Goal: Task Accomplishment & Management: Use online tool/utility

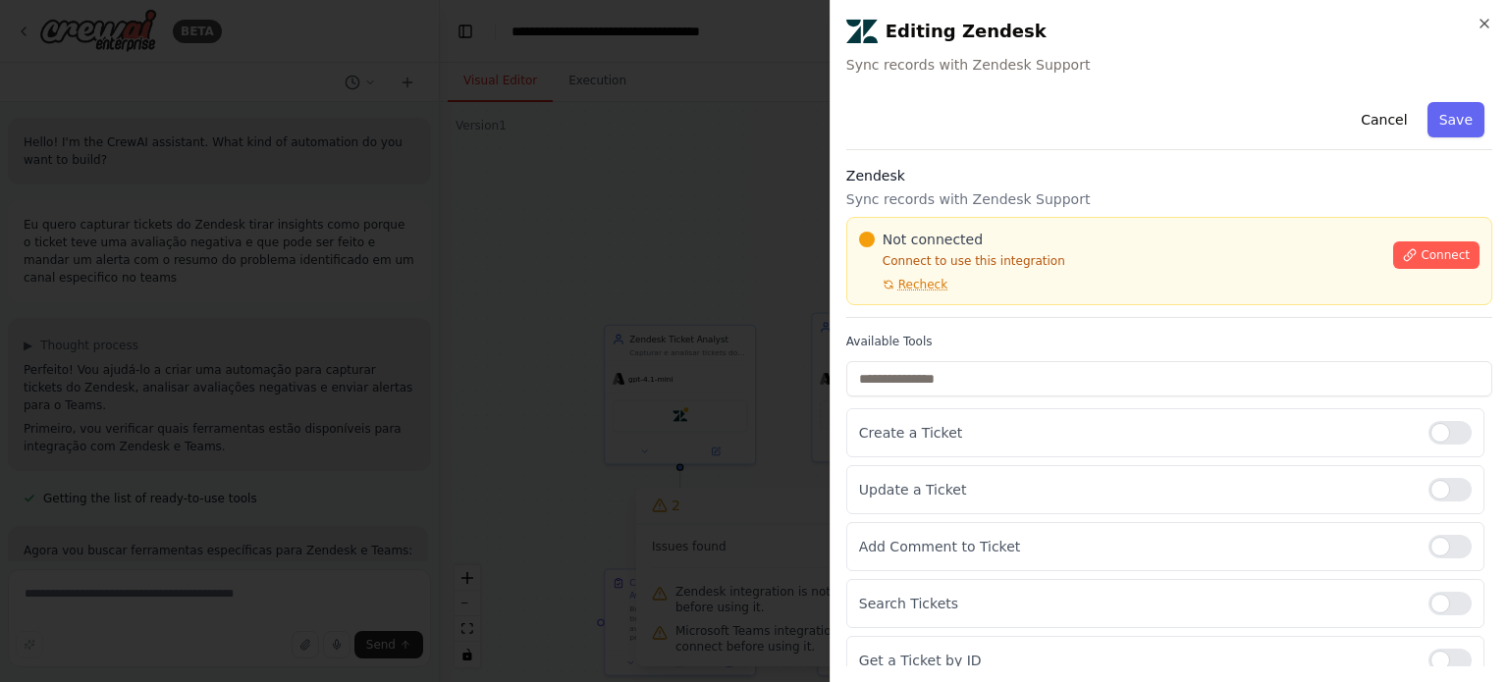
click at [1488, 25] on icon "button" at bounding box center [1484, 24] width 16 height 16
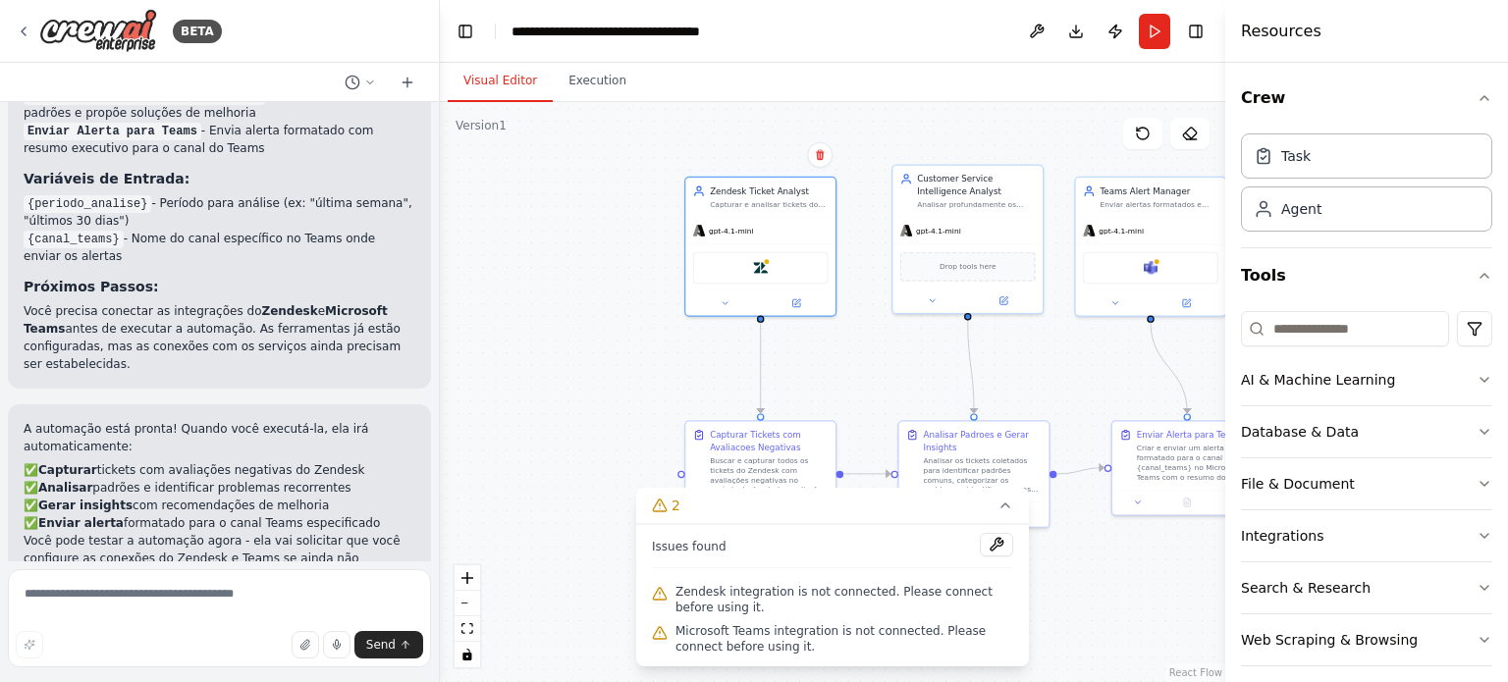
drag, startPoint x: 627, startPoint y: 278, endPoint x: 708, endPoint y: 128, distance: 170.4
click at [708, 128] on div ".deletable-edge-delete-btn { width: 20px; height: 20px; border: 0px solid #ffff…" at bounding box center [832, 392] width 785 height 580
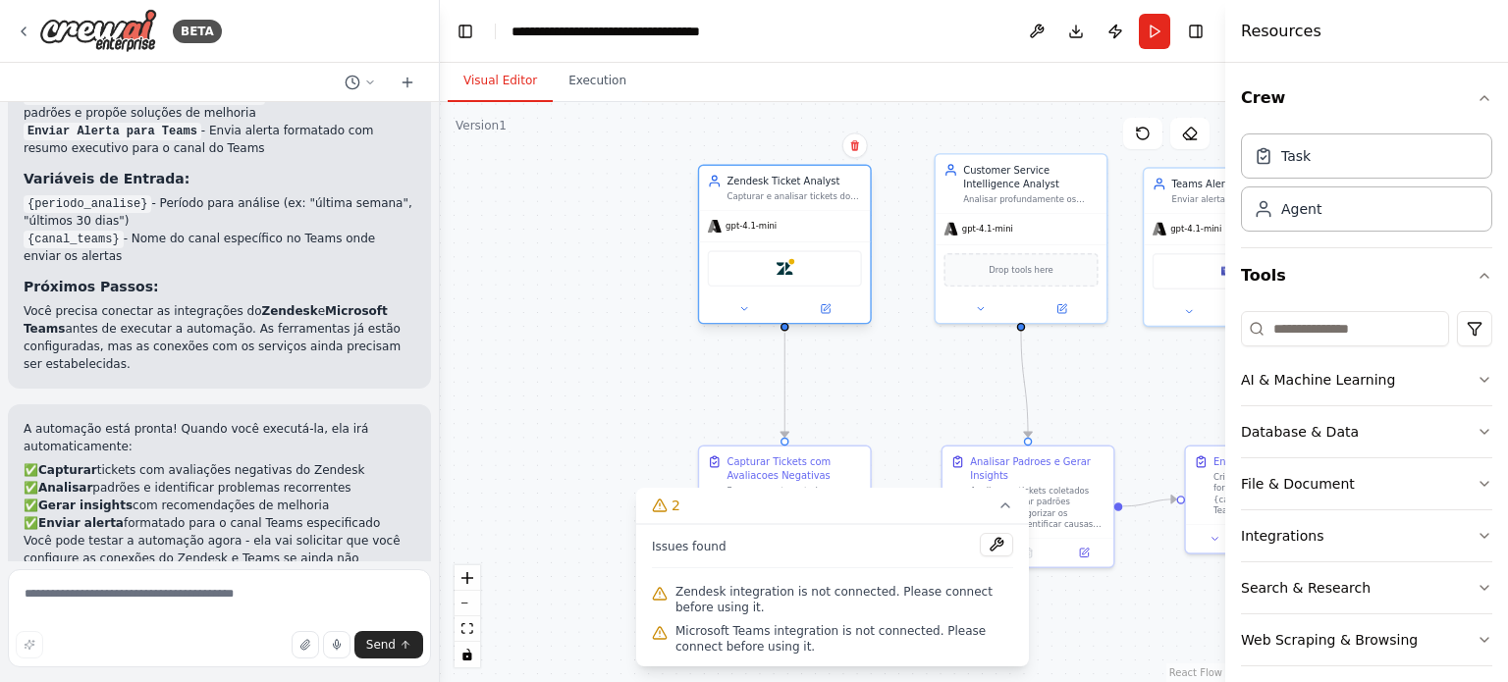
click at [793, 274] on div "Zendesk" at bounding box center [785, 268] width 154 height 36
click at [756, 265] on div "Zendesk" at bounding box center [785, 268] width 154 height 36
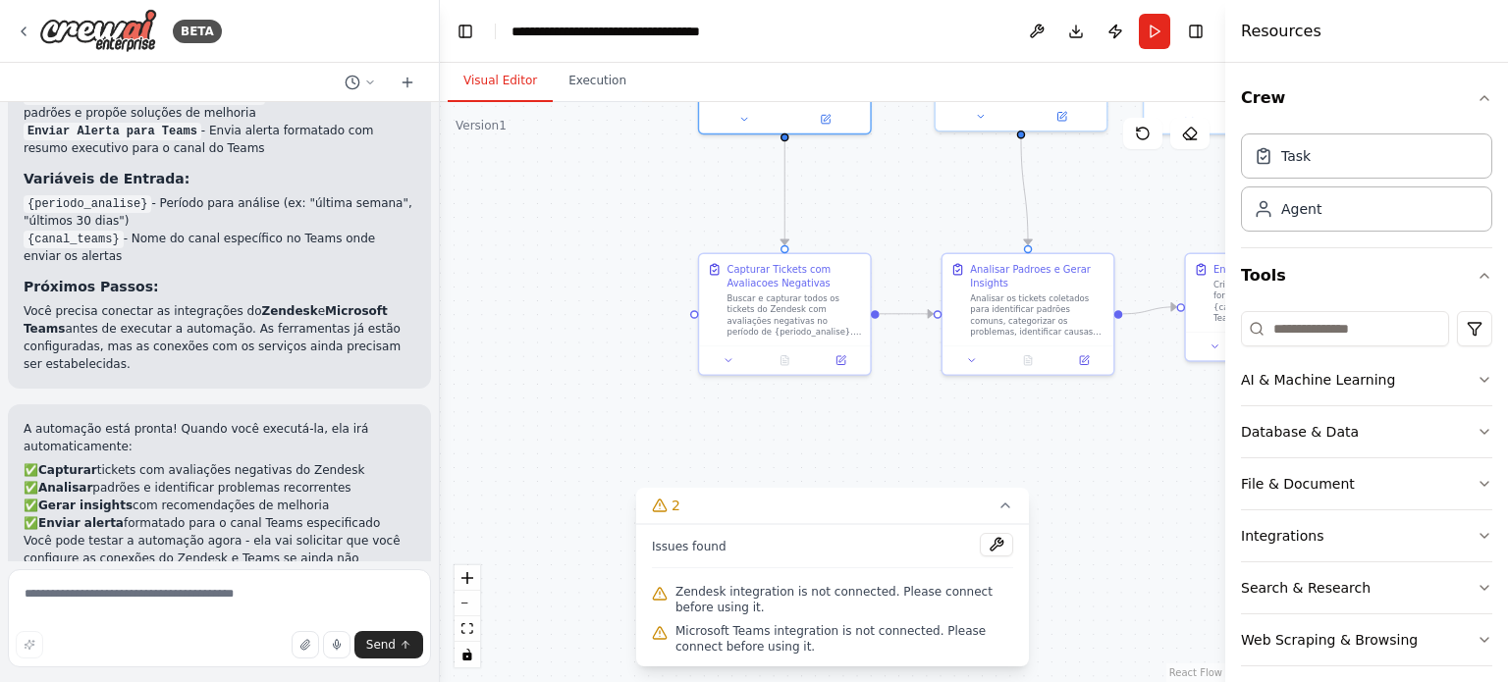
drag, startPoint x: 672, startPoint y: 376, endPoint x: 678, endPoint y: 163, distance: 213.1
click at [678, 163] on div ".deletable-edge-delete-btn { width: 20px; height: 20px; border: 0px solid #ffff…" at bounding box center [832, 392] width 785 height 580
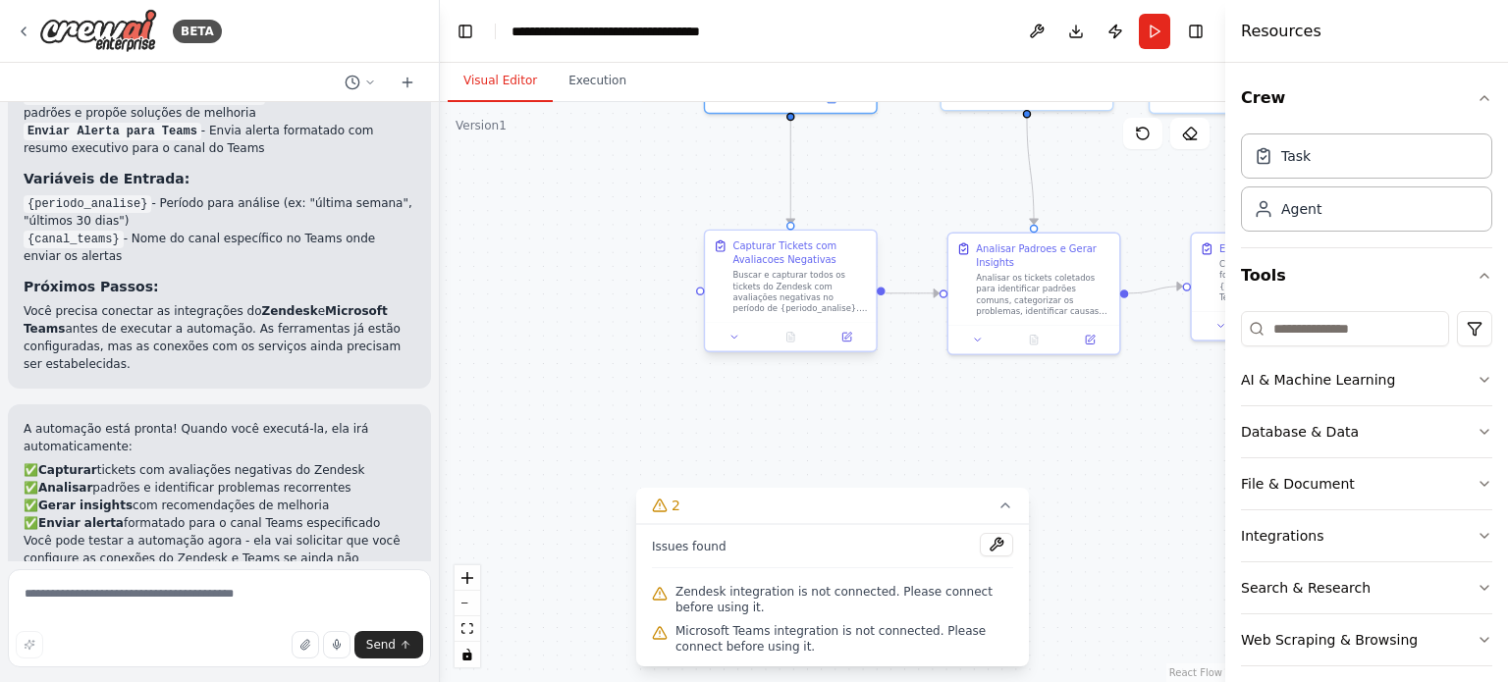
click at [760, 308] on div "Buscar e capturar todos os tickets do Zendesk com avaliações negativas no perío…" at bounding box center [800, 292] width 134 height 44
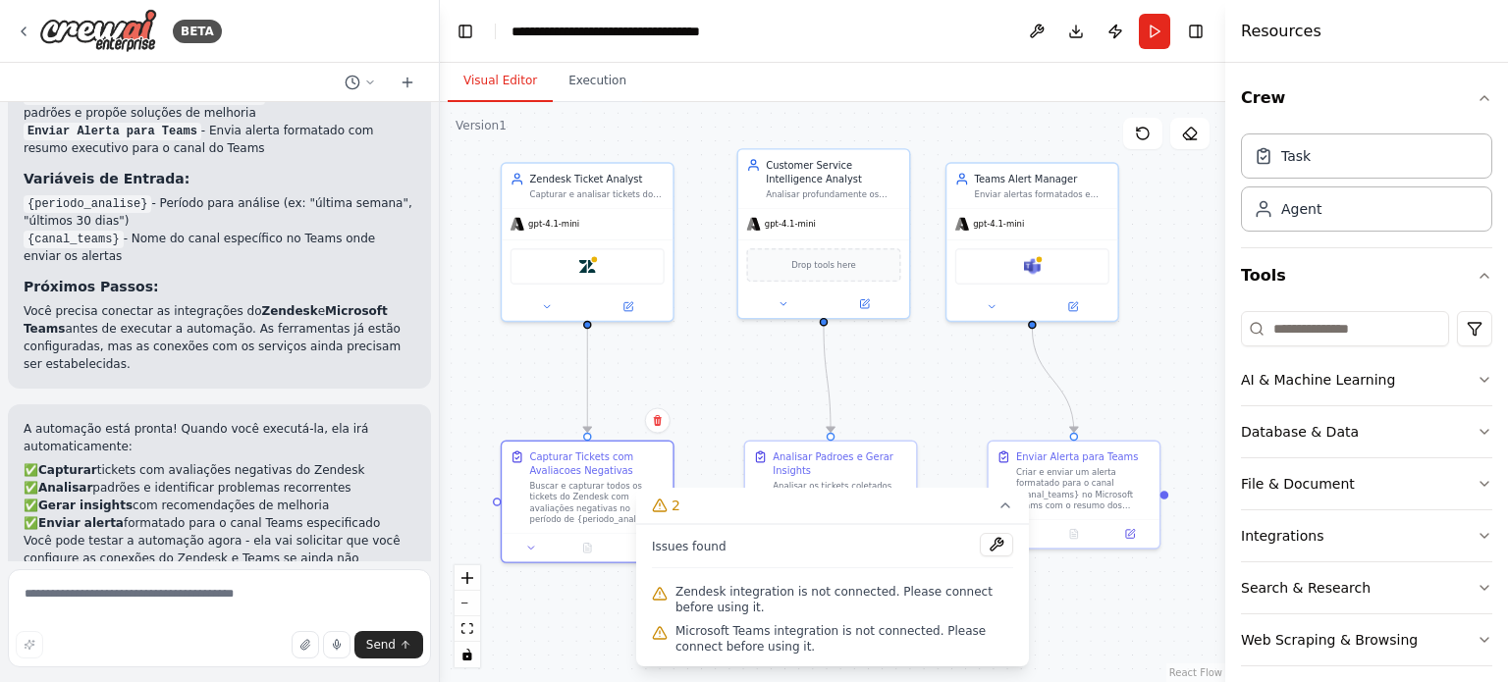
drag, startPoint x: 921, startPoint y: 384, endPoint x: 719, endPoint y: 591, distance: 289.4
click at [719, 591] on div "Version 1 Show Tools Hide Agents .deletable-edge-delete-btn { width: 20px; heig…" at bounding box center [832, 392] width 785 height 580
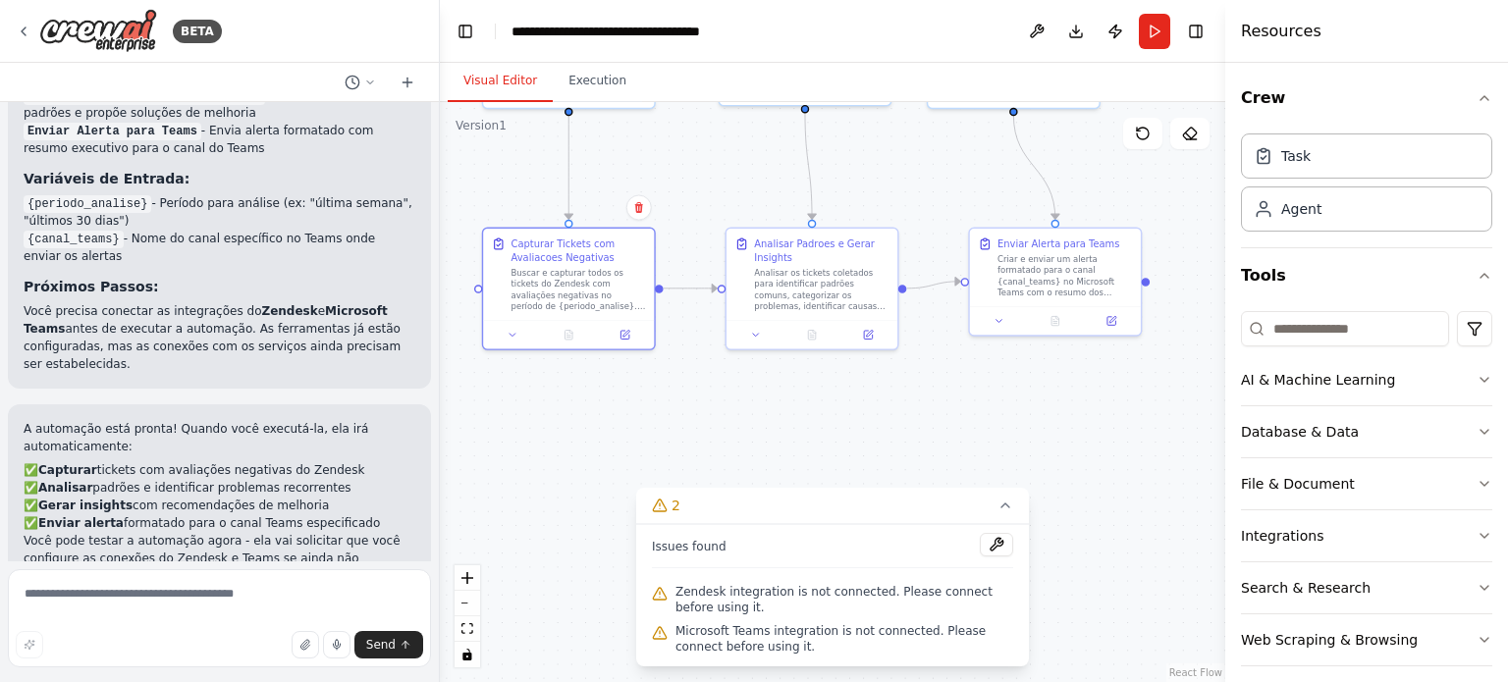
drag, startPoint x: 897, startPoint y: 388, endPoint x: 878, endPoint y: 176, distance: 212.9
click at [878, 176] on div ".deletable-edge-delete-btn { width: 20px; height: 20px; border: 0px solid #ffff…" at bounding box center [832, 392] width 785 height 580
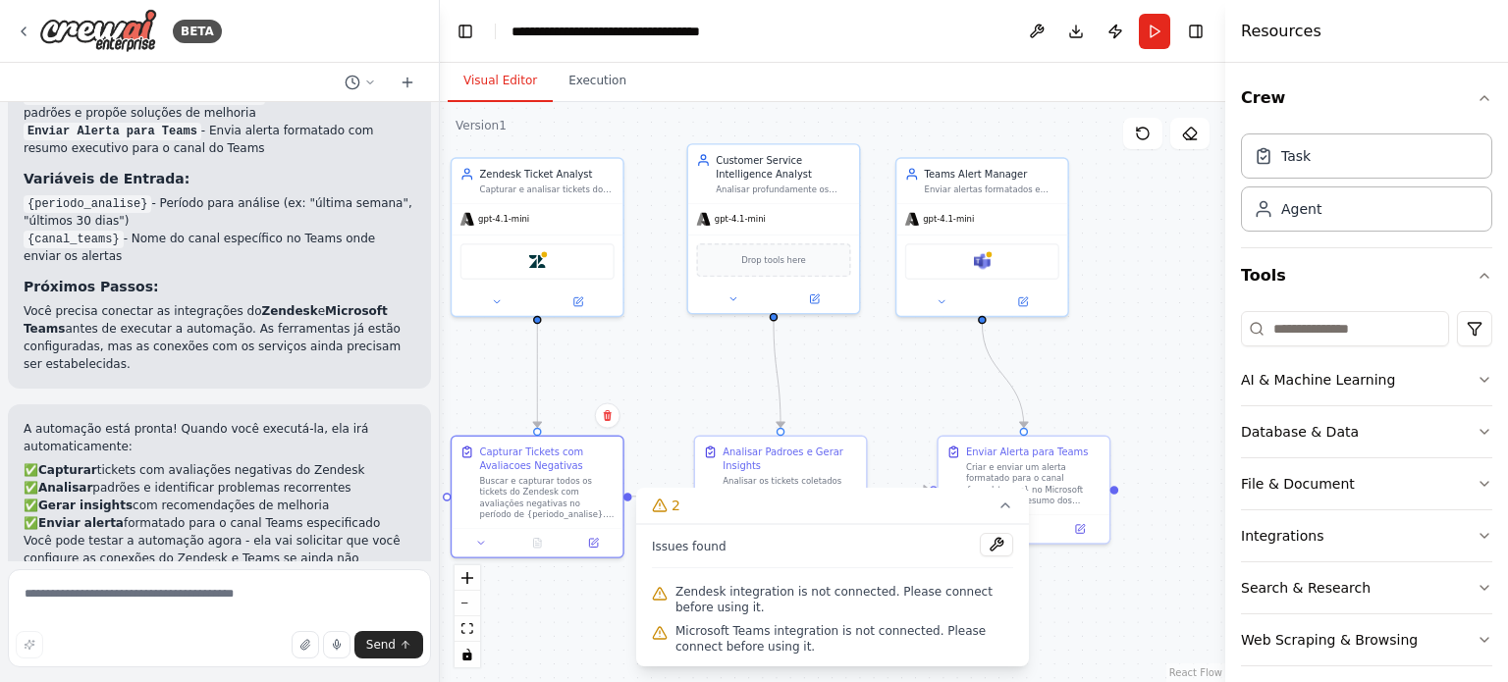
drag, startPoint x: 914, startPoint y: 295, endPoint x: 888, endPoint y: 410, distance: 117.6
click at [888, 410] on div ".deletable-edge-delete-btn { width: 20px; height: 20px; border: 0px solid #ffff…" at bounding box center [832, 392] width 785 height 580
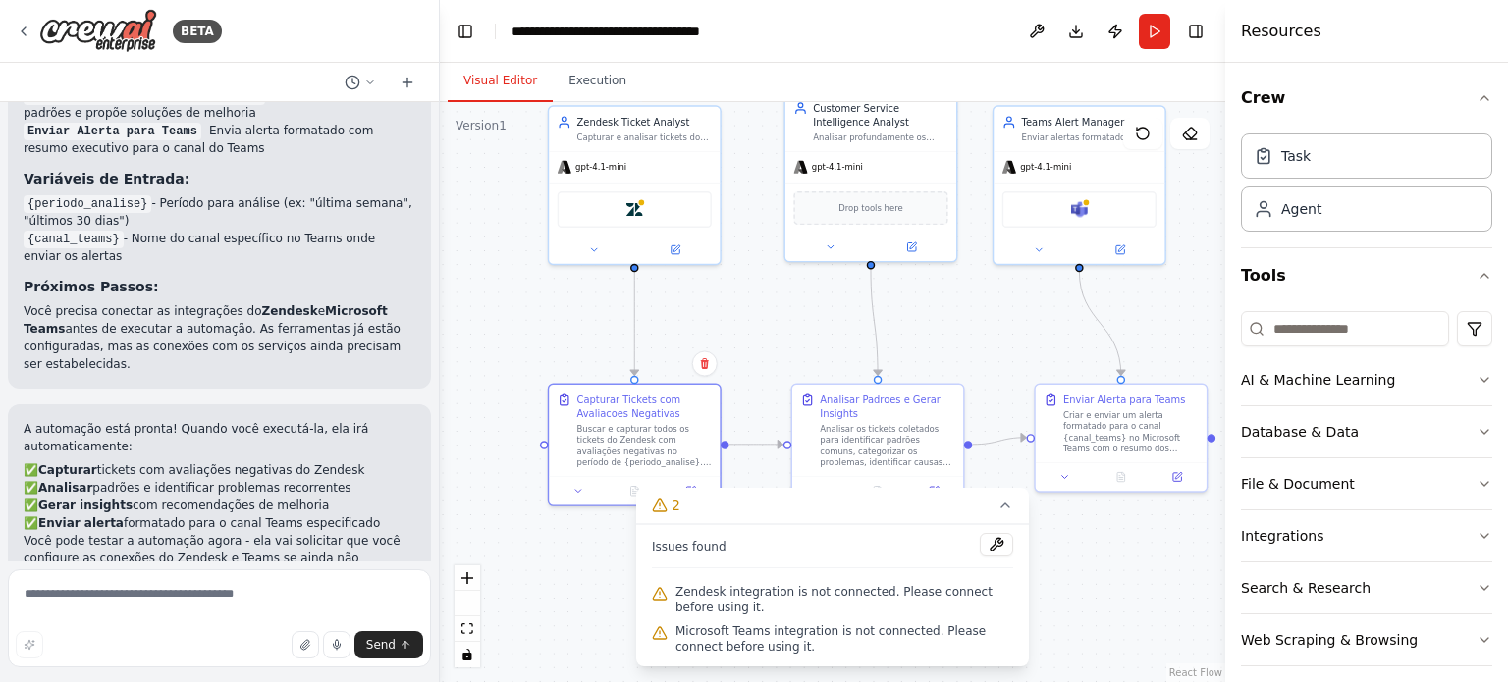
drag, startPoint x: 857, startPoint y: 384, endPoint x: 954, endPoint y: 337, distance: 108.0
click at [954, 337] on div ".deletable-edge-delete-btn { width: 20px; height: 20px; border: 0px solid #ffff…" at bounding box center [832, 392] width 785 height 580
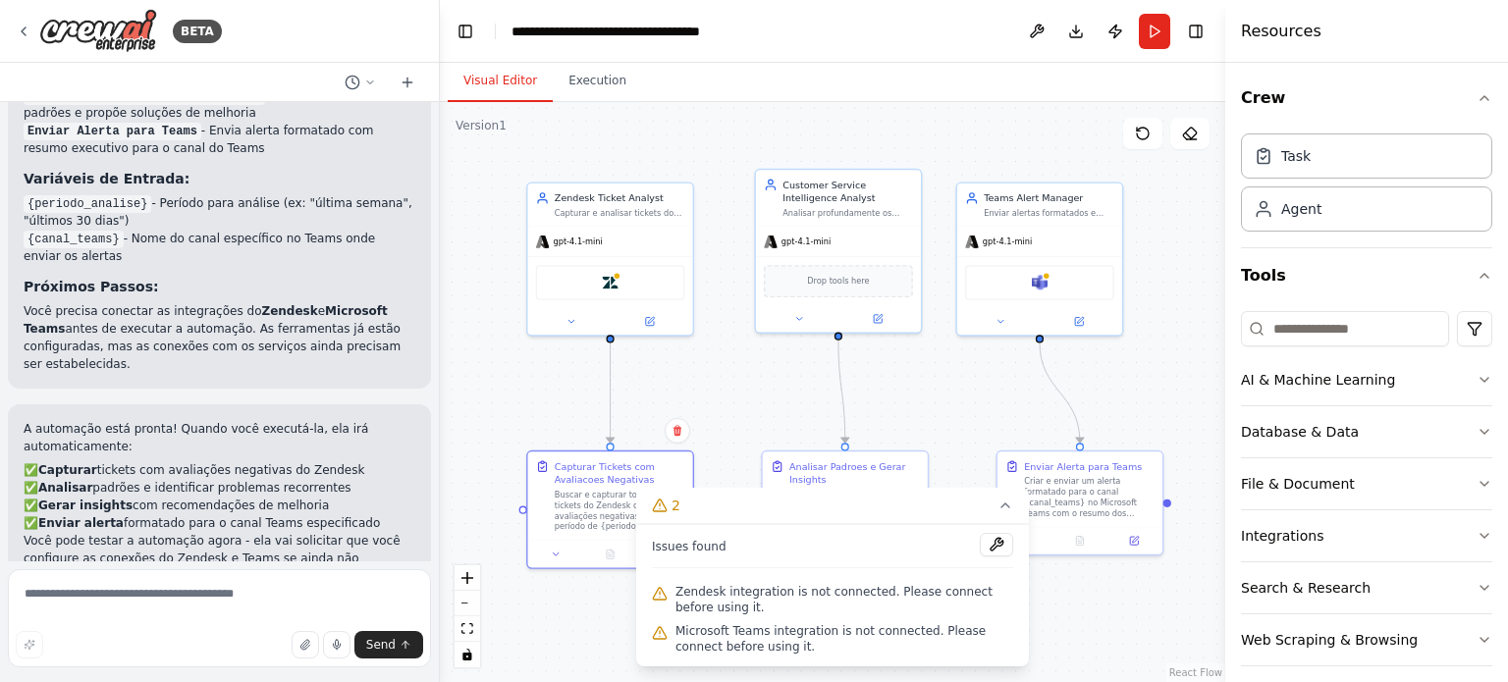
drag, startPoint x: 771, startPoint y: 284, endPoint x: 734, endPoint y: 348, distance: 74.3
click at [734, 348] on div ".deletable-edge-delete-btn { width: 20px; height: 20px; border: 0px solid #ffff…" at bounding box center [832, 392] width 785 height 580
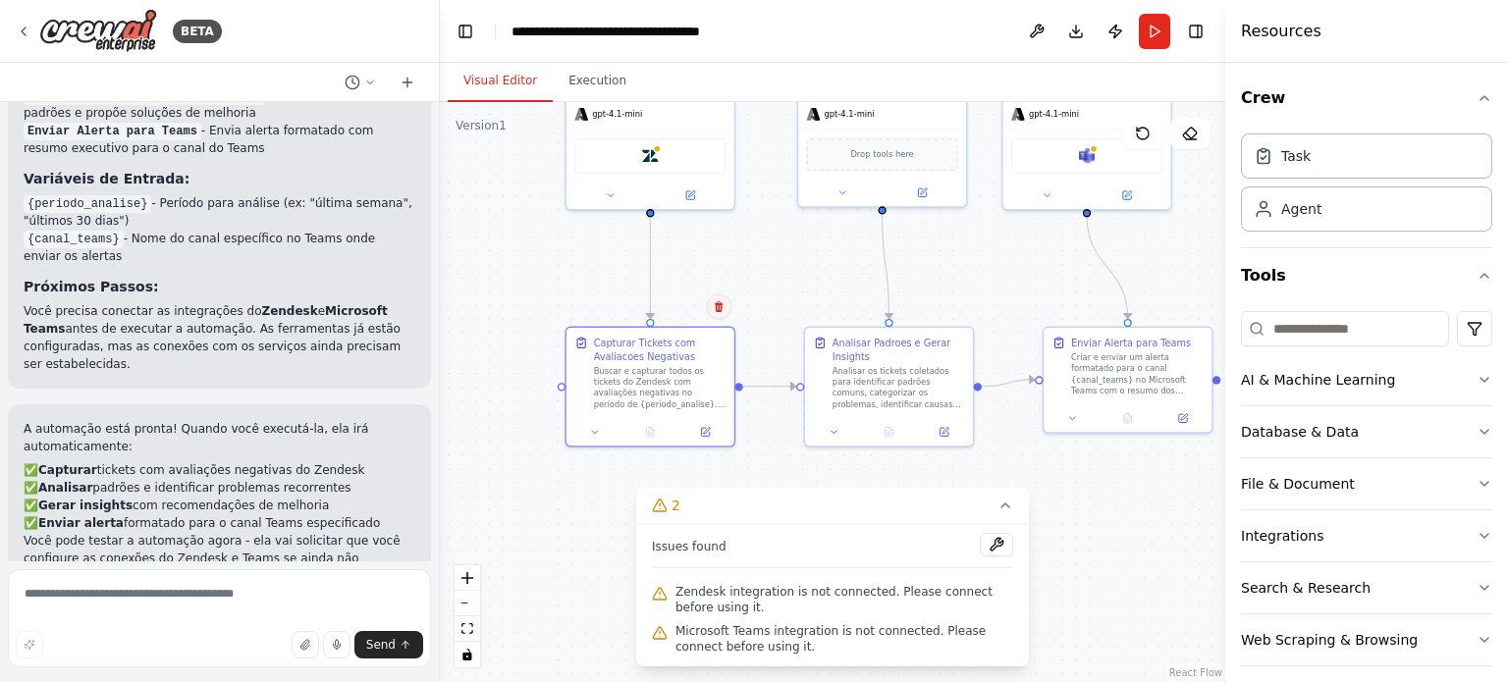
drag, startPoint x: 667, startPoint y: 419, endPoint x: 711, endPoint y: 299, distance: 127.3
click at [711, 299] on button at bounding box center [719, 307] width 26 height 26
click at [1100, 501] on div ".deletable-edge-delete-btn { width: 20px; height: 20px; border: 0px solid #ffff…" at bounding box center [832, 392] width 785 height 580
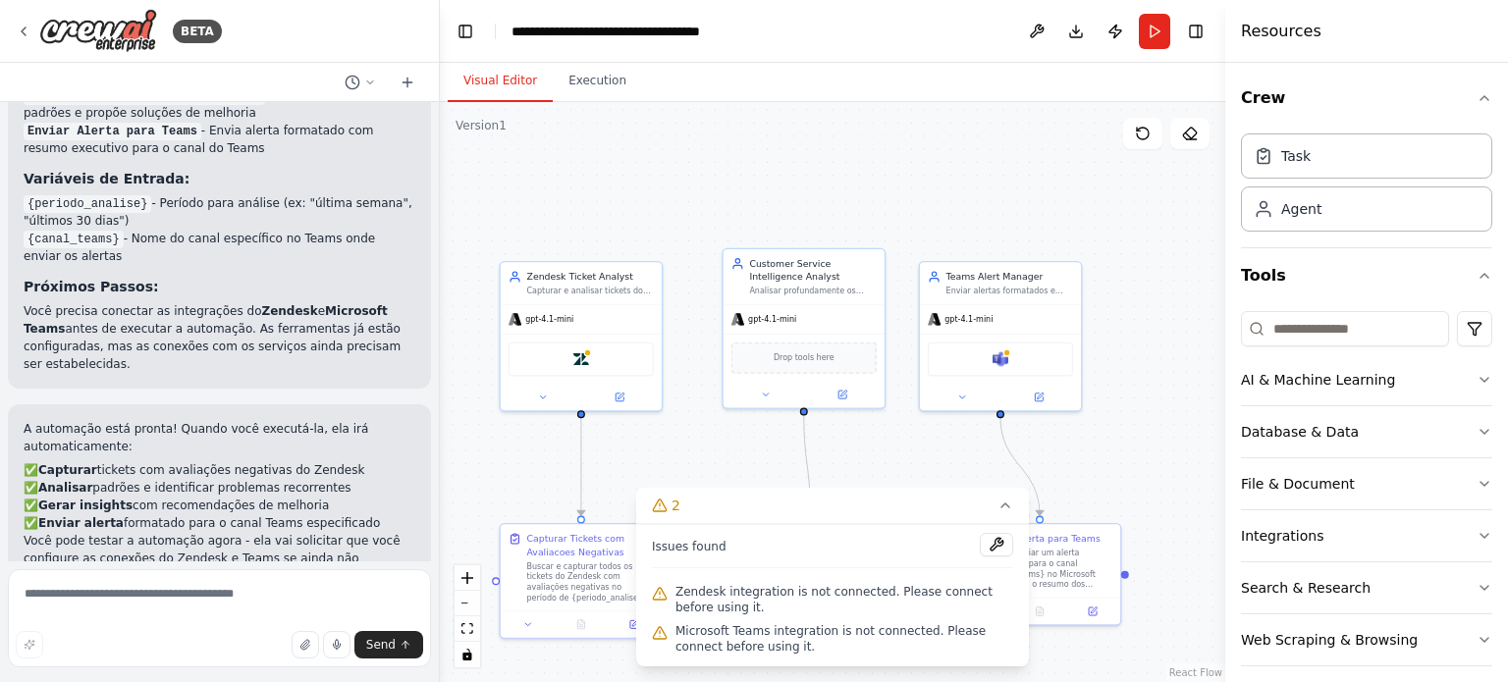
drag, startPoint x: 1149, startPoint y: 469, endPoint x: 1076, endPoint y: 631, distance: 177.9
click at [1076, 631] on div ".deletable-edge-delete-btn { width: 20px; height: 20px; border: 0px solid #ffff…" at bounding box center [832, 392] width 785 height 580
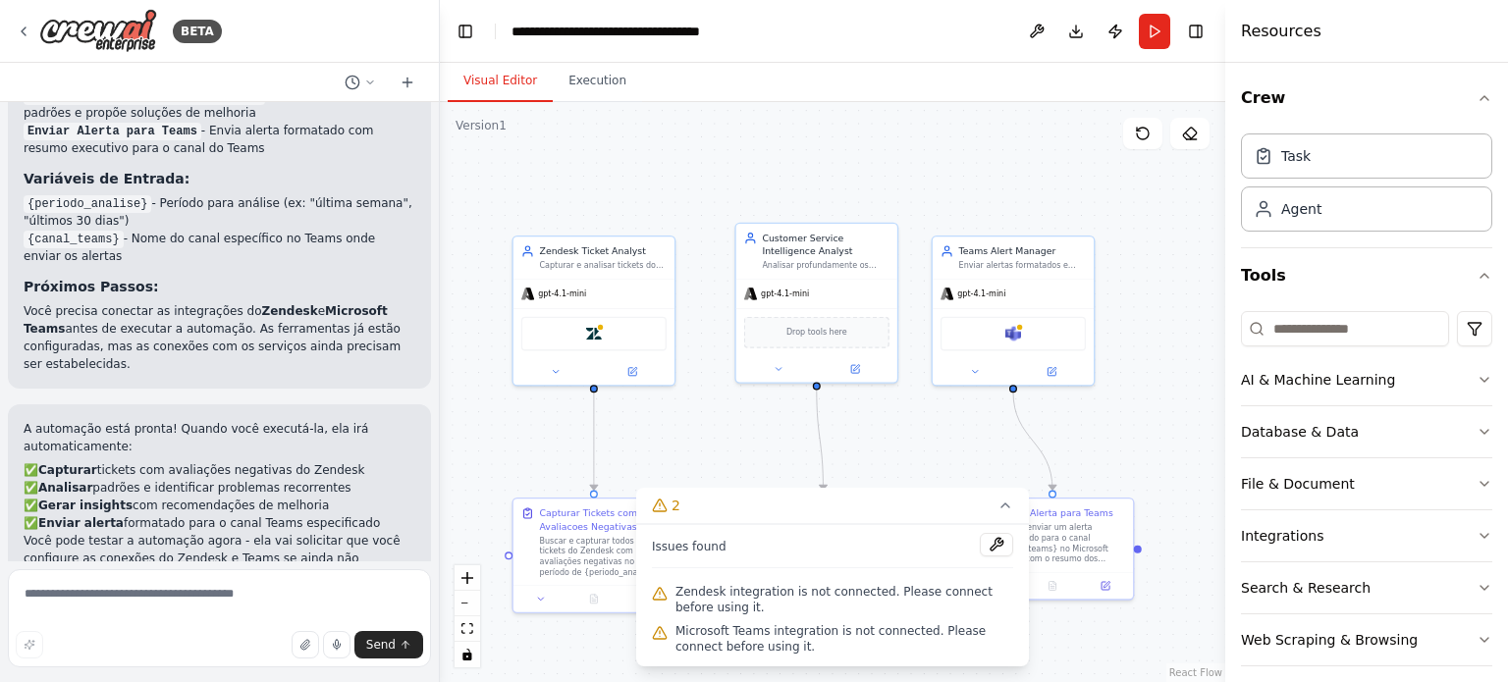
drag, startPoint x: 1132, startPoint y: 458, endPoint x: 1172, endPoint y: 398, distance: 73.0
click at [1172, 398] on div ".deletable-edge-delete-btn { width: 20px; height: 20px; border: 0px solid #ffff…" at bounding box center [832, 392] width 785 height 580
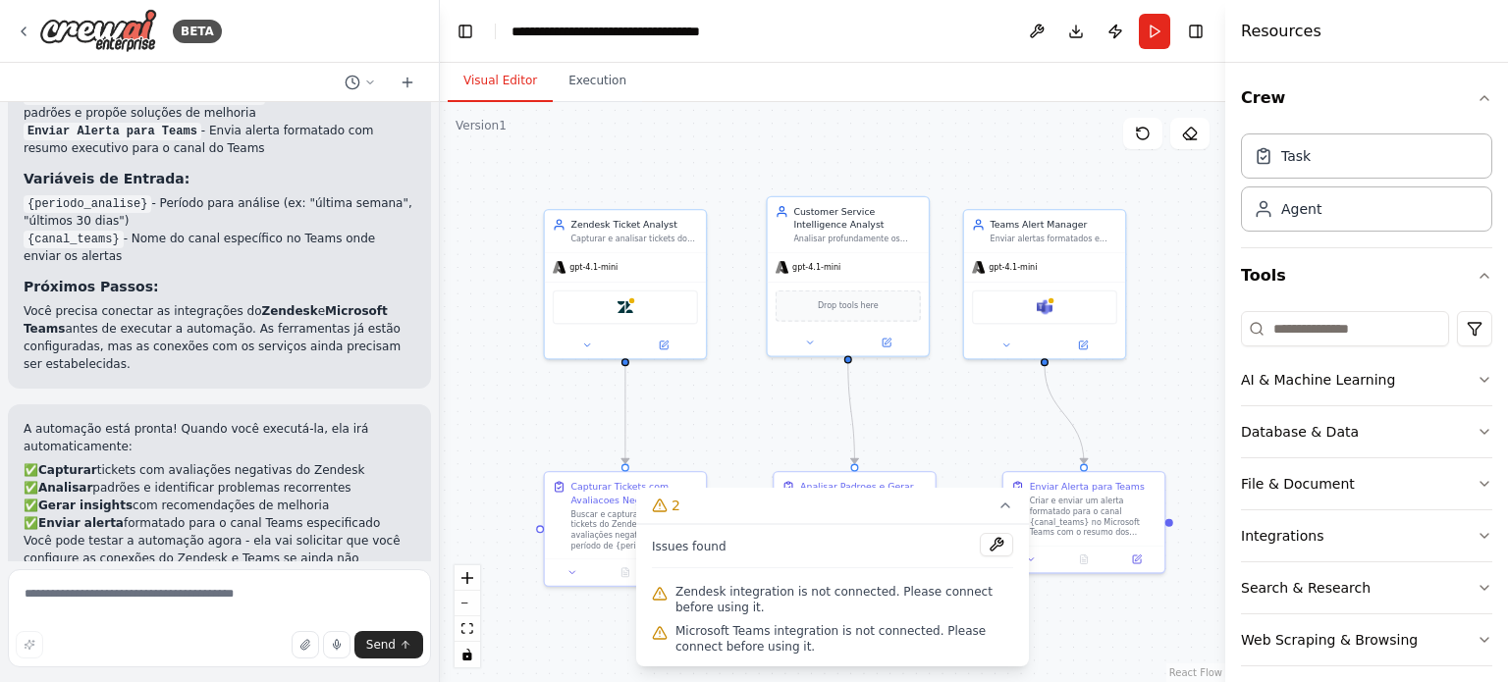
drag, startPoint x: 1140, startPoint y: 393, endPoint x: 1173, endPoint y: 362, distance: 45.2
click at [1173, 362] on div ".deletable-edge-delete-btn { width: 20px; height: 20px; border: 0px solid #ffff…" at bounding box center [832, 392] width 785 height 580
click at [1001, 554] on button at bounding box center [996, 545] width 33 height 24
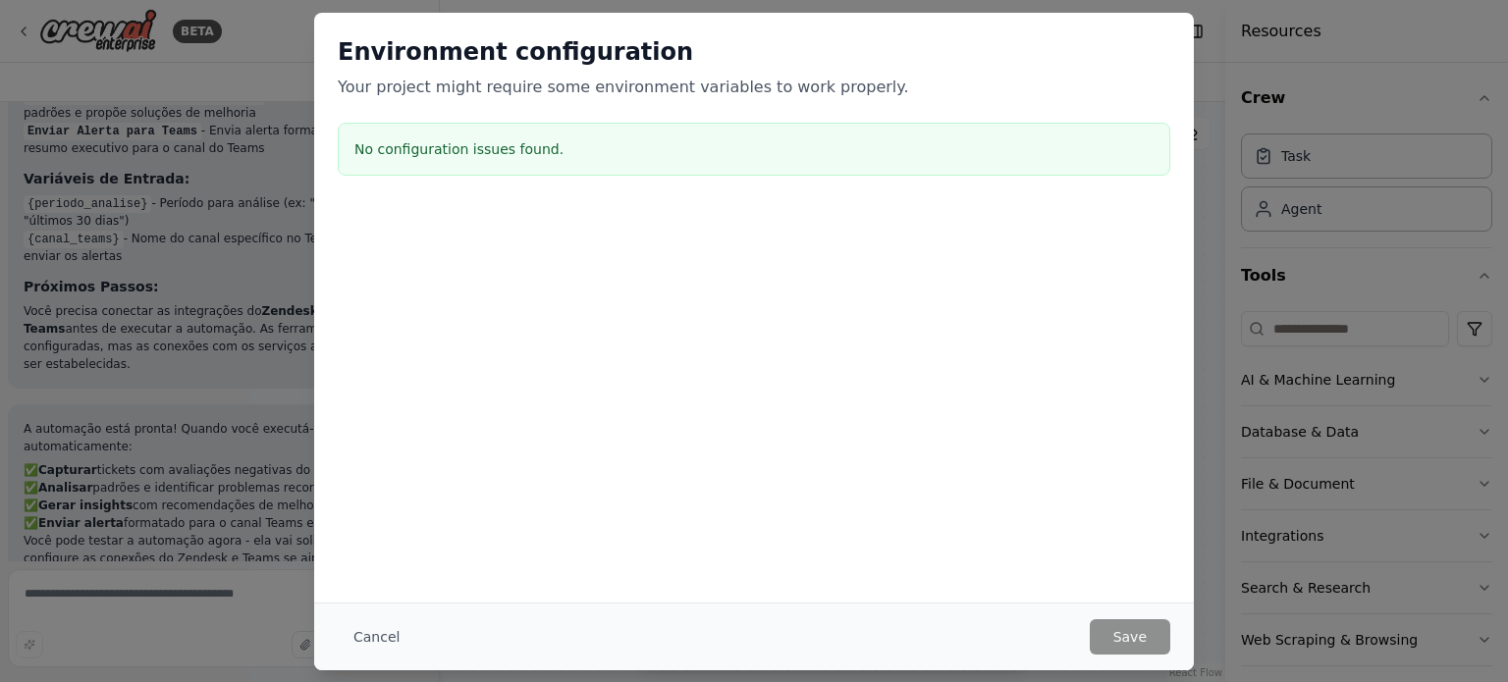
click at [1037, 27] on div "Environment configuration Your project might require some environment variables…" at bounding box center [753, 110] width 879 height 194
click at [388, 647] on button "Cancel" at bounding box center [377, 636] width 78 height 35
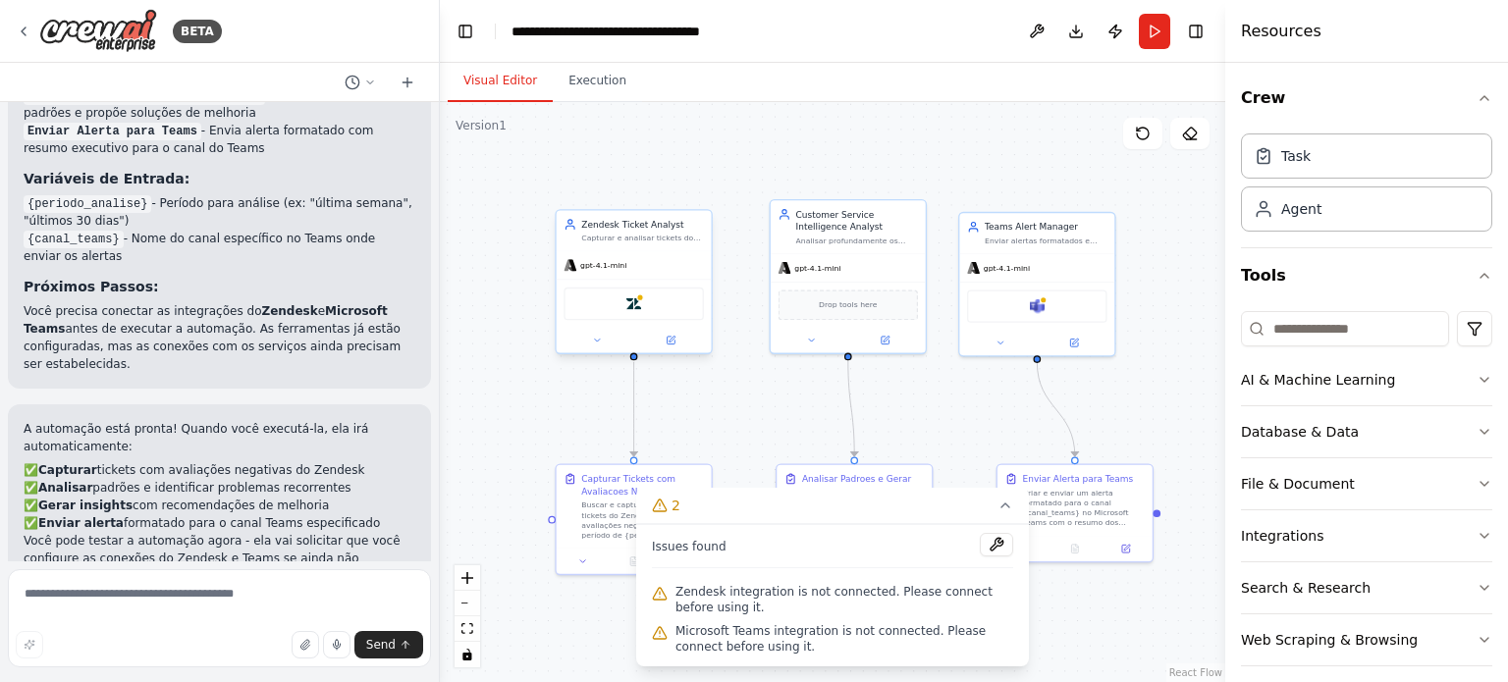
click at [640, 316] on div "Zendesk" at bounding box center [632, 304] width 139 height 32
click at [673, 353] on div "Zendesk Ticket Analyst Capturar e analisar tickets do Zendesk com avaliações ne…" at bounding box center [633, 284] width 157 height 145
click at [667, 344] on icon at bounding box center [671, 341] width 10 height 10
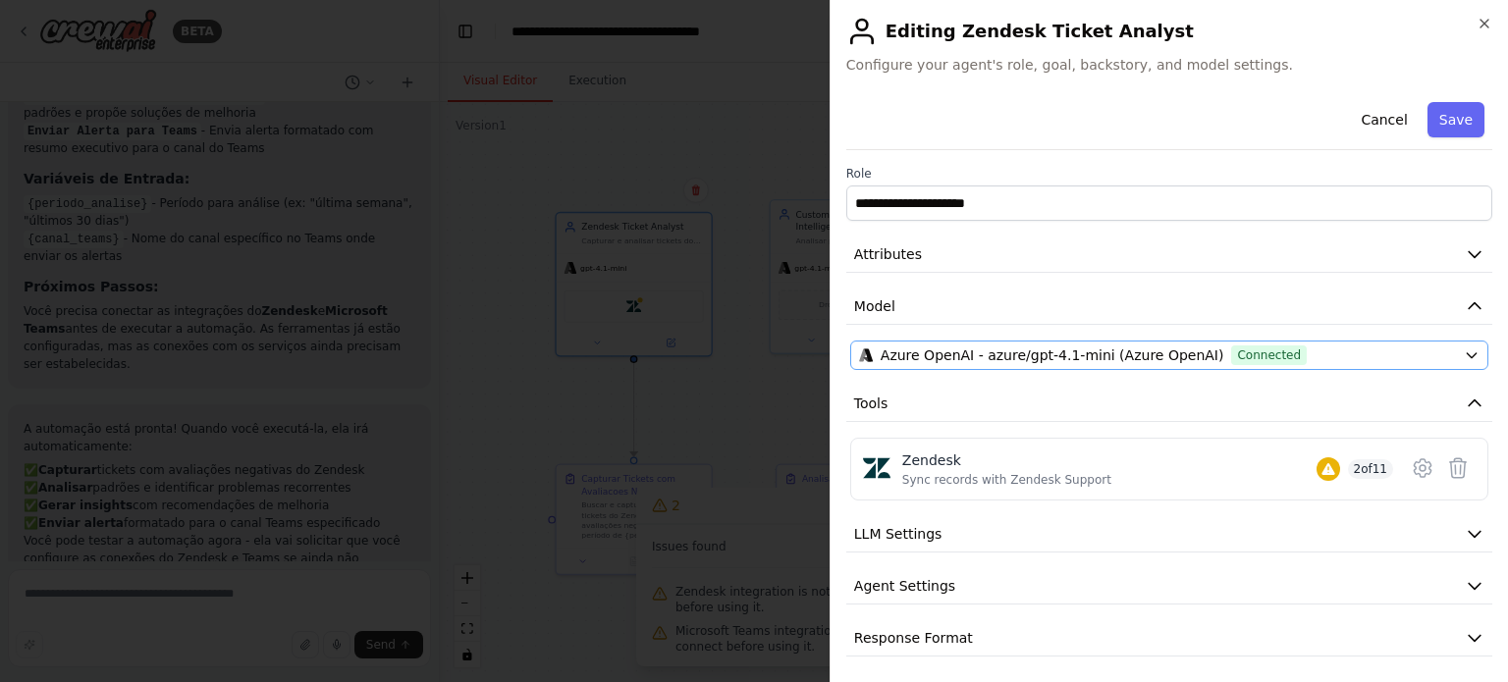
scroll to position [4, 0]
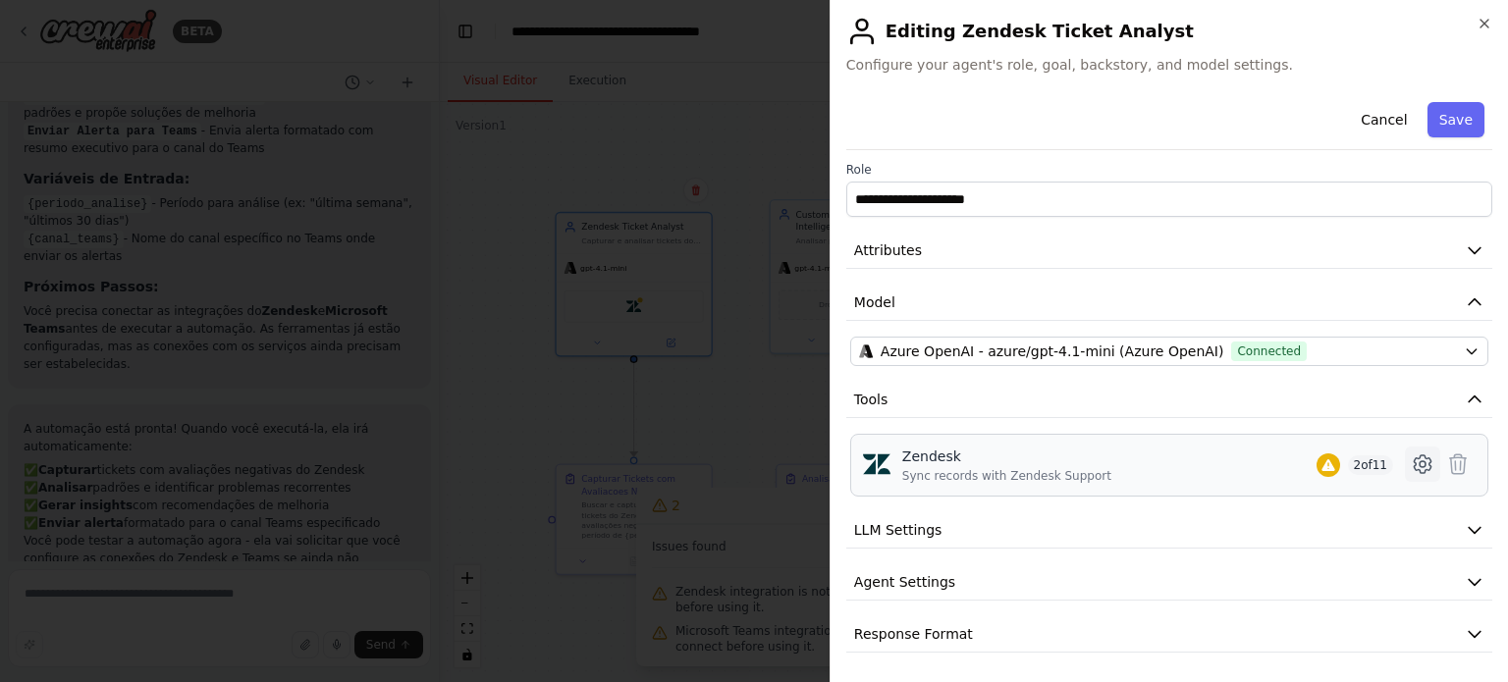
click at [1419, 461] on icon at bounding box center [1422, 464] width 6 height 6
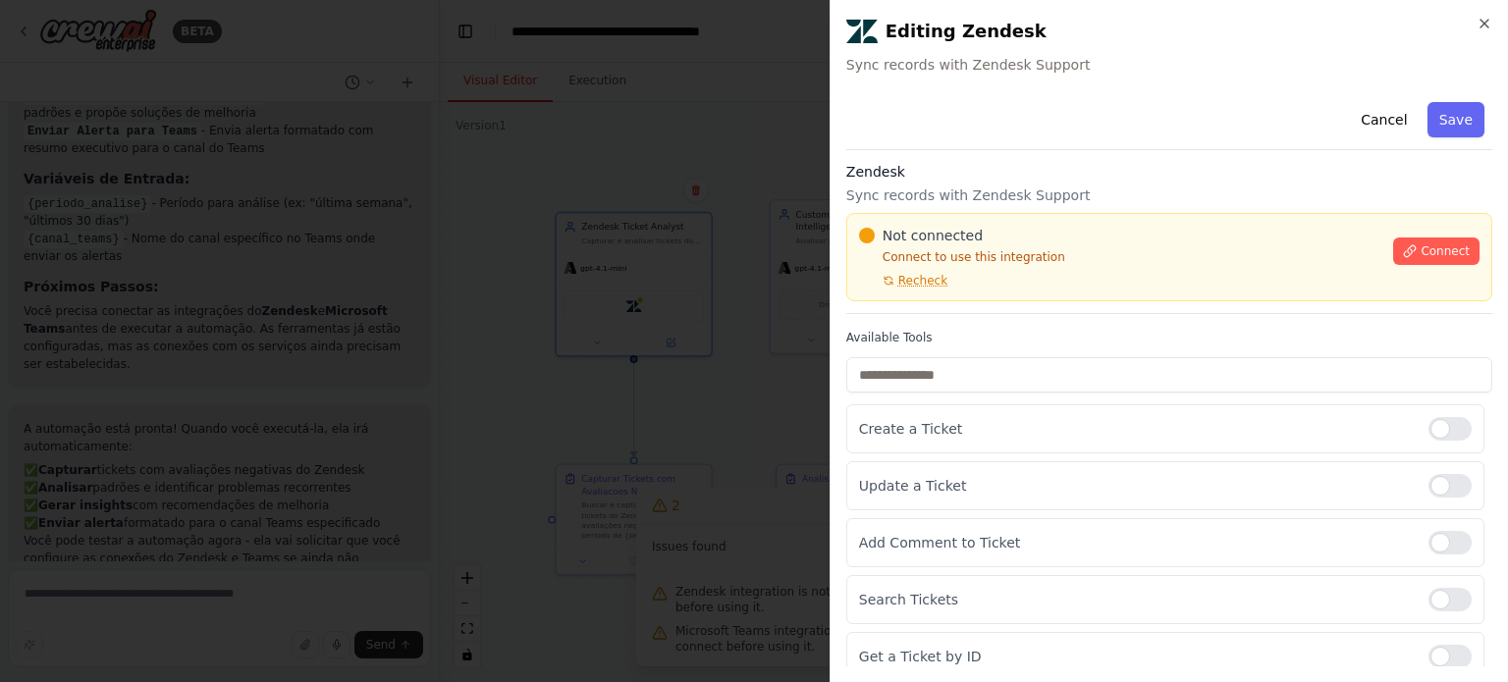
click at [962, 262] on p "Connect to use this integration" at bounding box center [1120, 257] width 523 height 16
click at [1420, 243] on span "Connect" at bounding box center [1444, 251] width 49 height 16
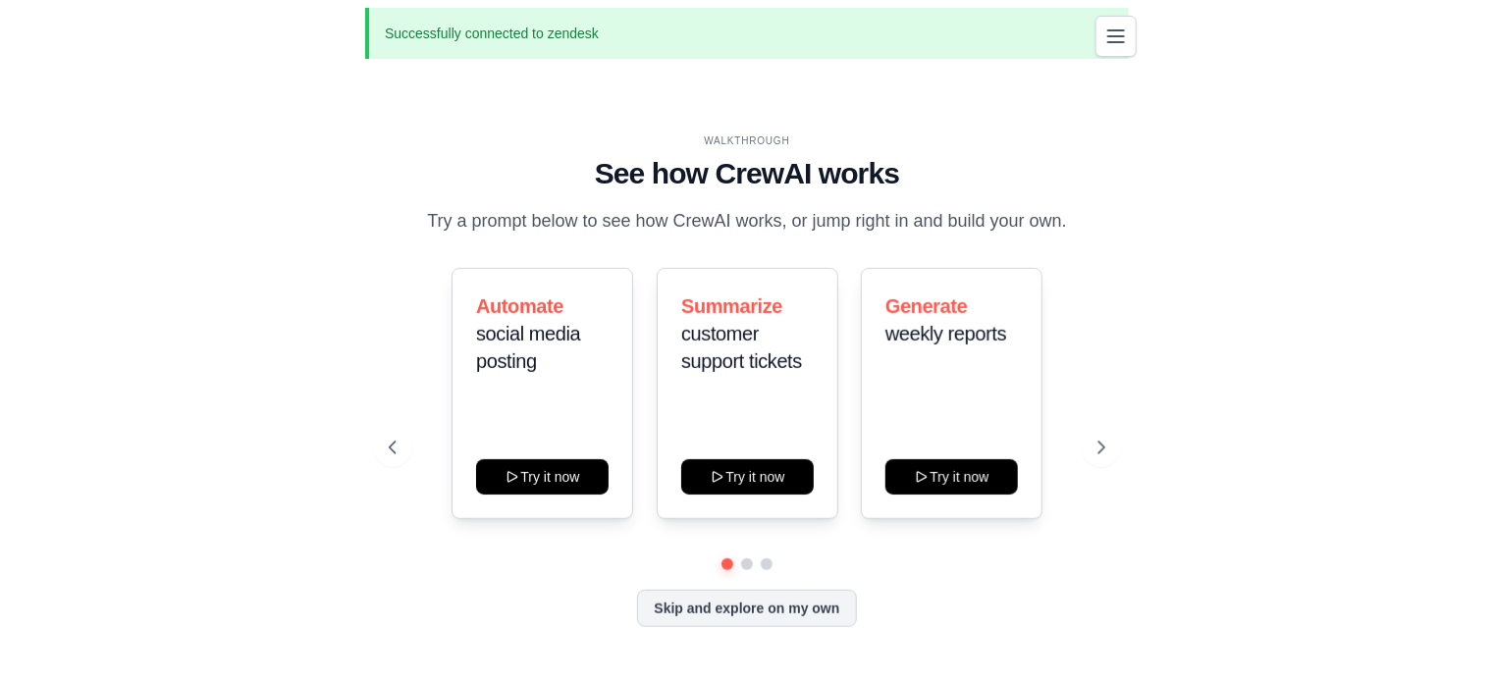
scroll to position [12, 0]
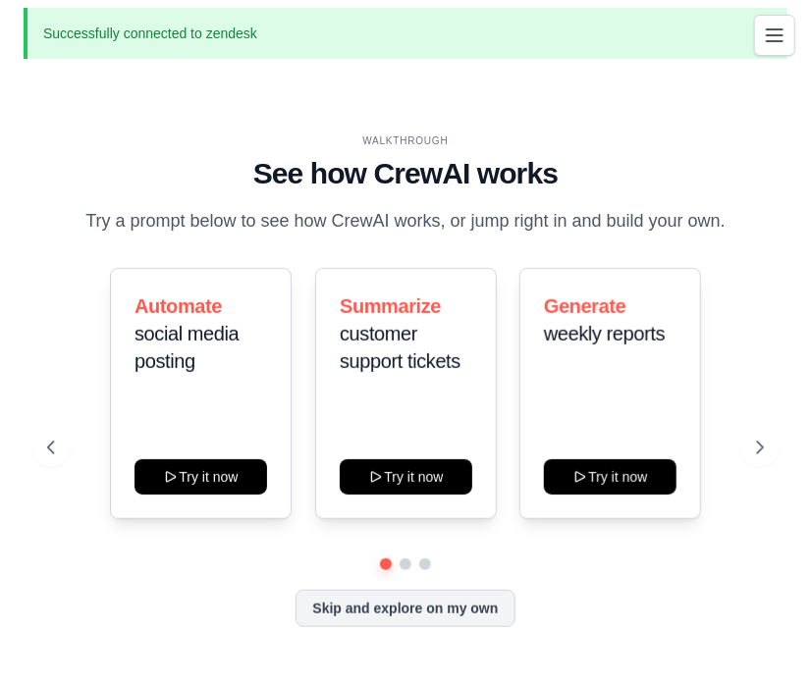
click at [771, 30] on icon "Toggle navigation" at bounding box center [775, 36] width 24 height 24
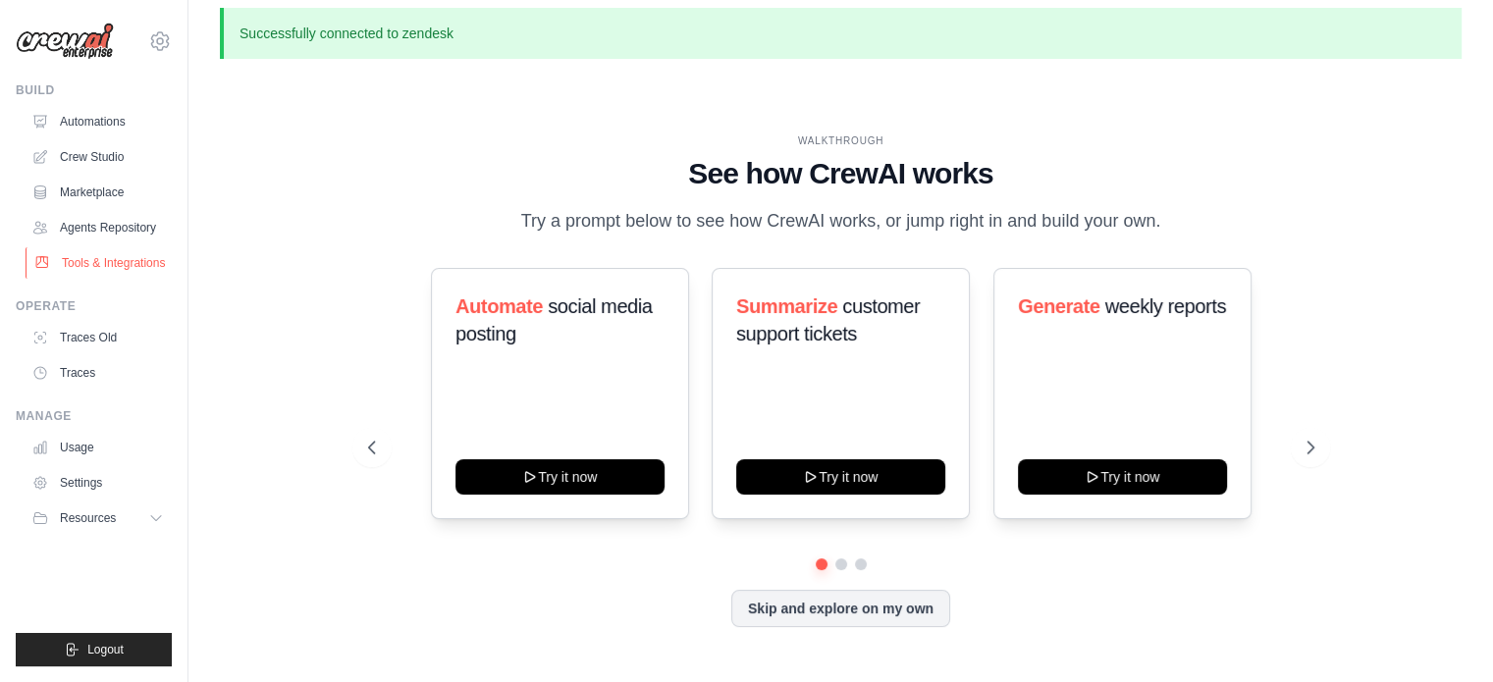
click at [113, 257] on link "Tools & Integrations" at bounding box center [100, 262] width 148 height 31
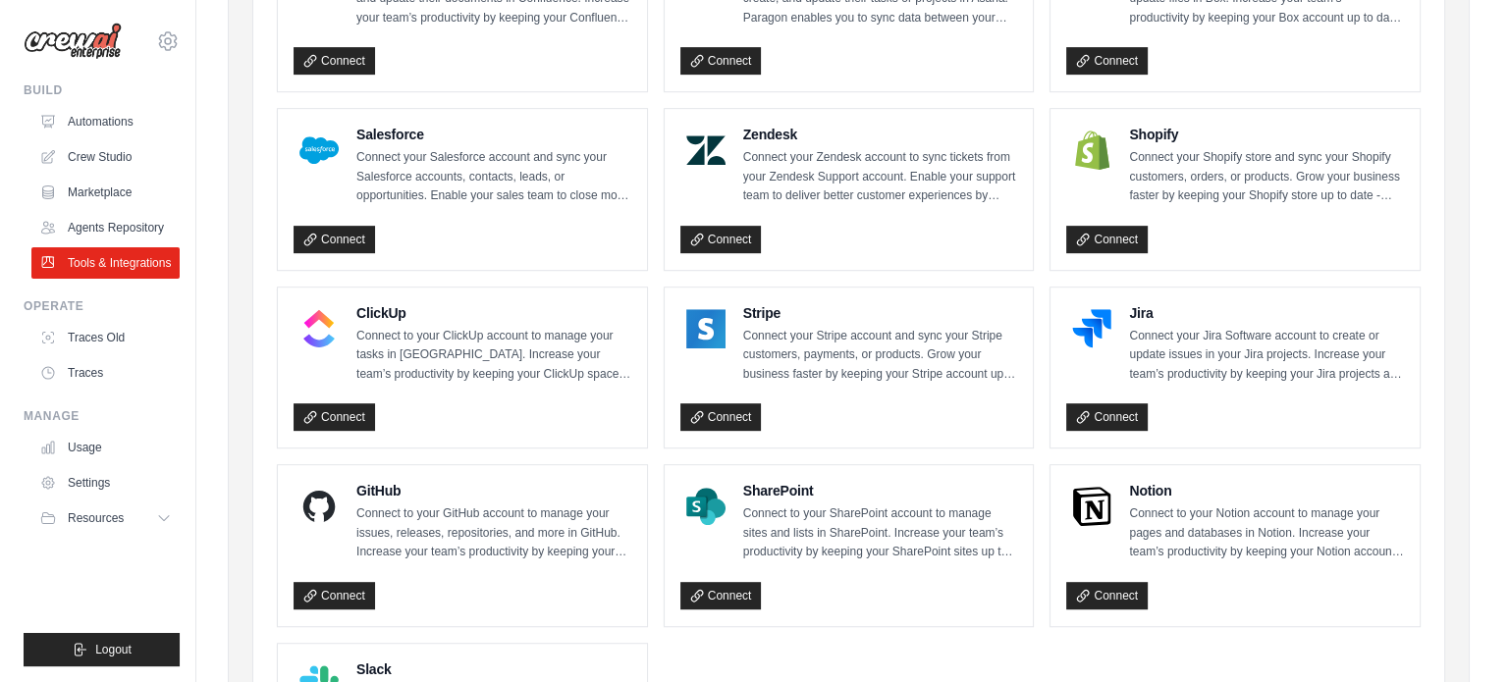
scroll to position [834, 0]
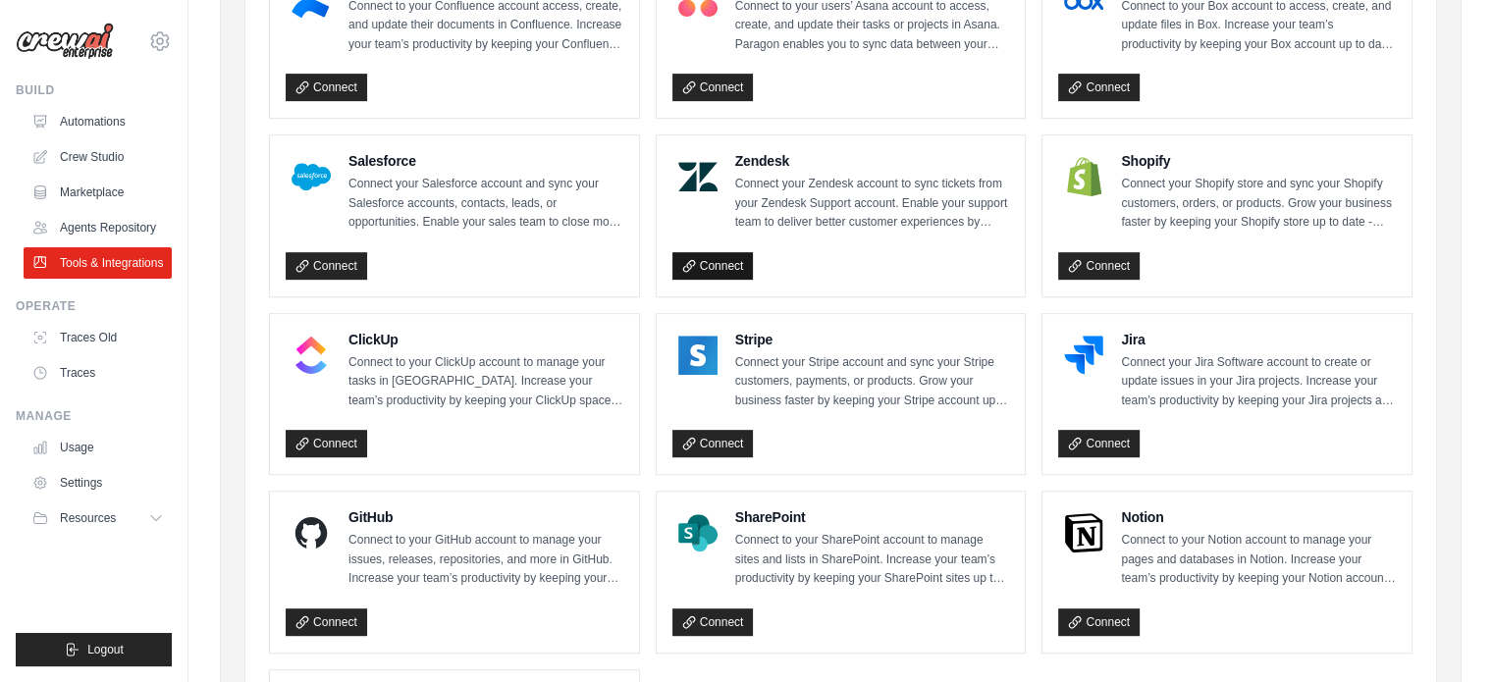
click at [725, 257] on link "Connect" at bounding box center [712, 265] width 81 height 27
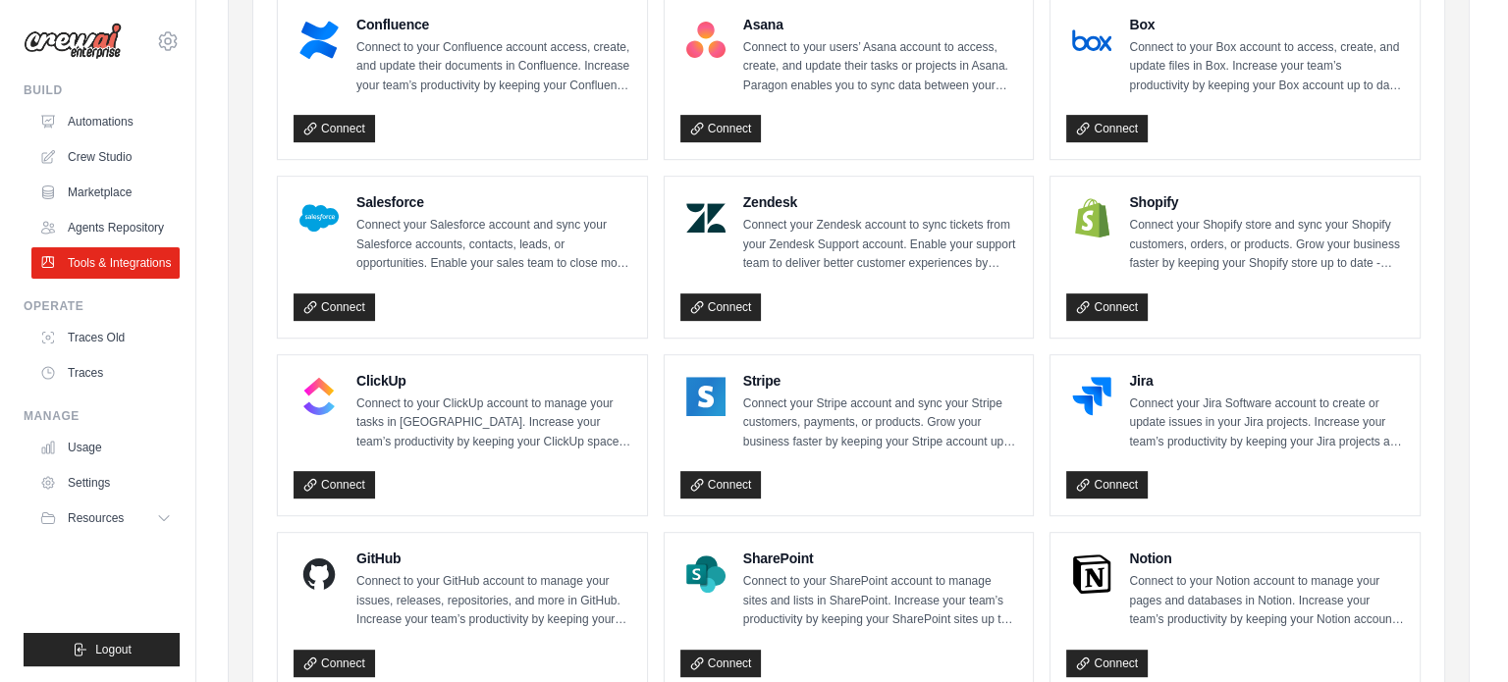
scroll to position [792, 0]
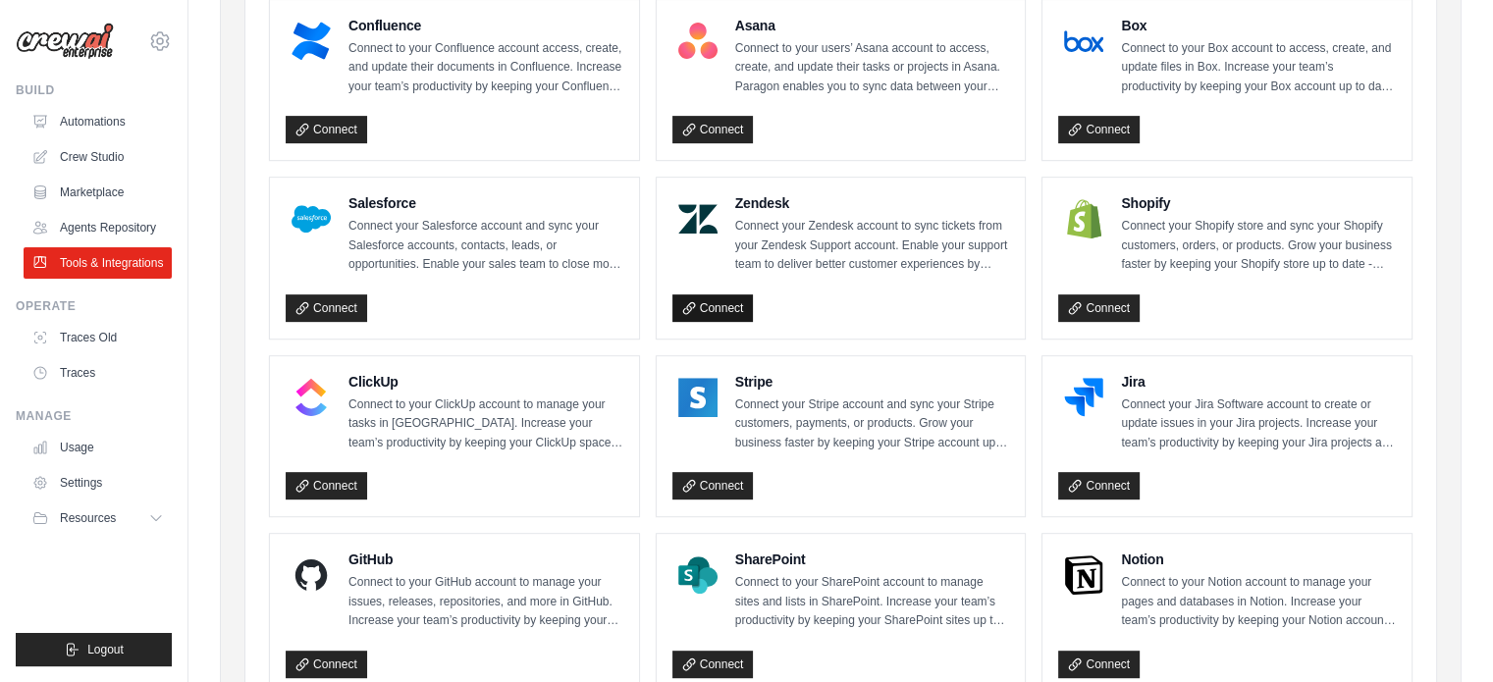
click at [695, 301] on icon at bounding box center [689, 308] width 14 height 14
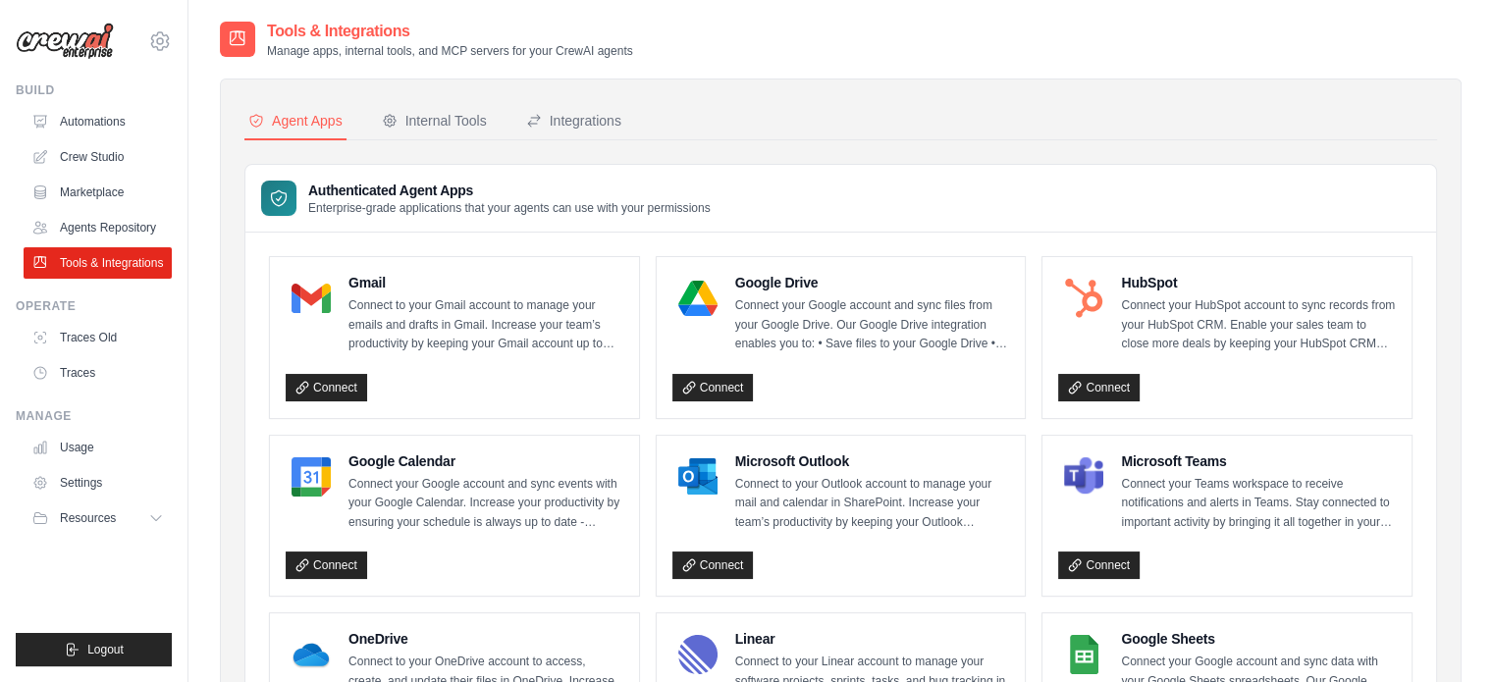
drag, startPoint x: 606, startPoint y: 359, endPoint x: 644, endPoint y: 34, distance: 327.1
click at [644, 34] on div "Tools & Integrations Manage apps, internal tools, and MCP servers for your Crew…" at bounding box center [841, 39] width 1242 height 39
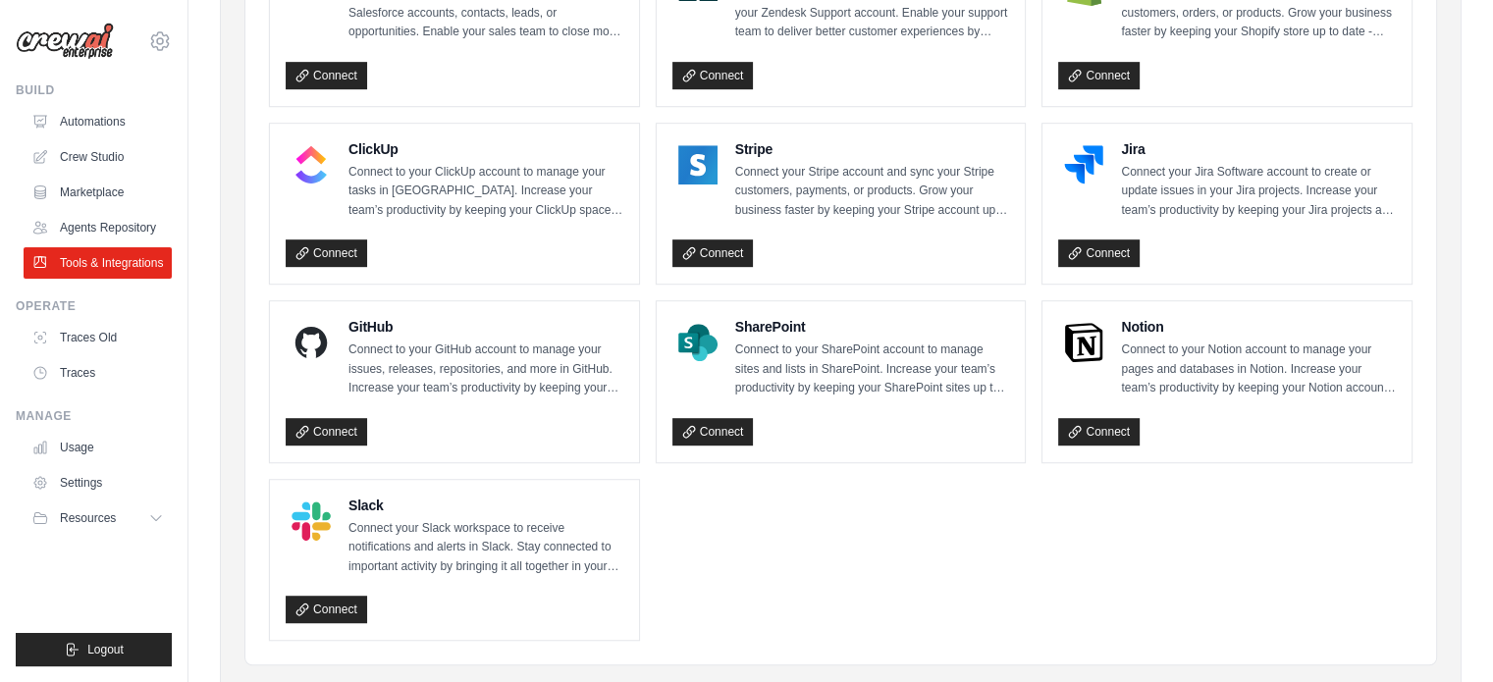
scroll to position [1027, 0]
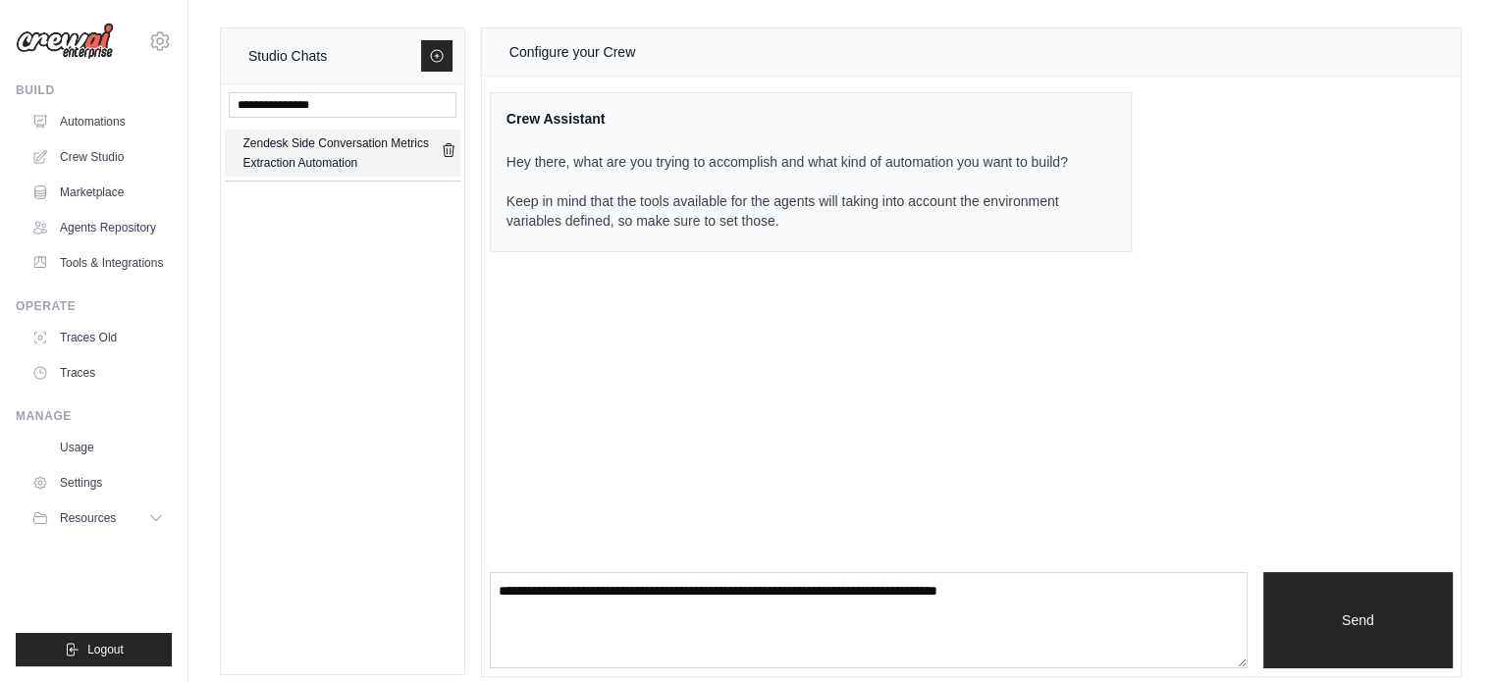
click at [455, 148] on icon "submit" at bounding box center [449, 150] width 16 height 16
click at [51, 221] on link "Agents Repository" at bounding box center [98, 227] width 148 height 31
click at [100, 162] on link "Crew Studio" at bounding box center [100, 156] width 148 height 31
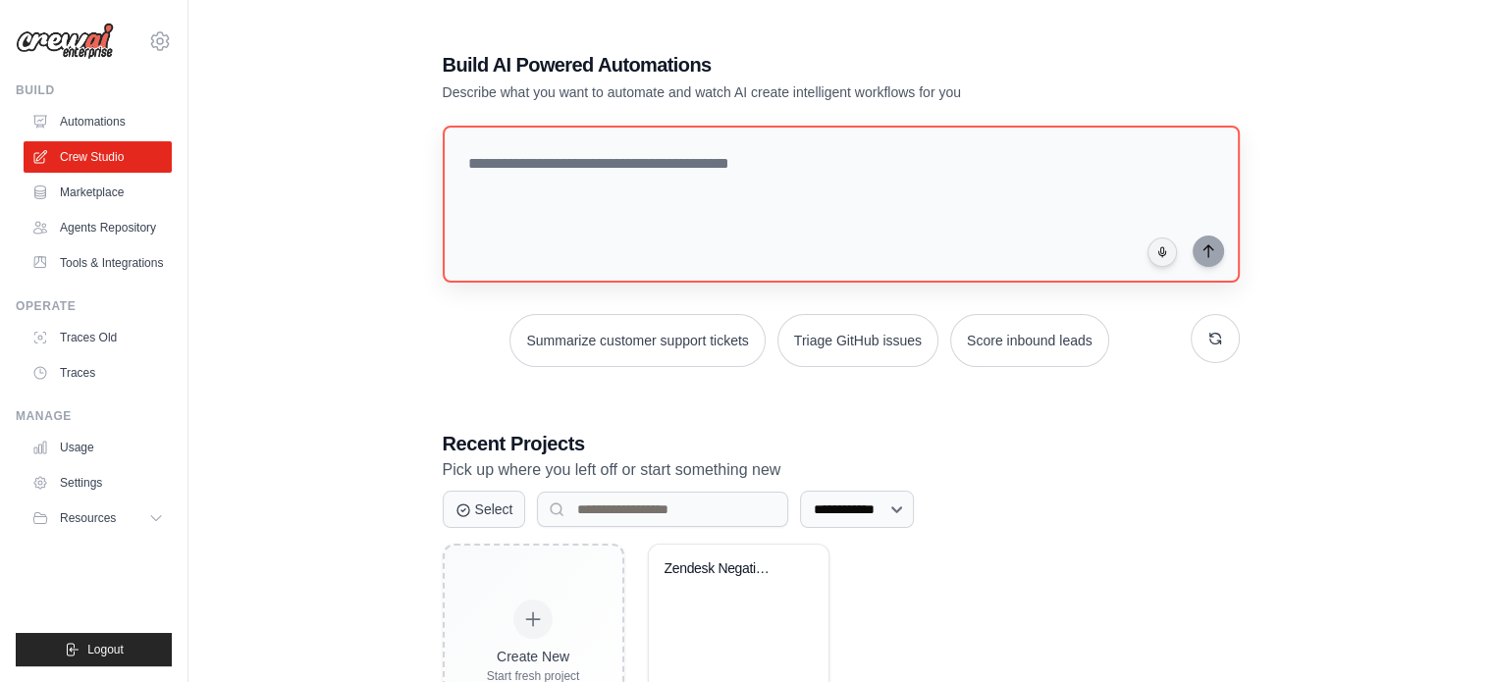
scroll to position [107, 0]
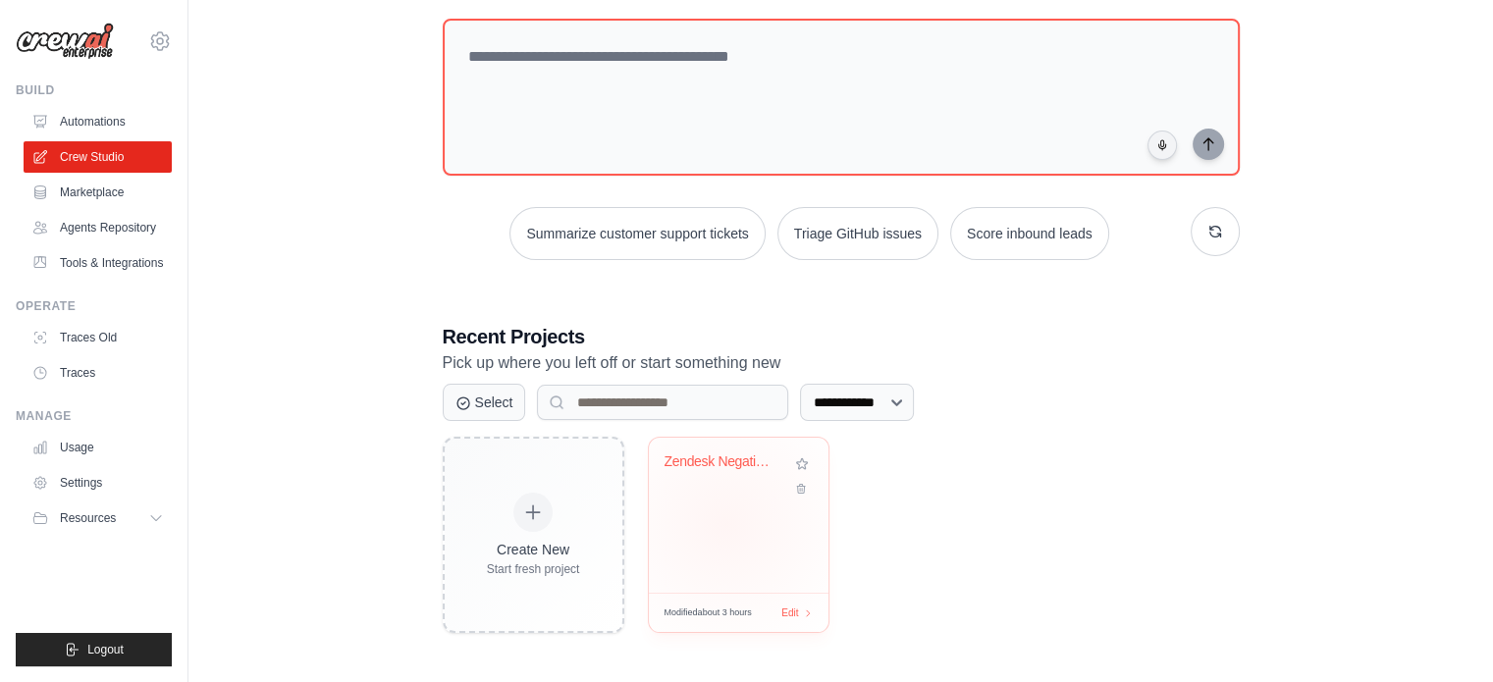
click at [725, 523] on div "Zendesk Negative Feedback Alert Sys..." at bounding box center [739, 515] width 180 height 155
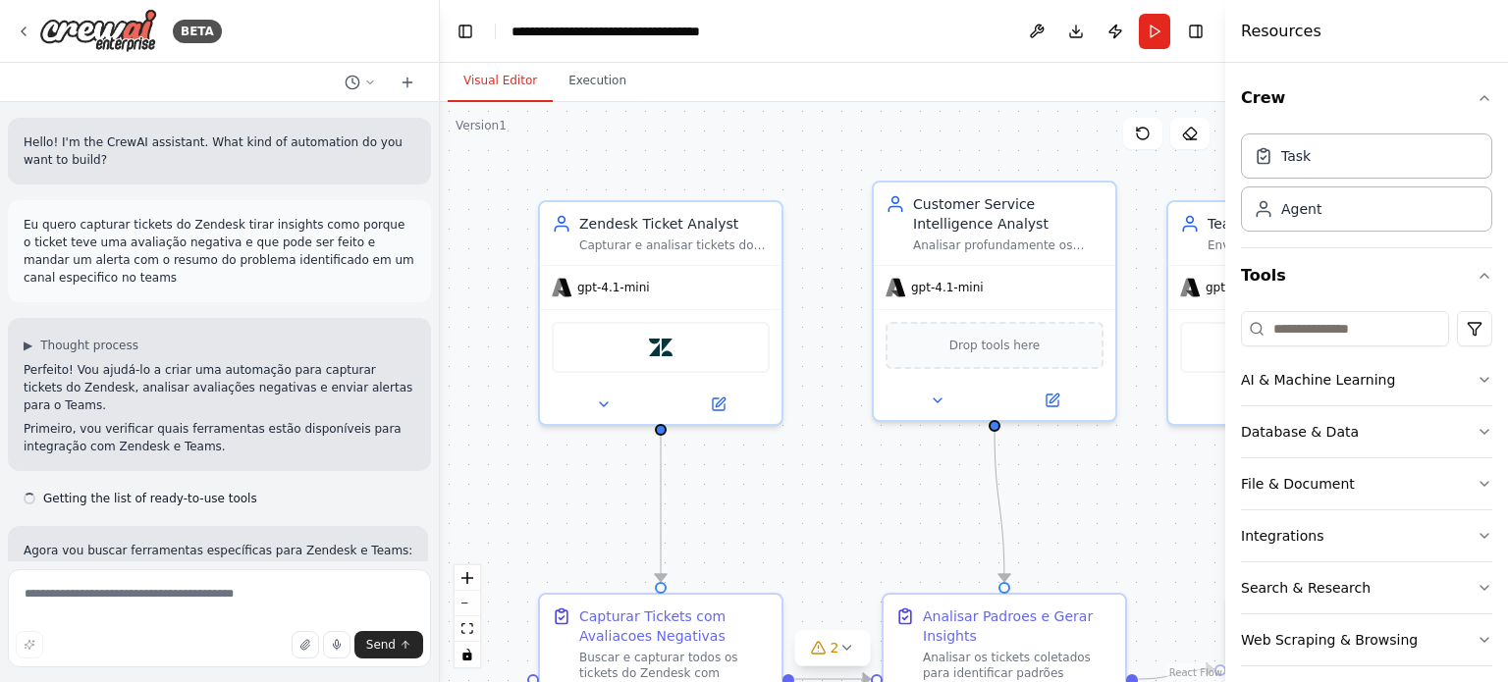
scroll to position [1749, 0]
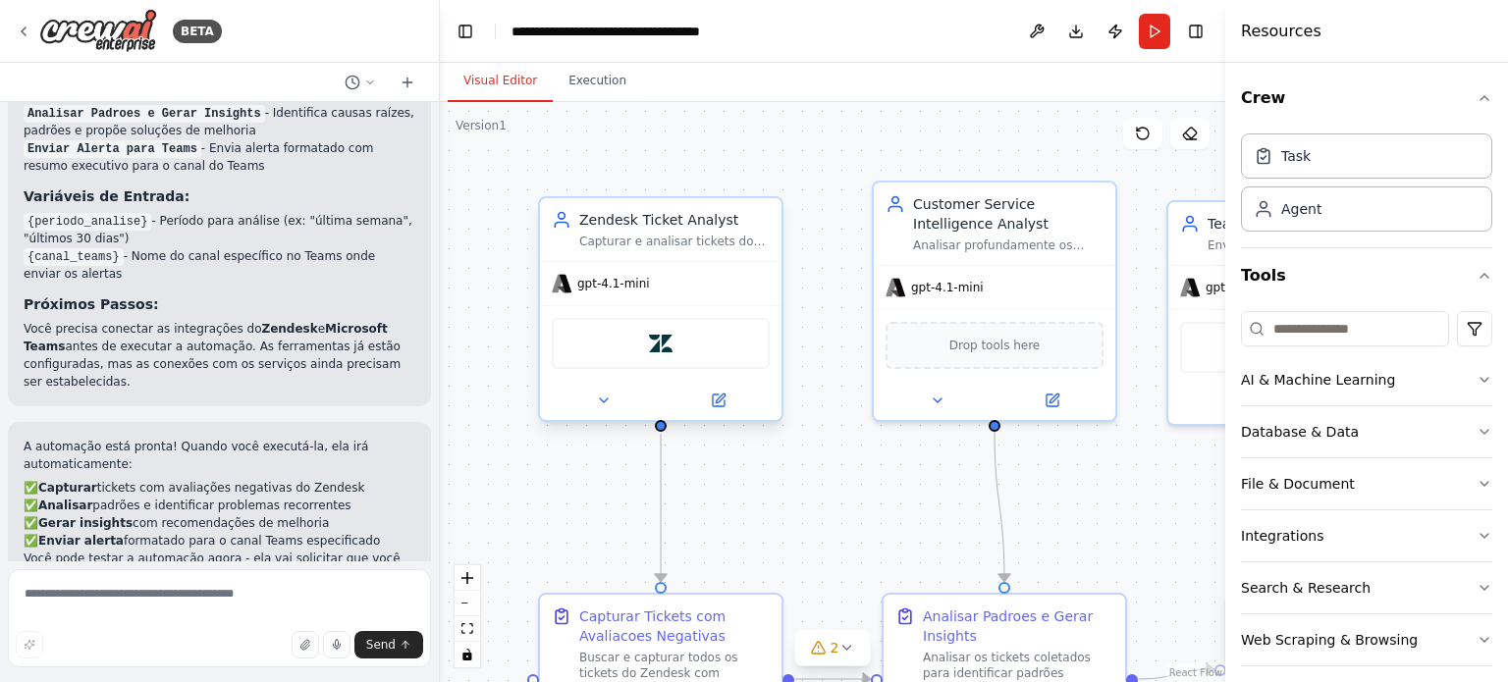
click at [619, 356] on div "Zendesk" at bounding box center [661, 343] width 218 height 51
click at [713, 345] on div "Zendesk" at bounding box center [661, 343] width 218 height 51
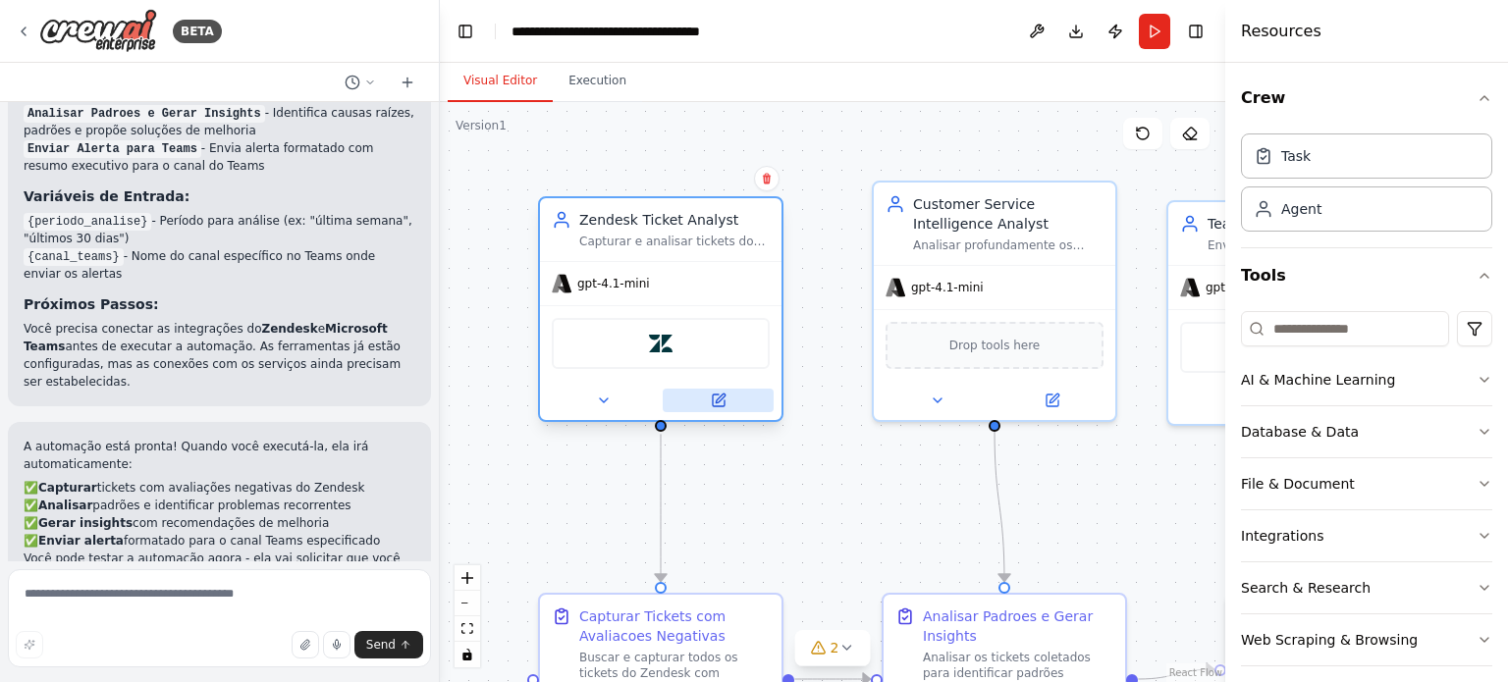
click at [725, 403] on icon at bounding box center [719, 401] width 16 height 16
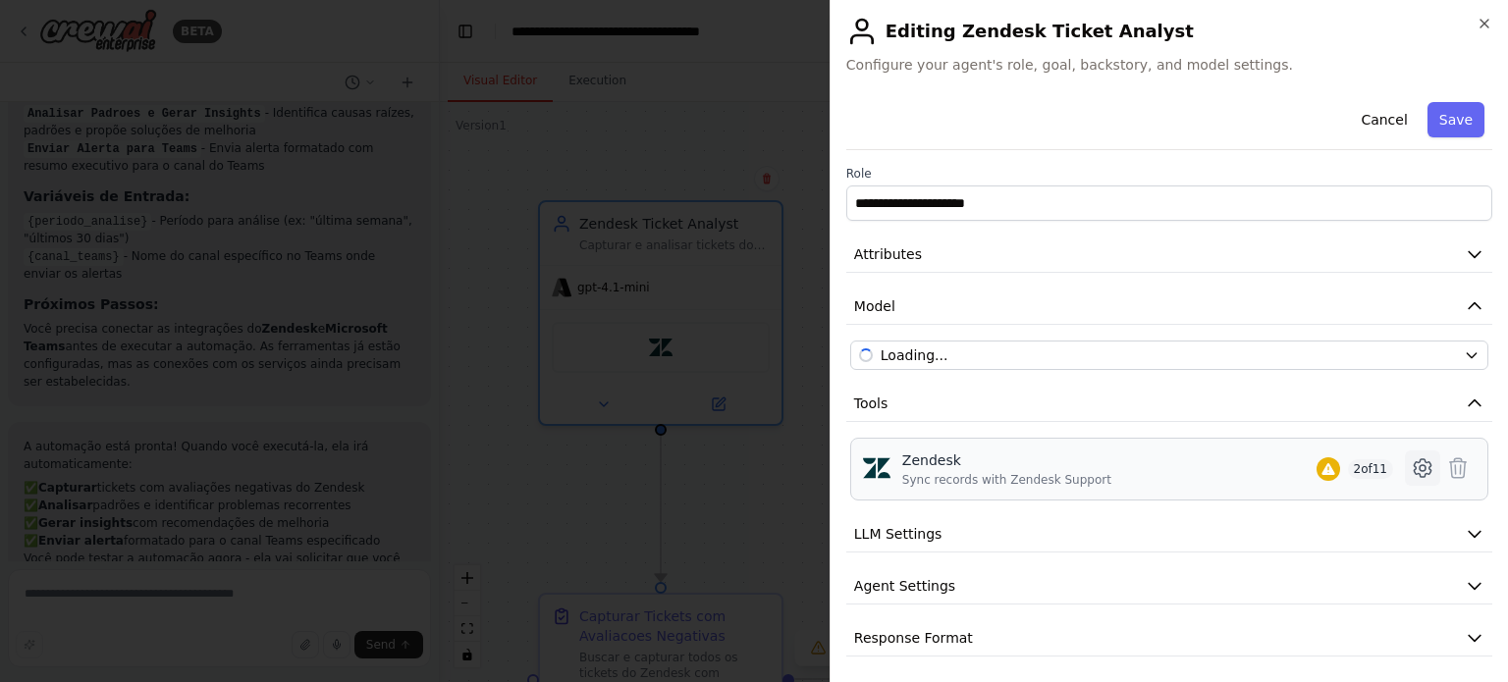
click at [1411, 462] on icon at bounding box center [1423, 468] width 24 height 24
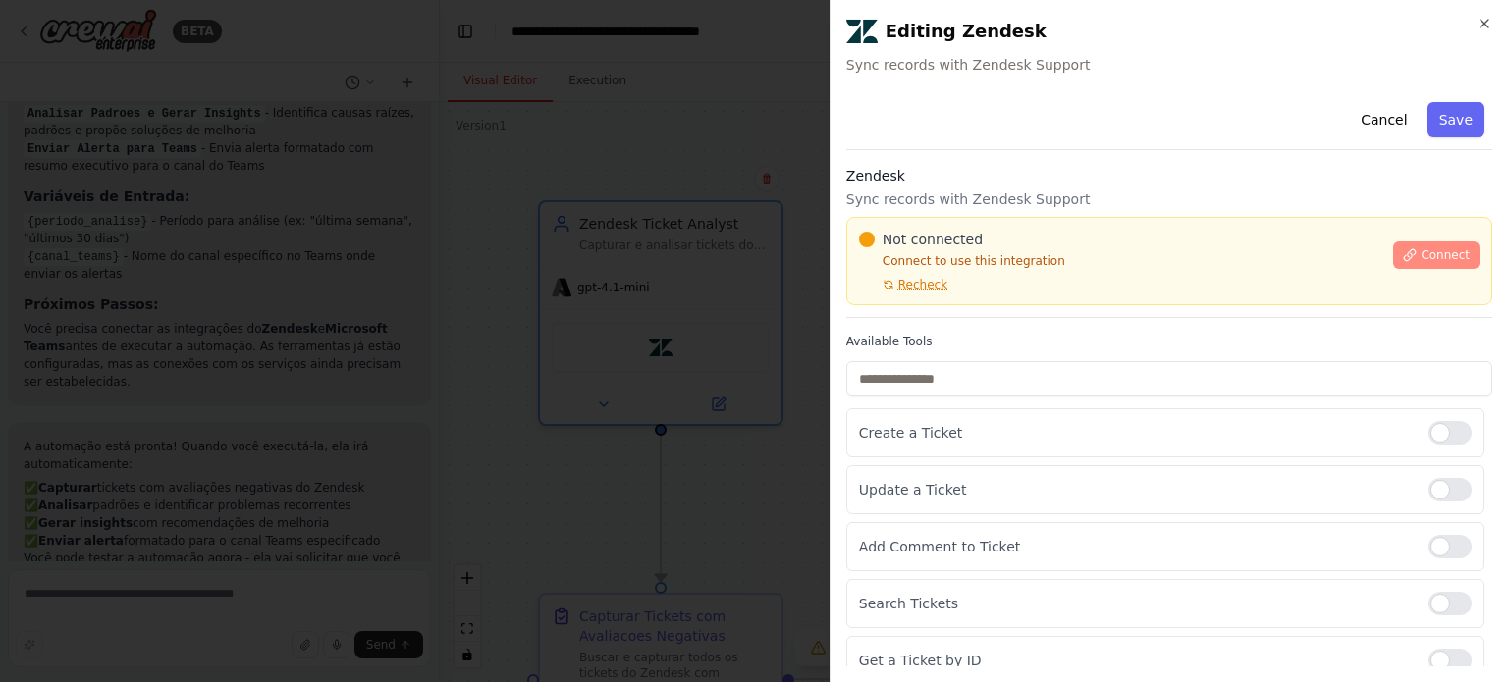
click at [1393, 250] on button "Connect" at bounding box center [1436, 254] width 86 height 27
click at [1362, 120] on button "Cancel" at bounding box center [1384, 119] width 70 height 35
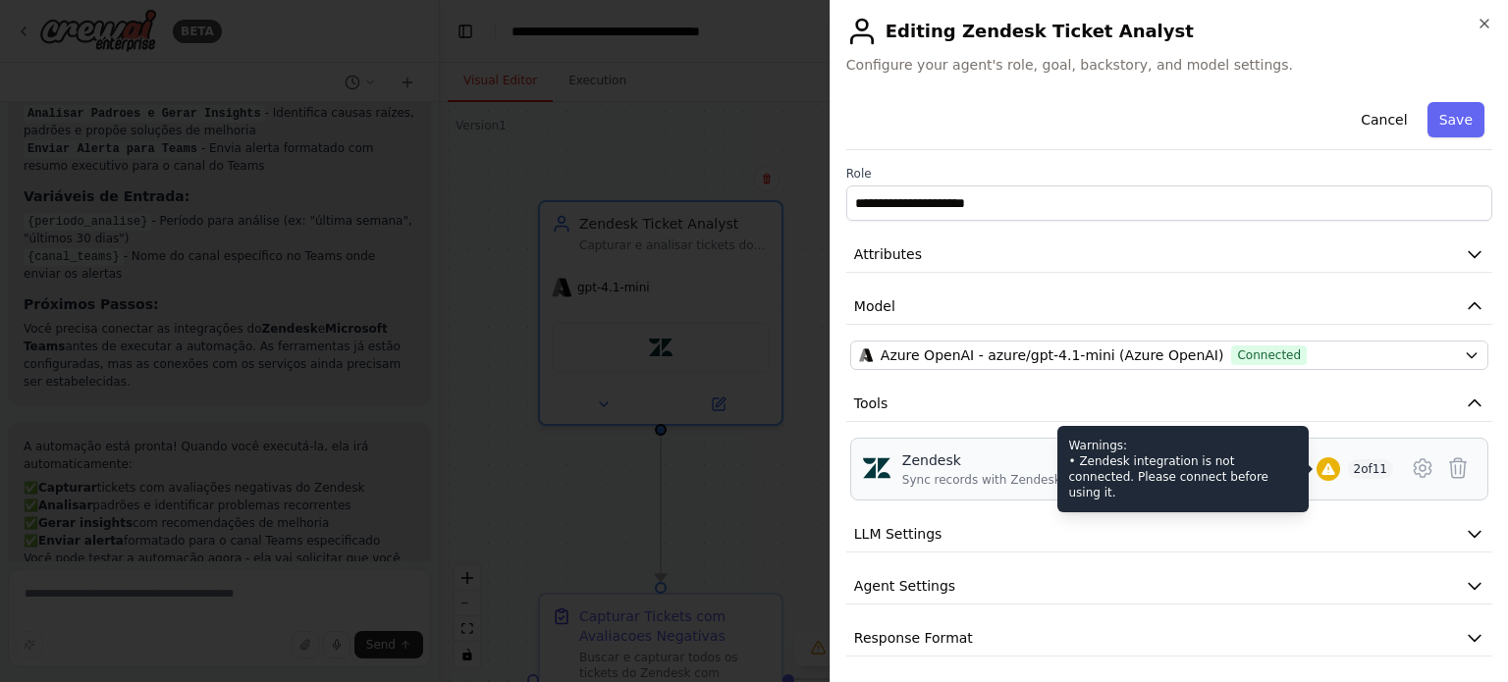
click at [1320, 467] on icon at bounding box center [1328, 469] width 16 height 16
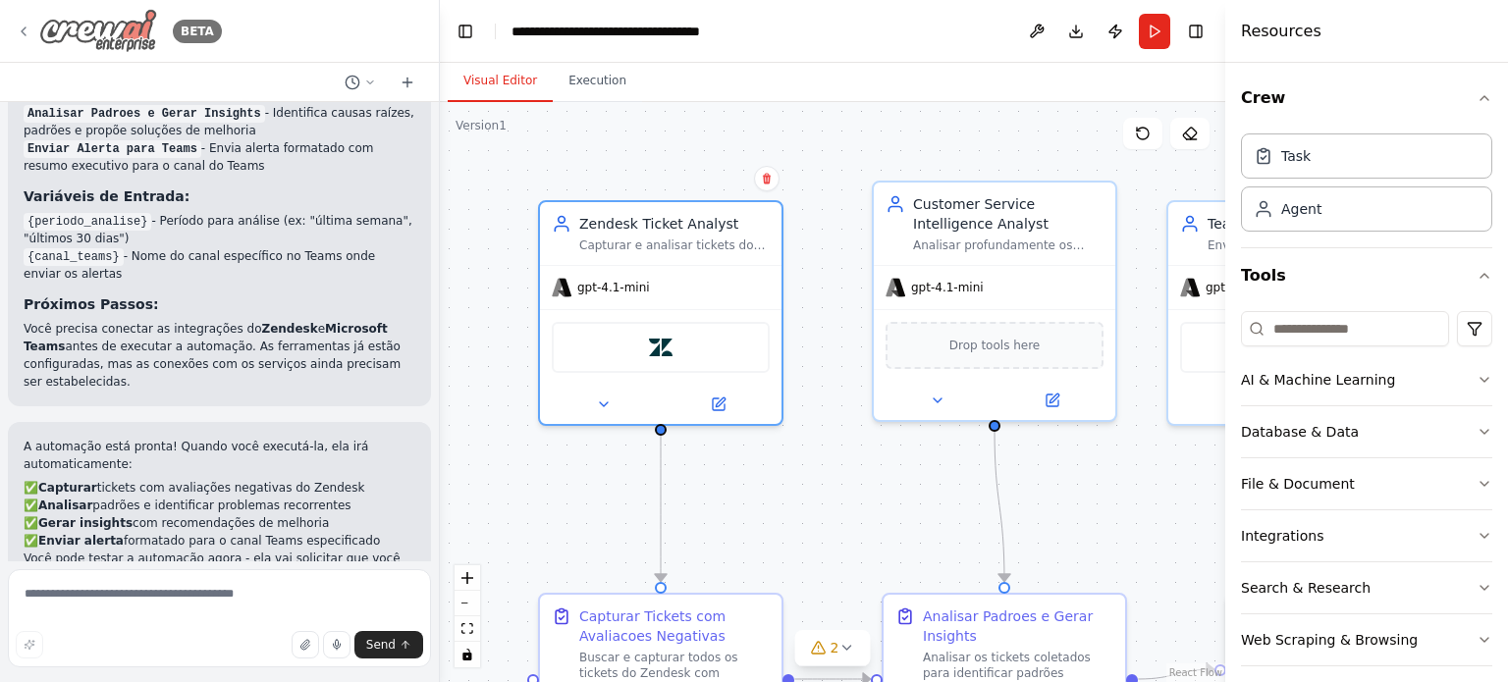
click at [23, 29] on icon at bounding box center [24, 31] width 4 height 8
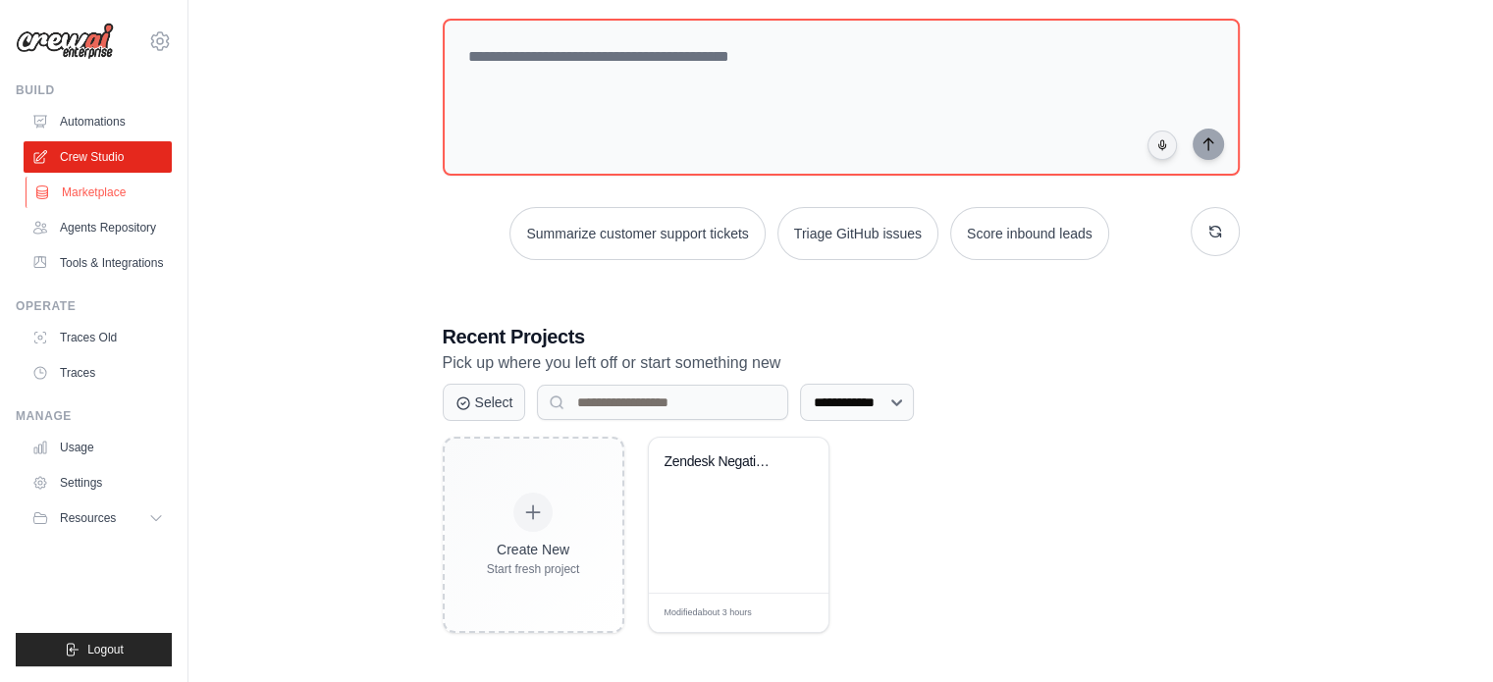
click at [90, 203] on link "Marketplace" at bounding box center [100, 192] width 148 height 31
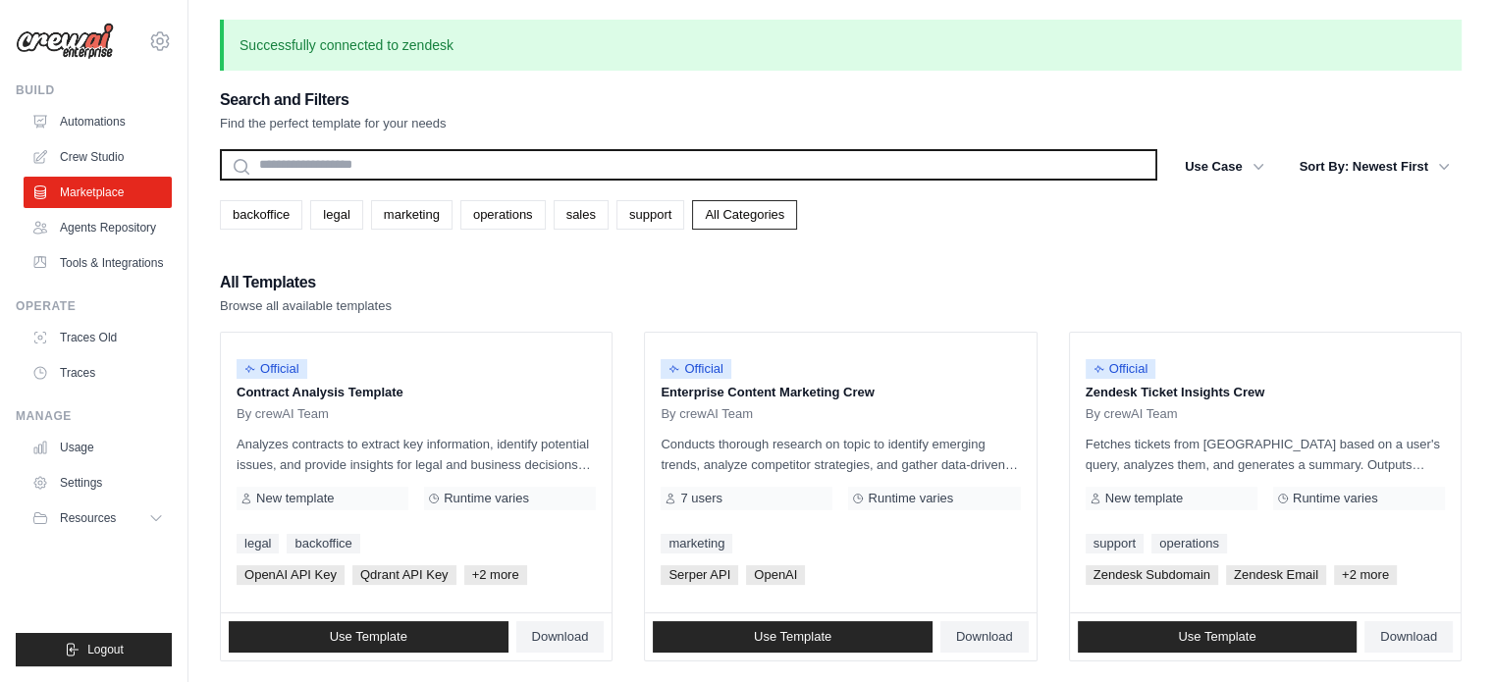
click at [332, 167] on input "text" at bounding box center [688, 164] width 937 height 31
type input "*"
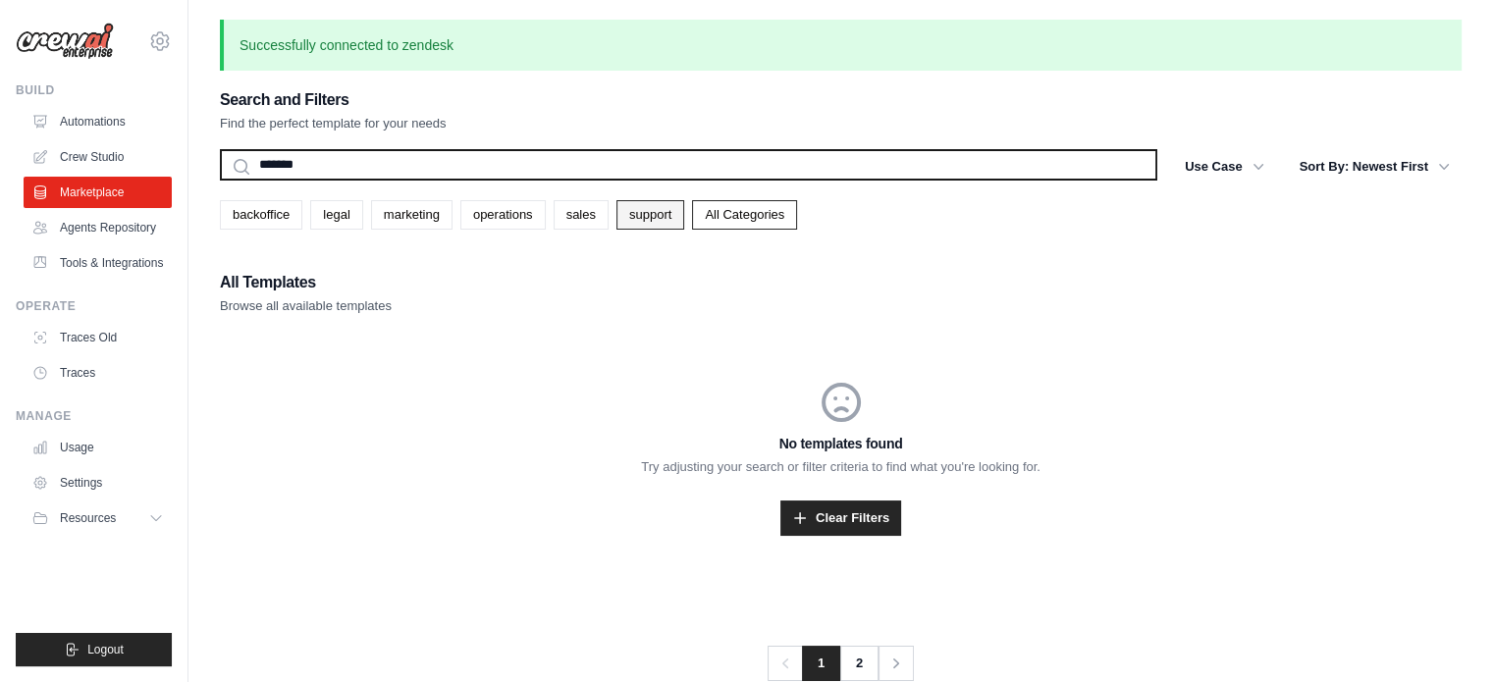
type input "*******"
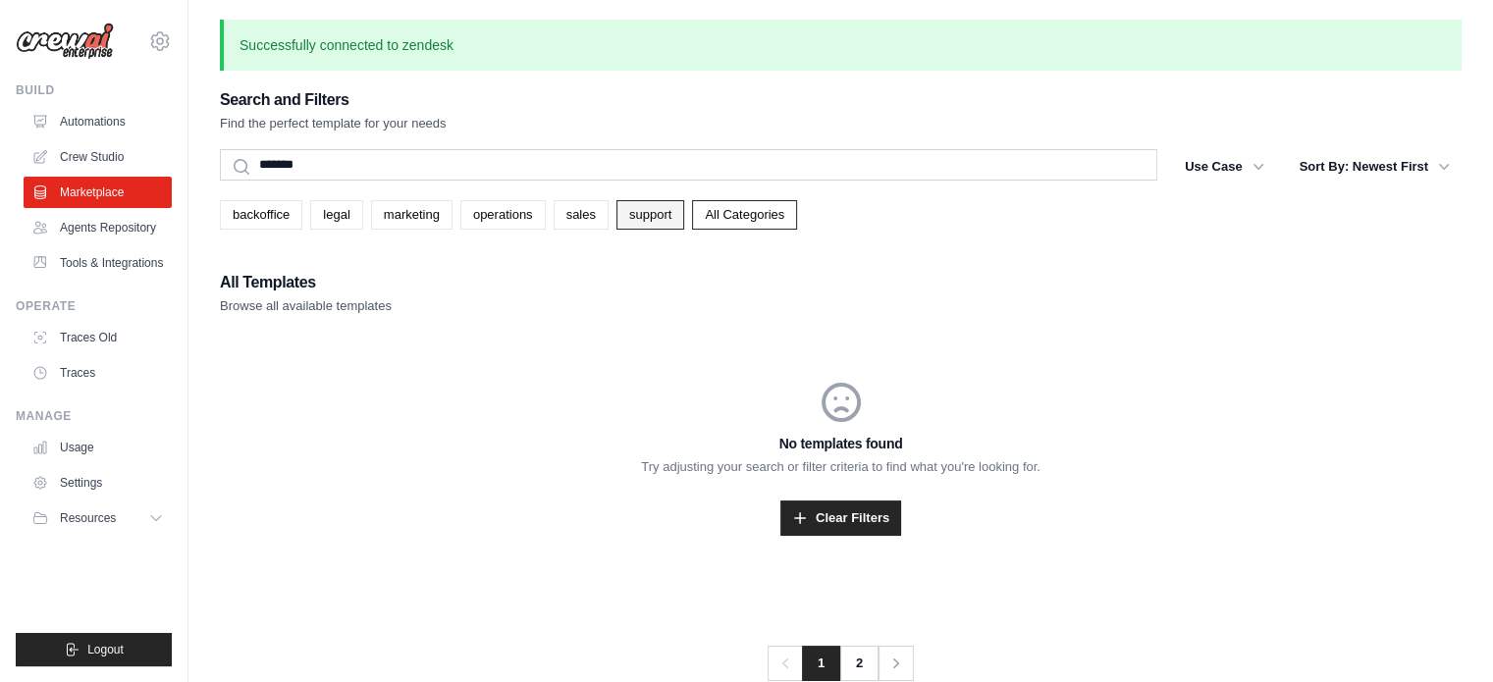
click at [627, 211] on link "support" at bounding box center [650, 214] width 68 height 29
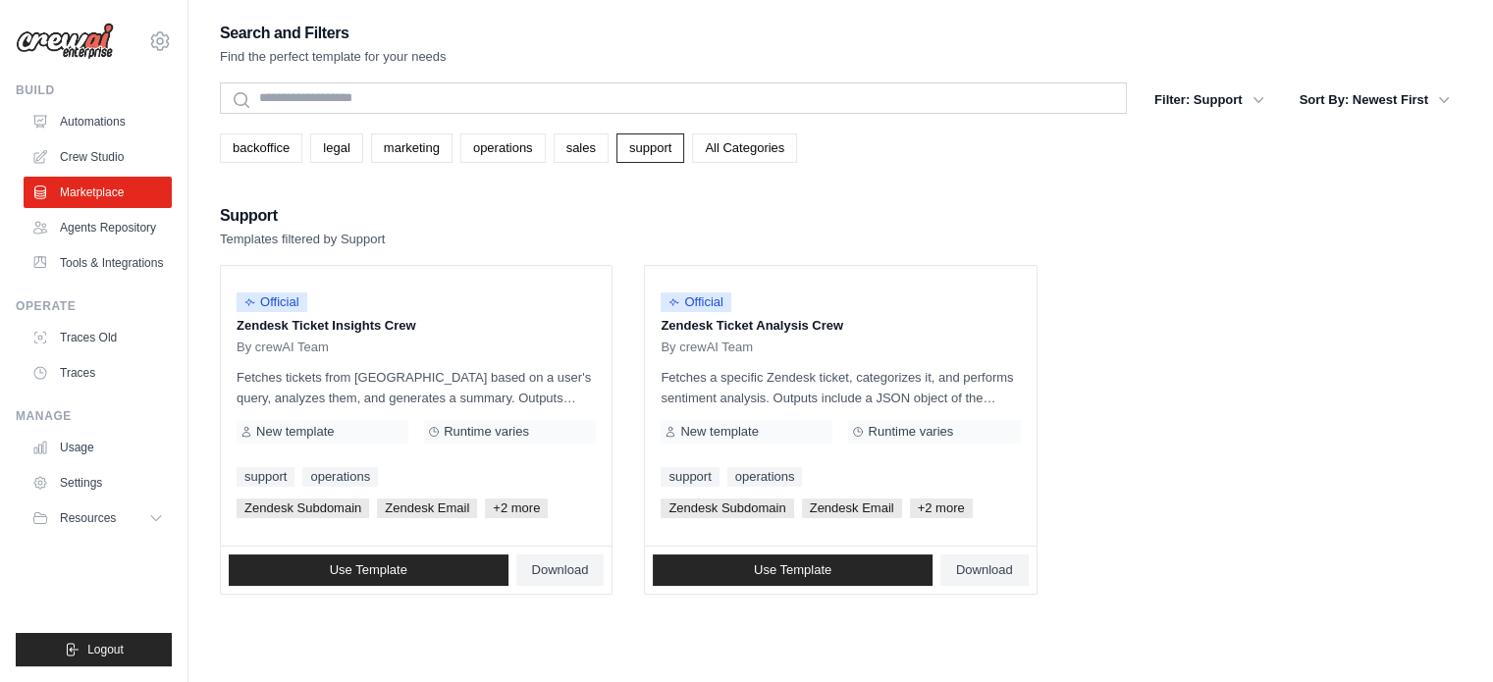
scroll to position [39, 0]
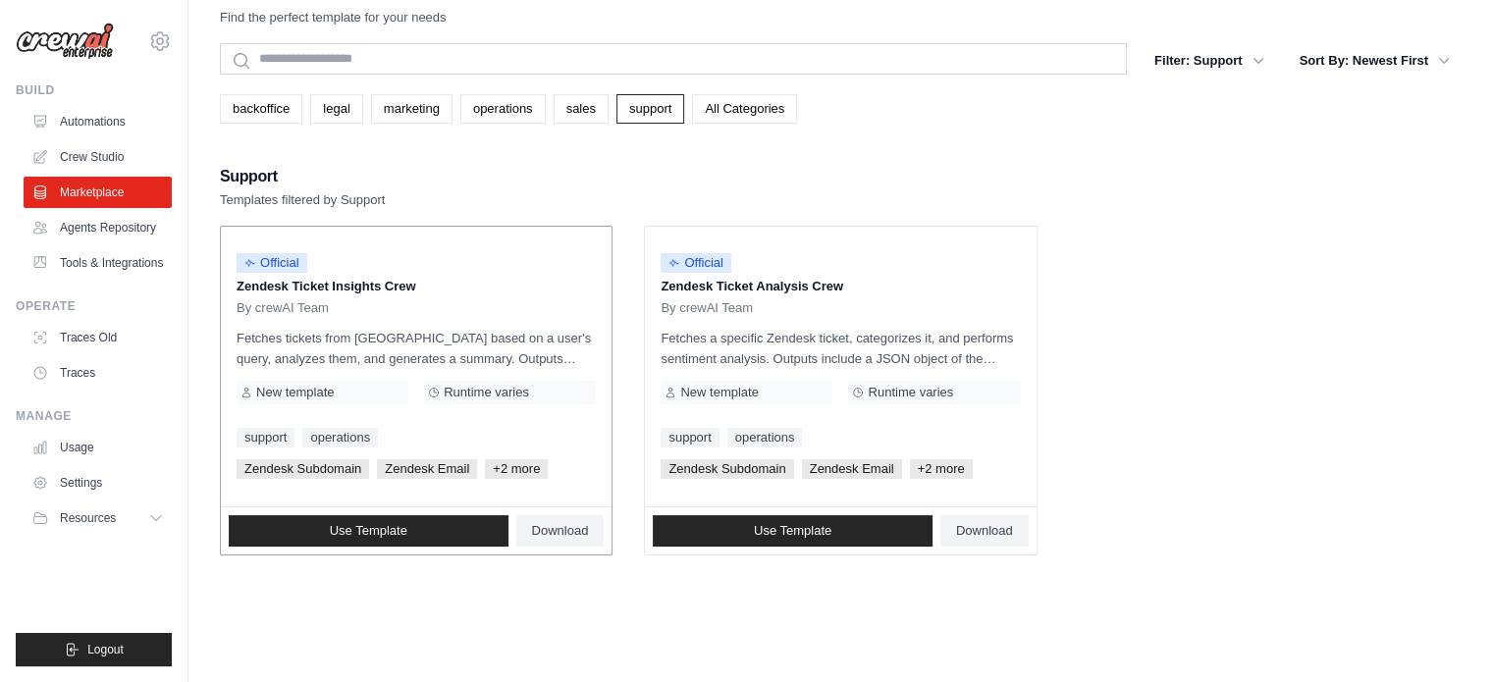
click at [431, 415] on div "Official Zendesk Ticket Insights Crew By crewAI Team Fetches tickets from [GEOG…" at bounding box center [416, 367] width 391 height 280
click at [404, 336] on p "Fetches tickets from [GEOGRAPHIC_DATA] based on a user's query, analyzes them, …" at bounding box center [416, 348] width 359 height 41
click at [759, 469] on span "Zendesk Subdomain" at bounding box center [727, 469] width 133 height 20
click at [756, 529] on span "Use Template" at bounding box center [793, 531] width 78 height 16
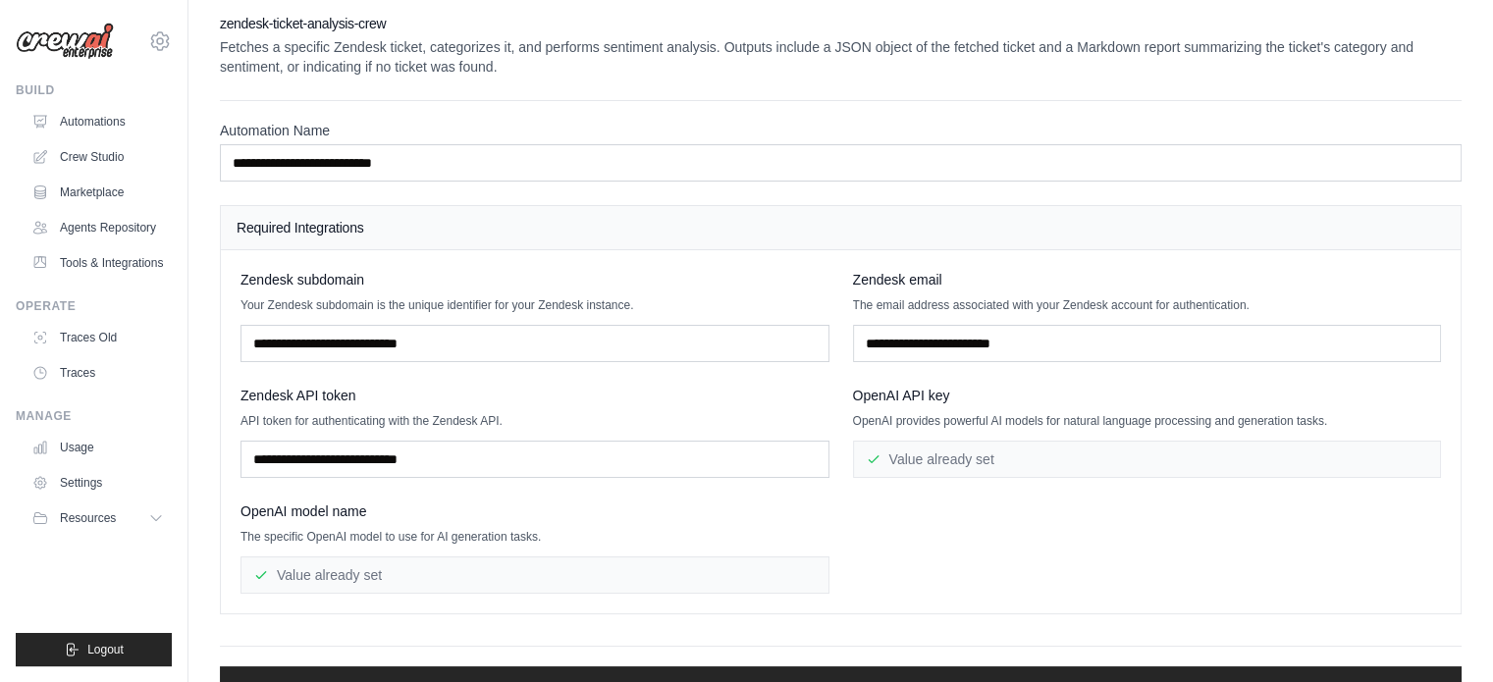
scroll to position [7, 0]
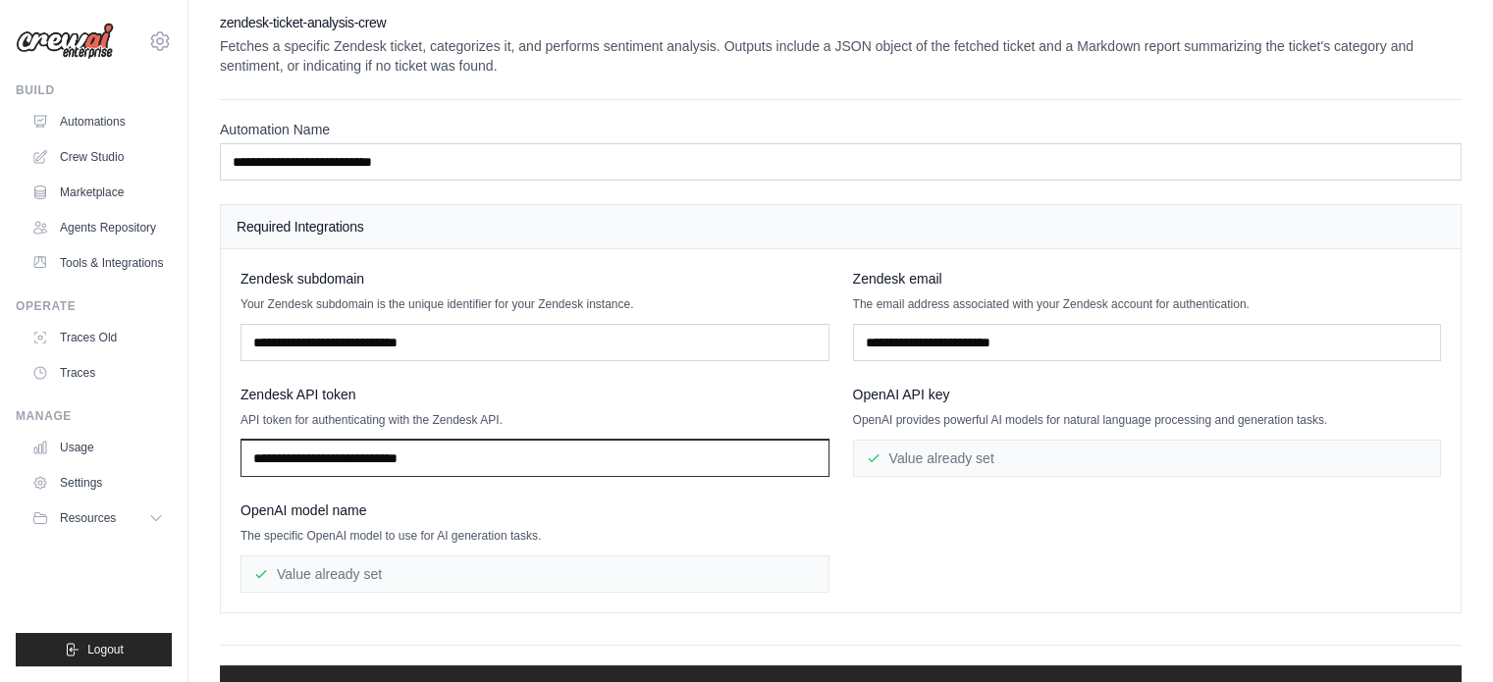
click at [763, 471] on input "text" at bounding box center [534, 458] width 589 height 37
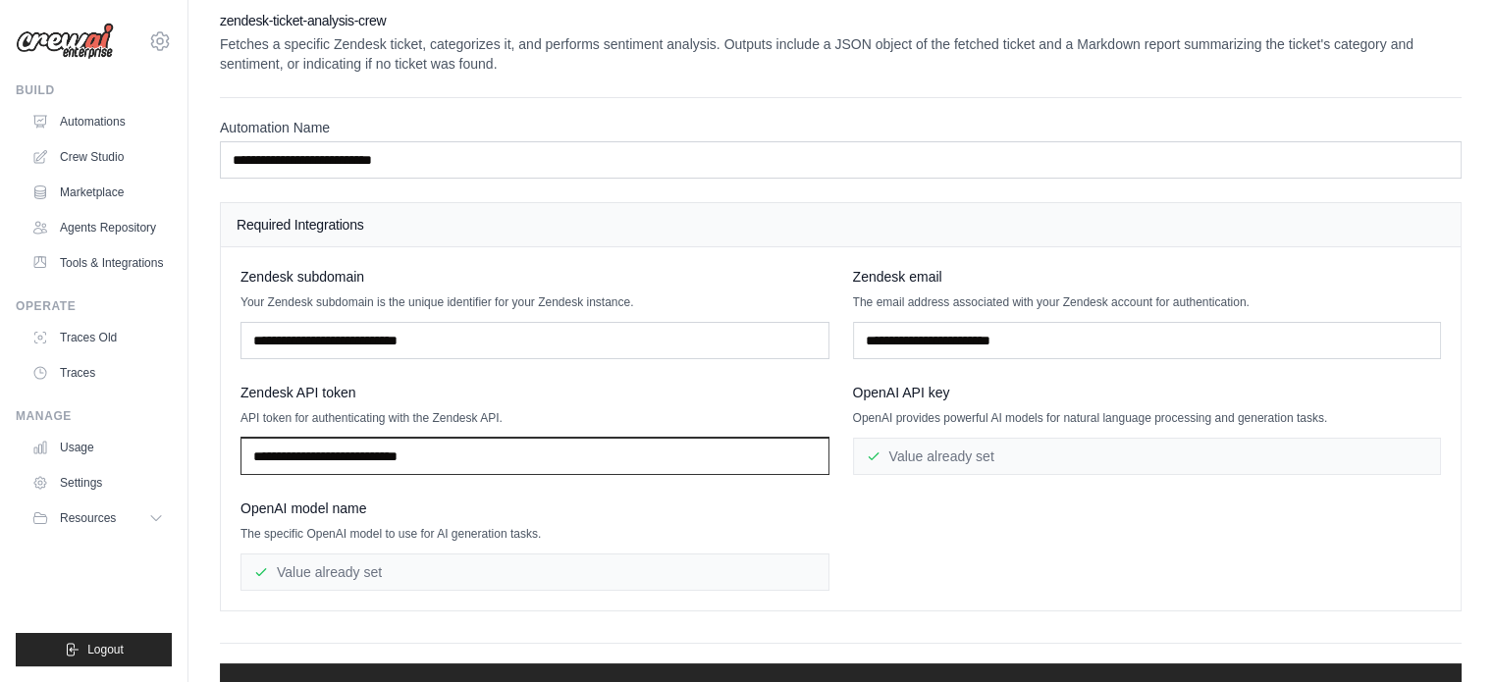
scroll to position [0, 0]
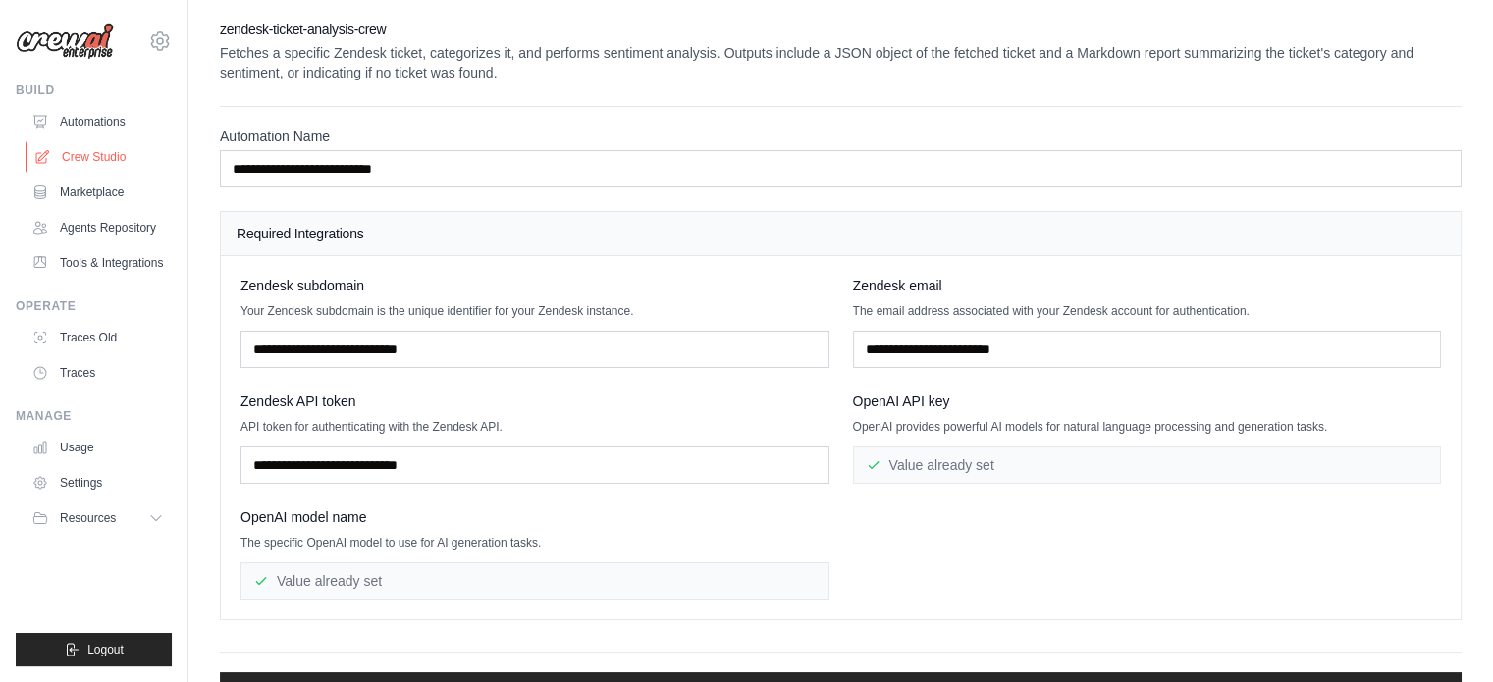
click at [103, 156] on link "Crew Studio" at bounding box center [100, 156] width 148 height 31
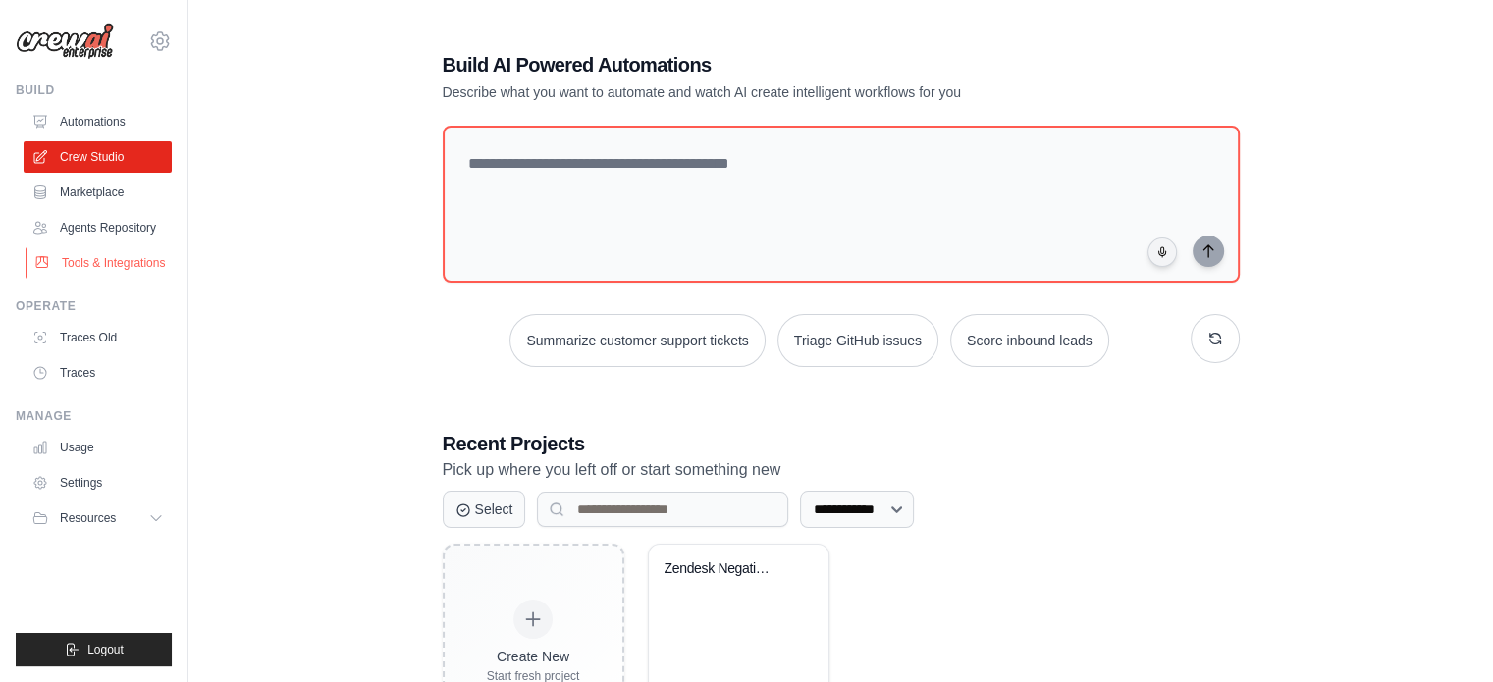
click at [79, 271] on link "Tools & Integrations" at bounding box center [100, 262] width 148 height 31
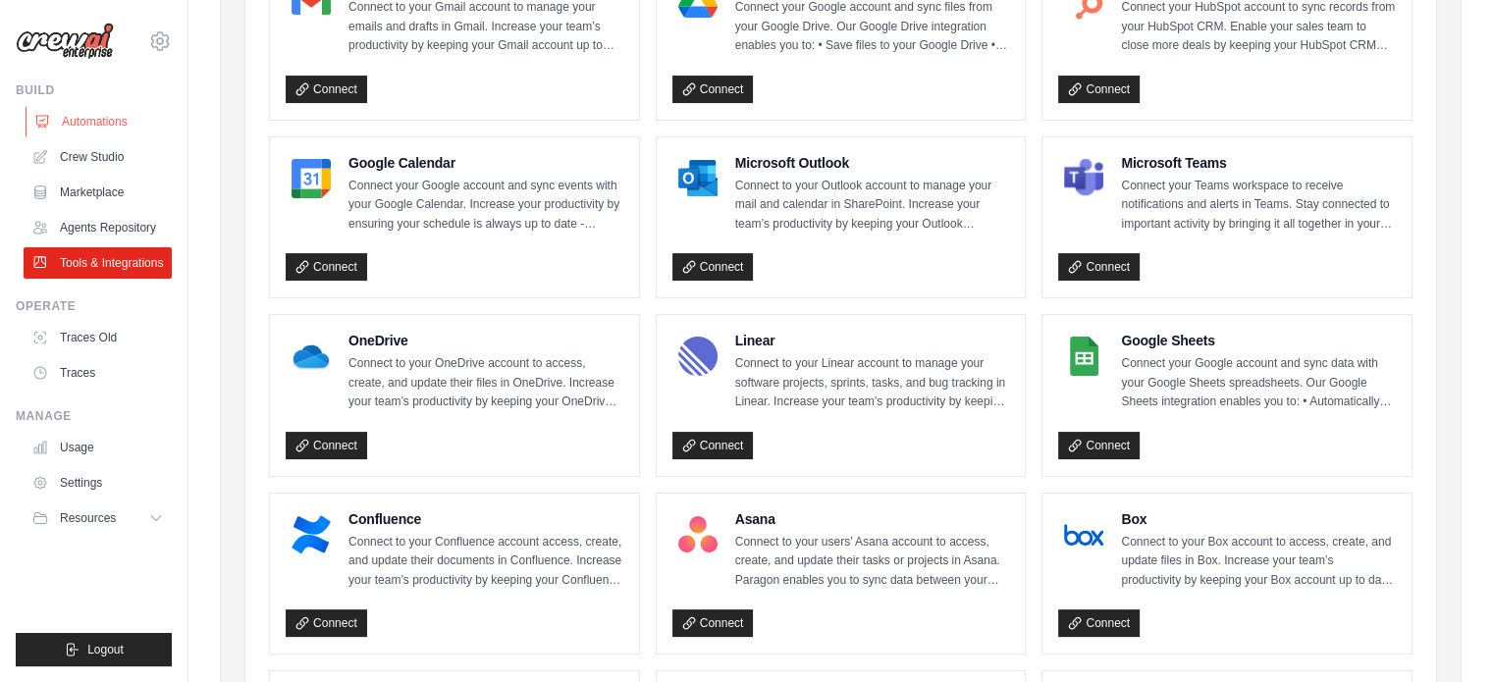
scroll to position [279, 0]
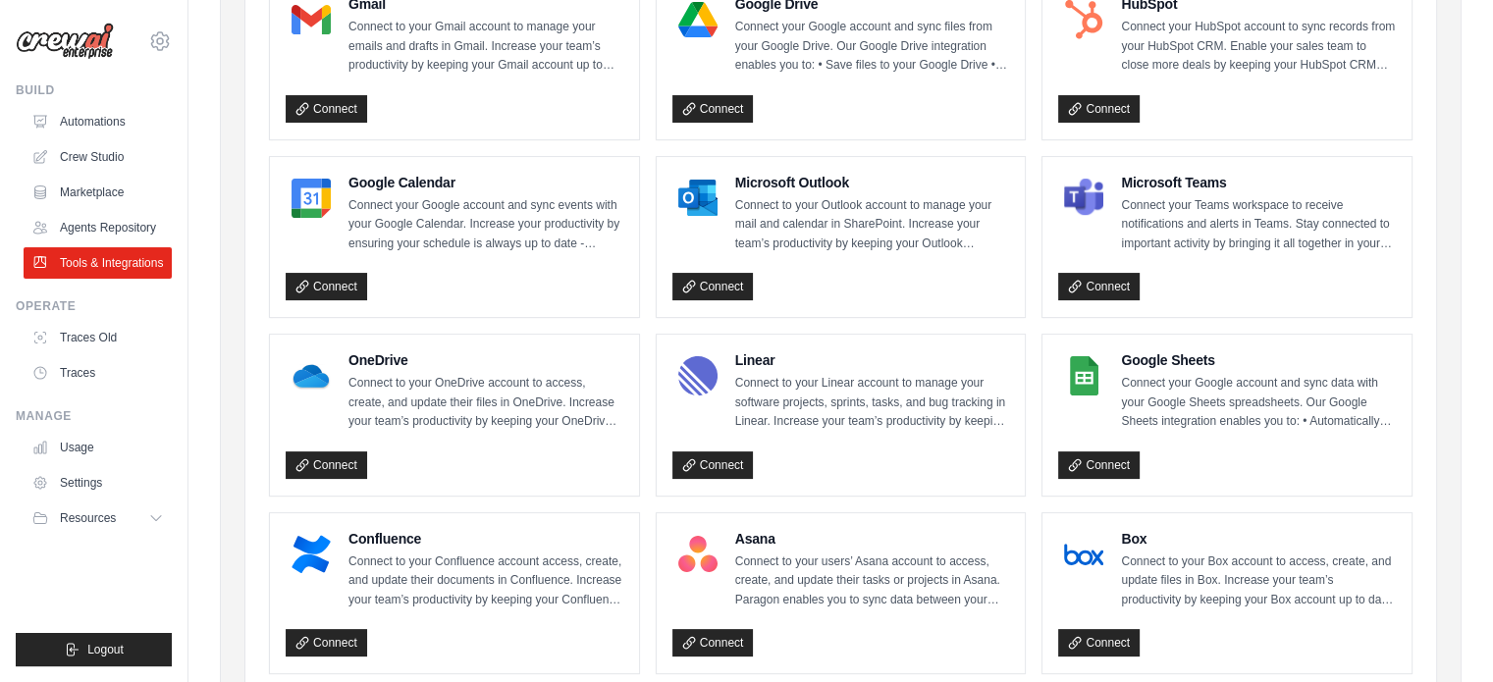
click at [50, 46] on img at bounding box center [65, 41] width 98 height 37
click at [57, 37] on img at bounding box center [65, 41] width 98 height 37
click at [55, 117] on link "Automations" at bounding box center [100, 121] width 148 height 31
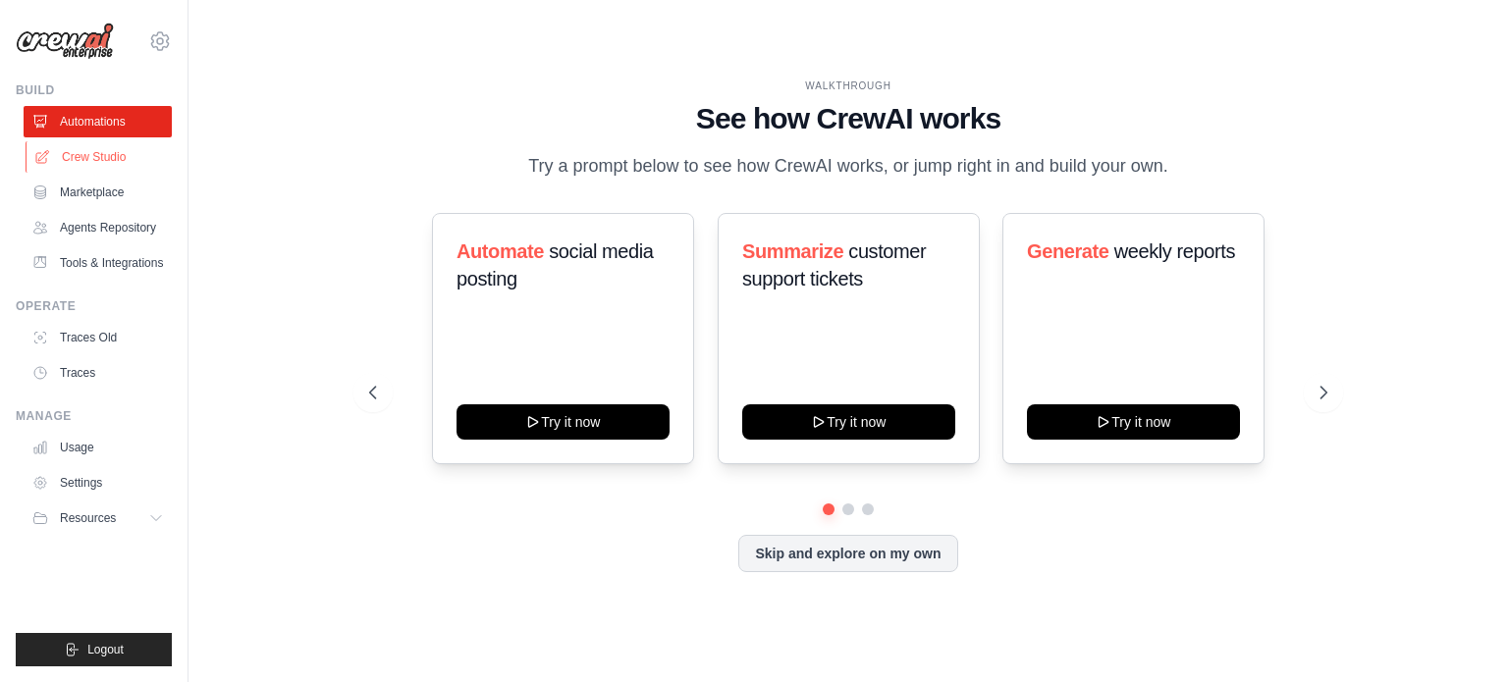
click at [103, 152] on link "Crew Studio" at bounding box center [100, 156] width 148 height 31
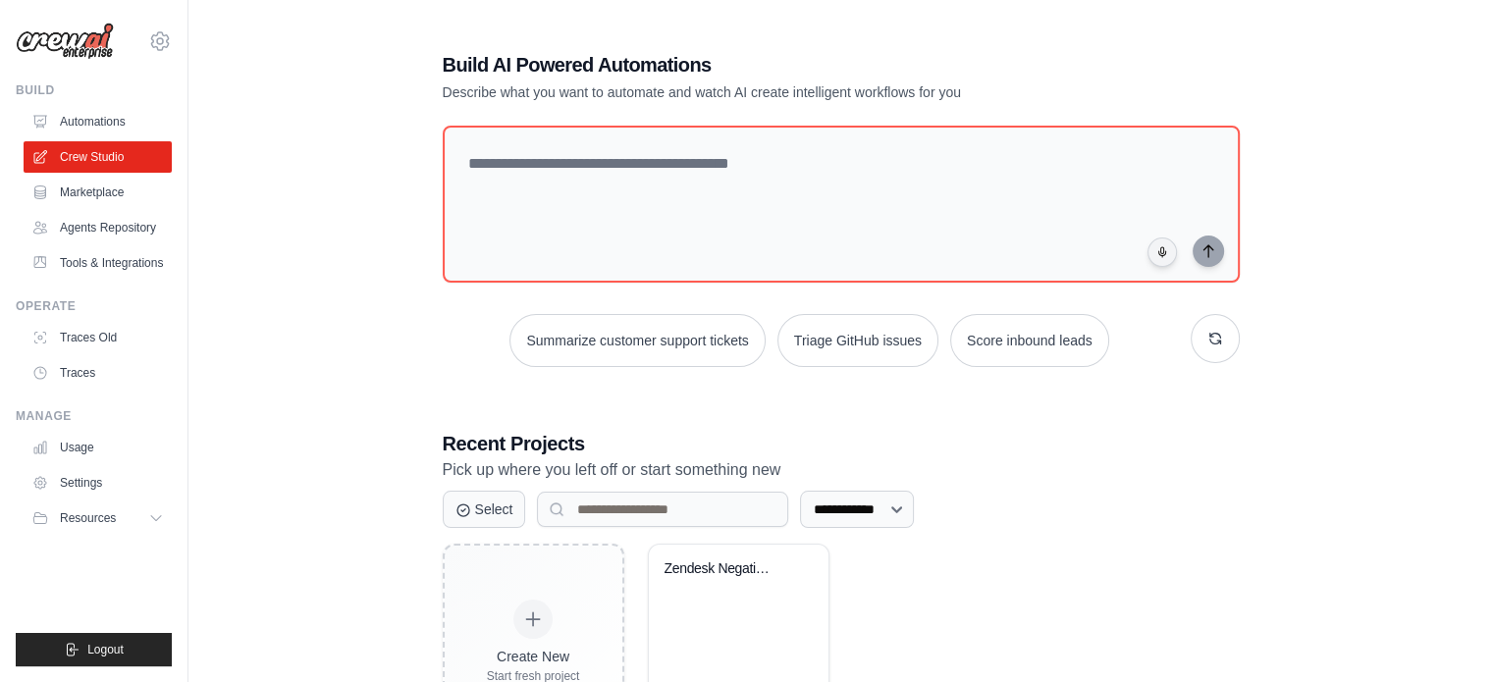
scroll to position [107, 0]
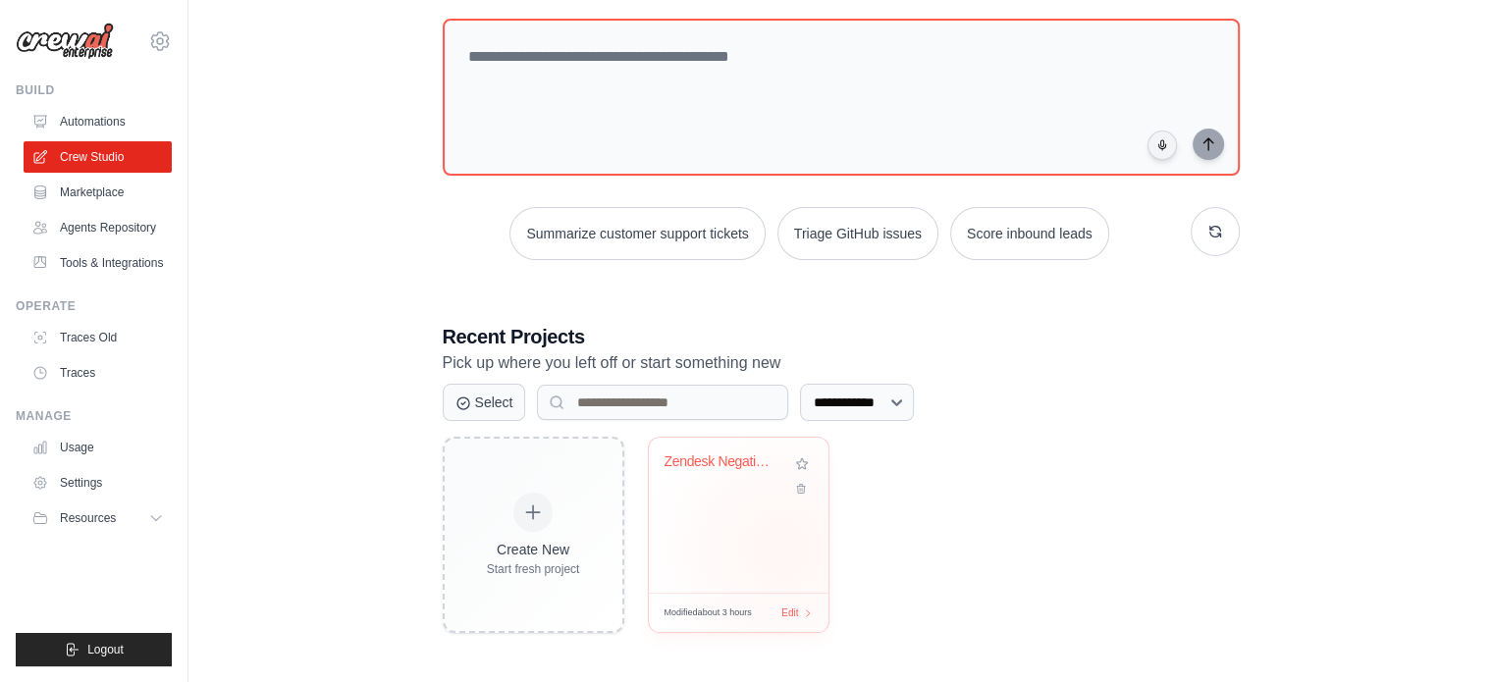
click at [782, 548] on div "Zendesk Negative Feedback Alert Sys..." at bounding box center [739, 515] width 180 height 155
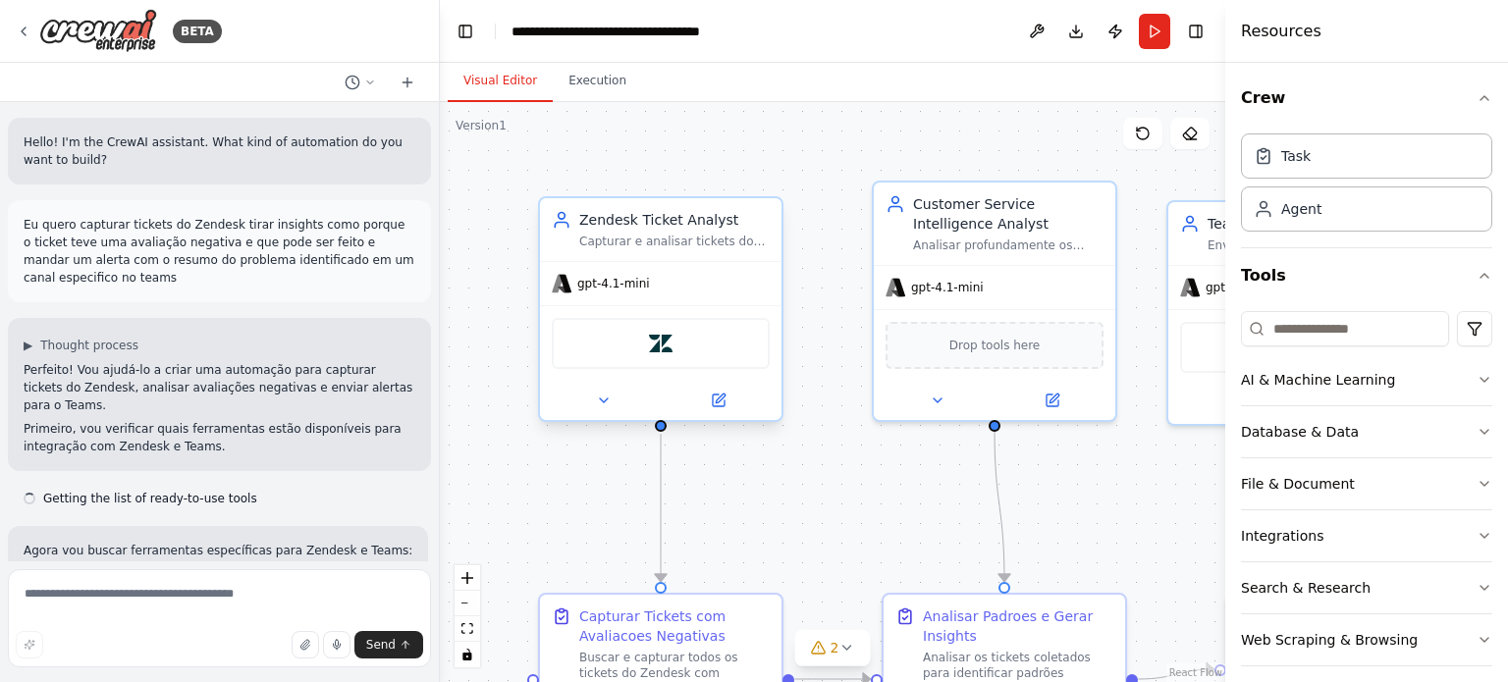
scroll to position [1749, 0]
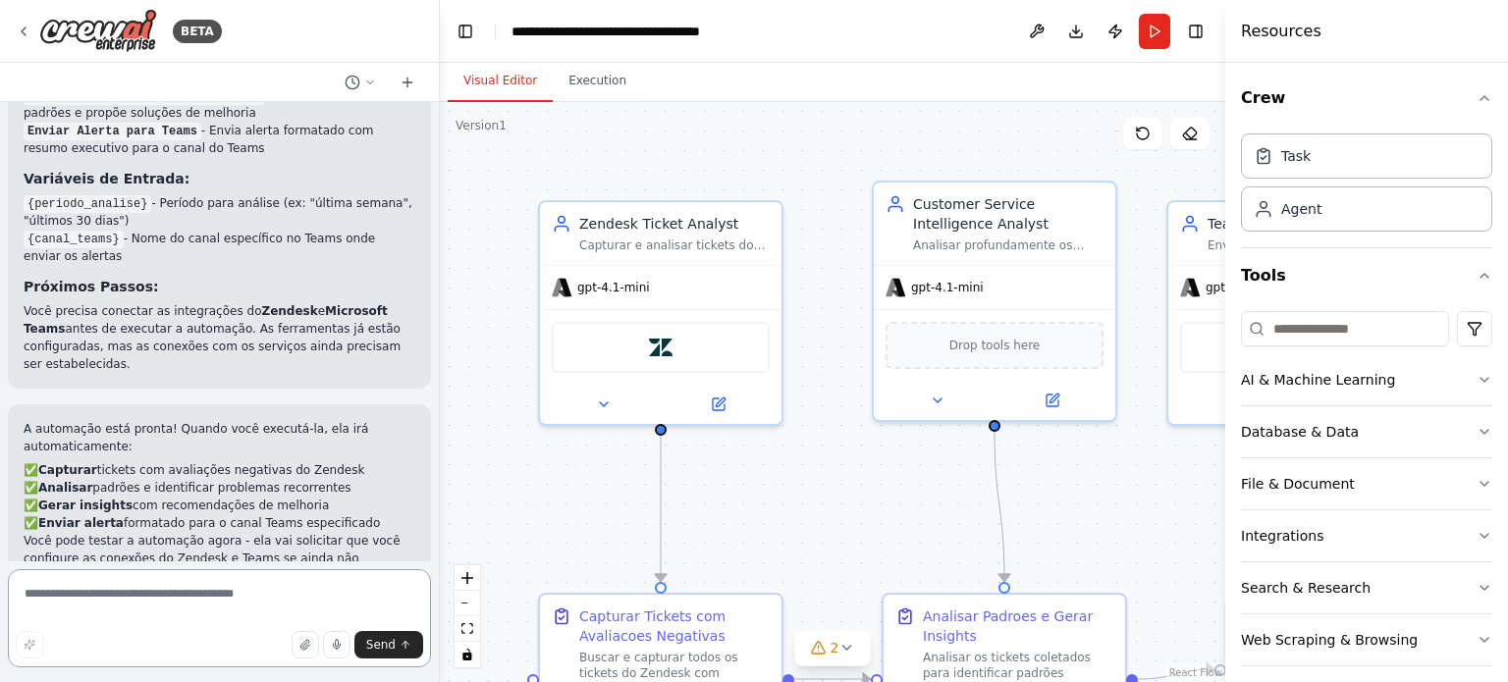
click at [265, 579] on textarea at bounding box center [219, 618] width 423 height 98
type textarea "**********"
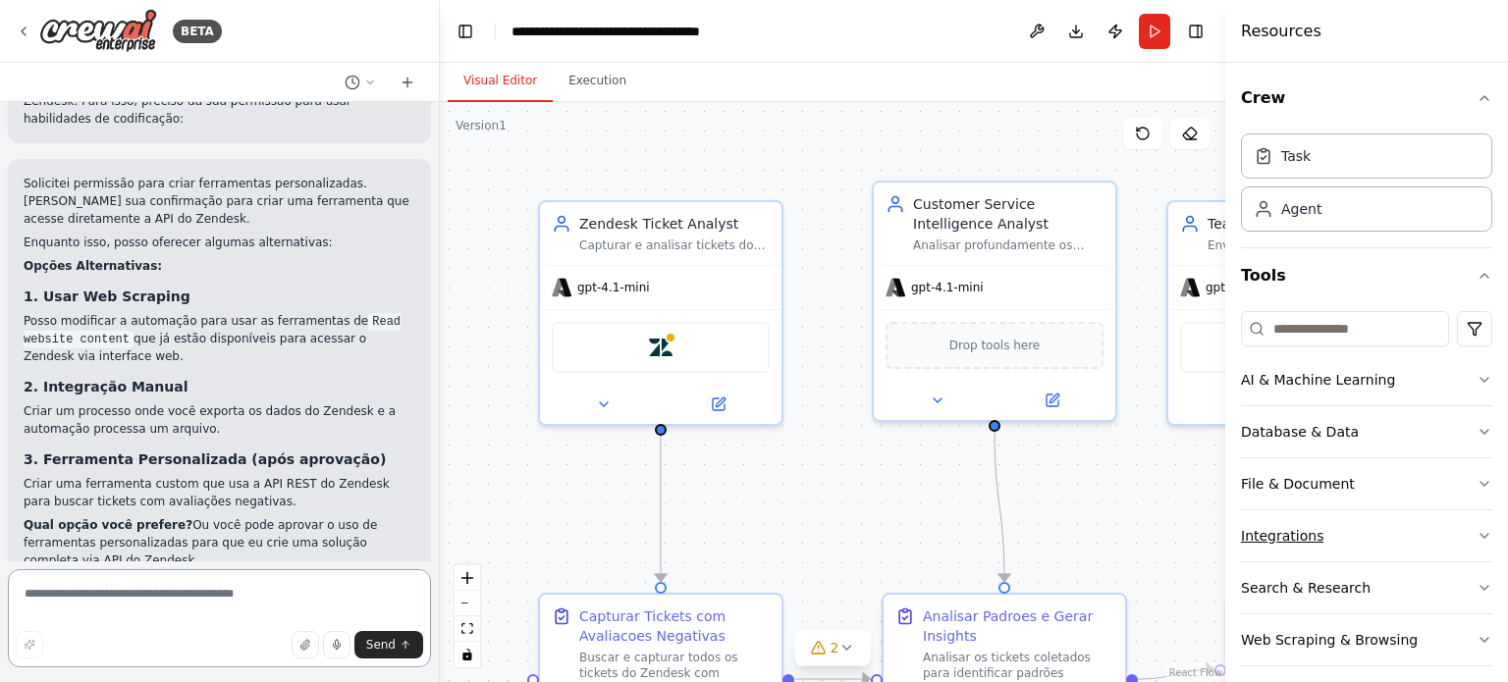
scroll to position [13, 0]
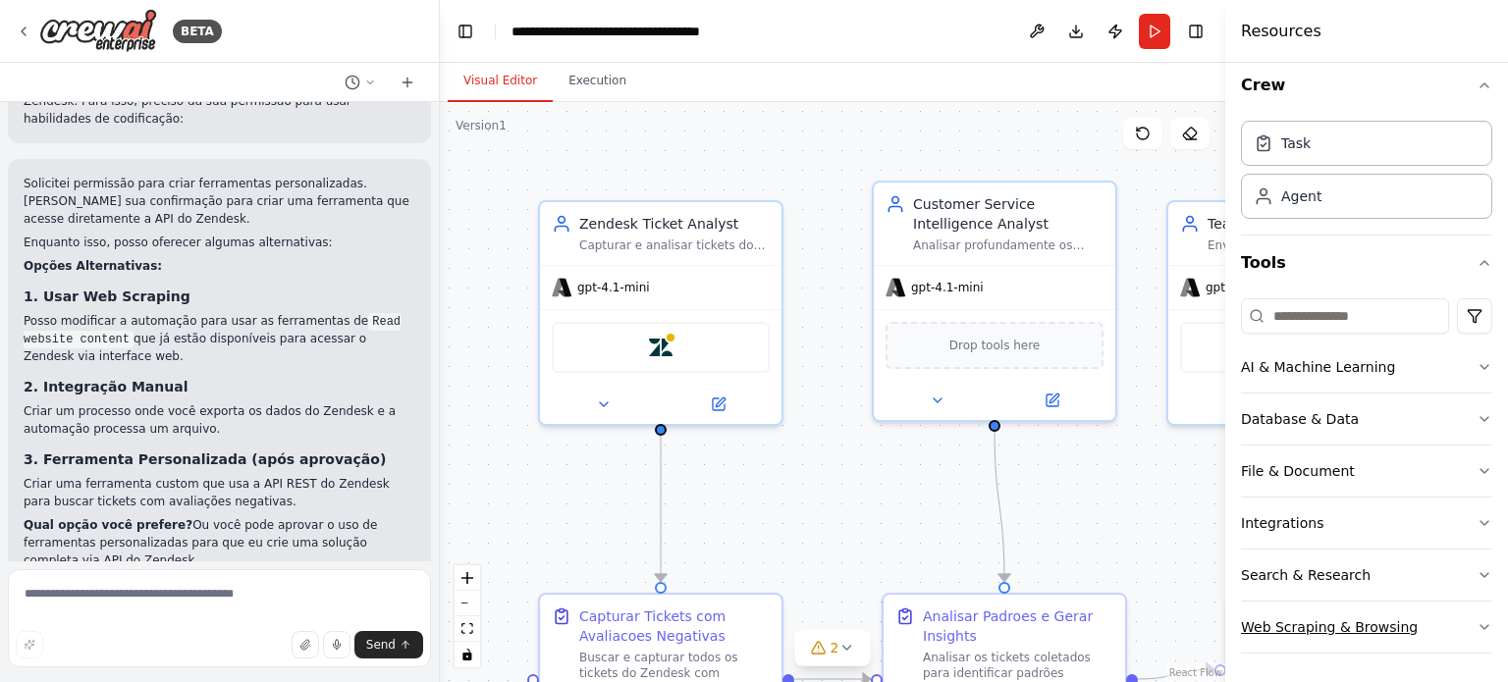
click at [1430, 612] on button "Web Scraping & Browsing" at bounding box center [1366, 627] width 251 height 51
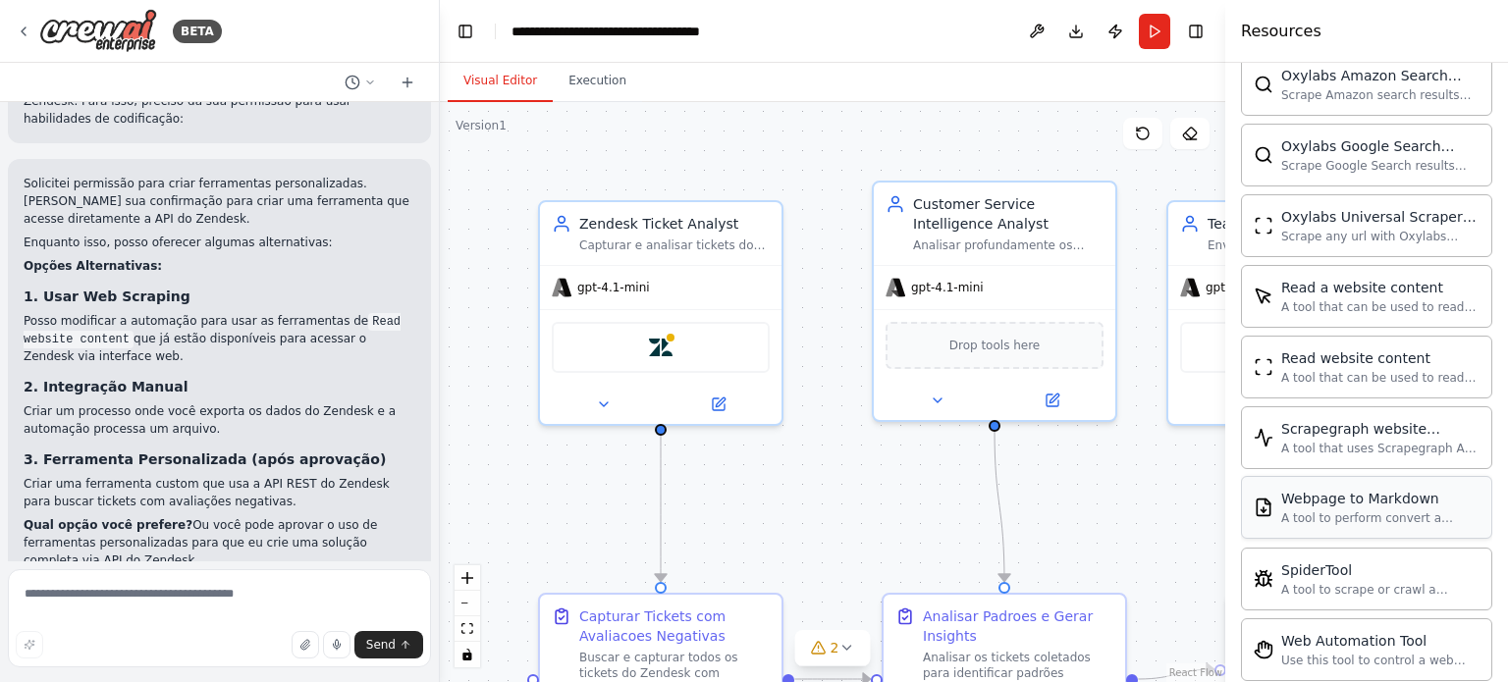
scroll to position [1084, 0]
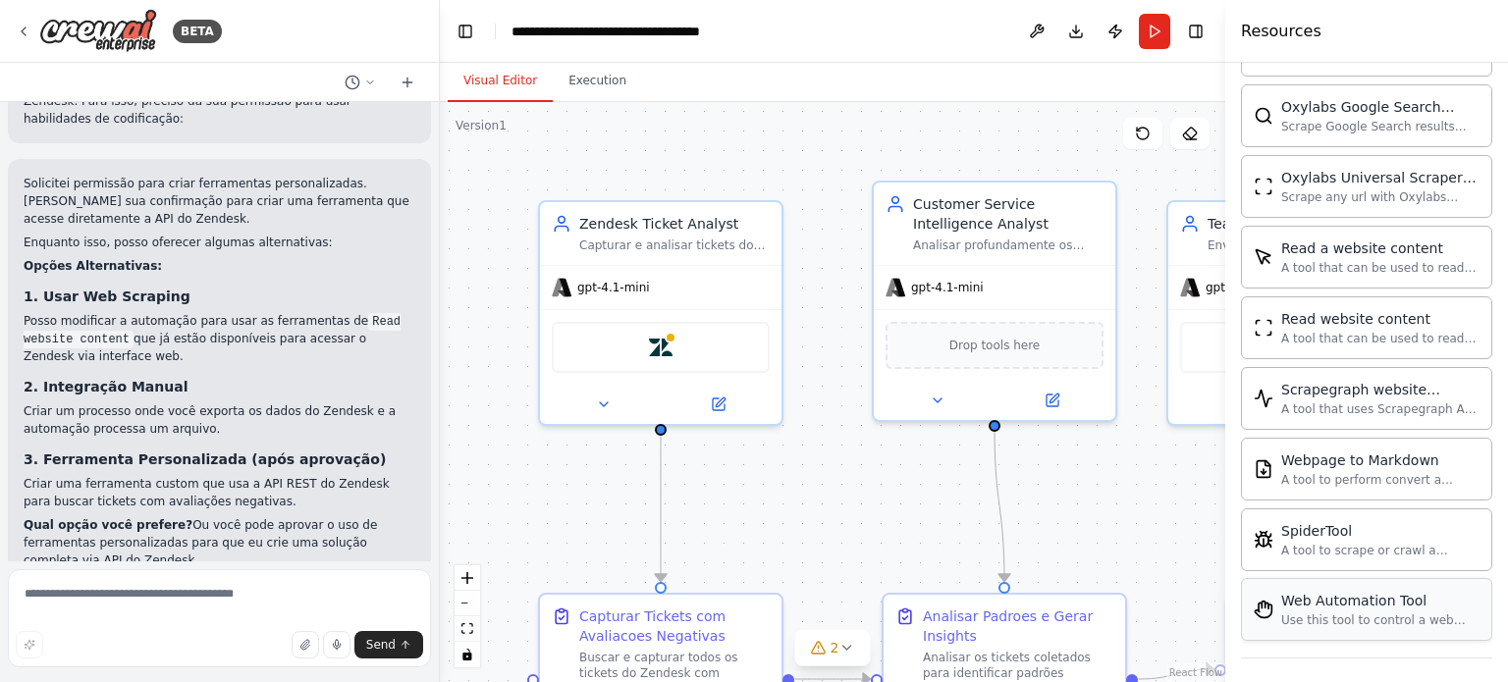
click at [1402, 600] on div "Web Automation Tool" at bounding box center [1380, 601] width 198 height 20
click at [1414, 643] on div "Browserbase web load tool Load webpages url in a headless browser using Browser…" at bounding box center [1366, 120] width 251 height 1076
click at [716, 341] on div "Zendesk" at bounding box center [661, 343] width 218 height 51
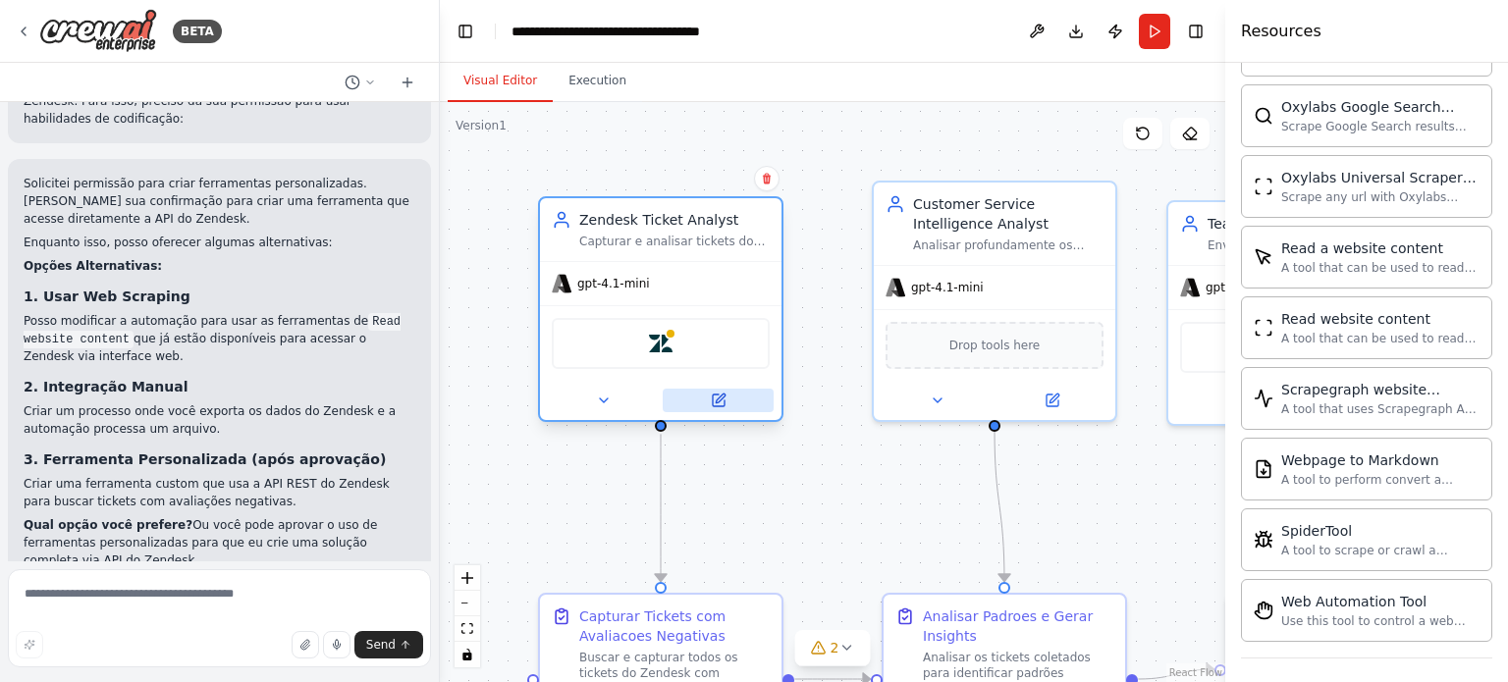
click at [738, 399] on button at bounding box center [718, 401] width 111 height 24
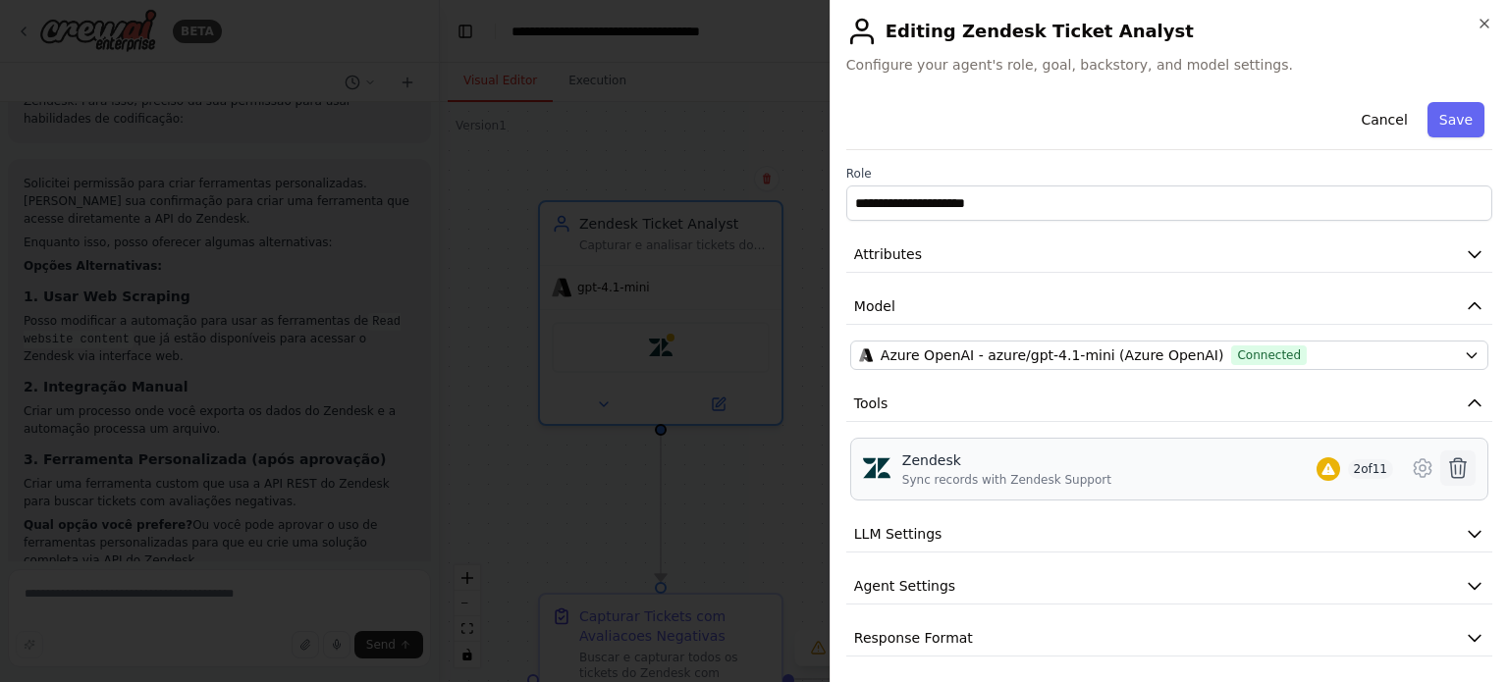
click at [1446, 463] on icon at bounding box center [1458, 468] width 24 height 24
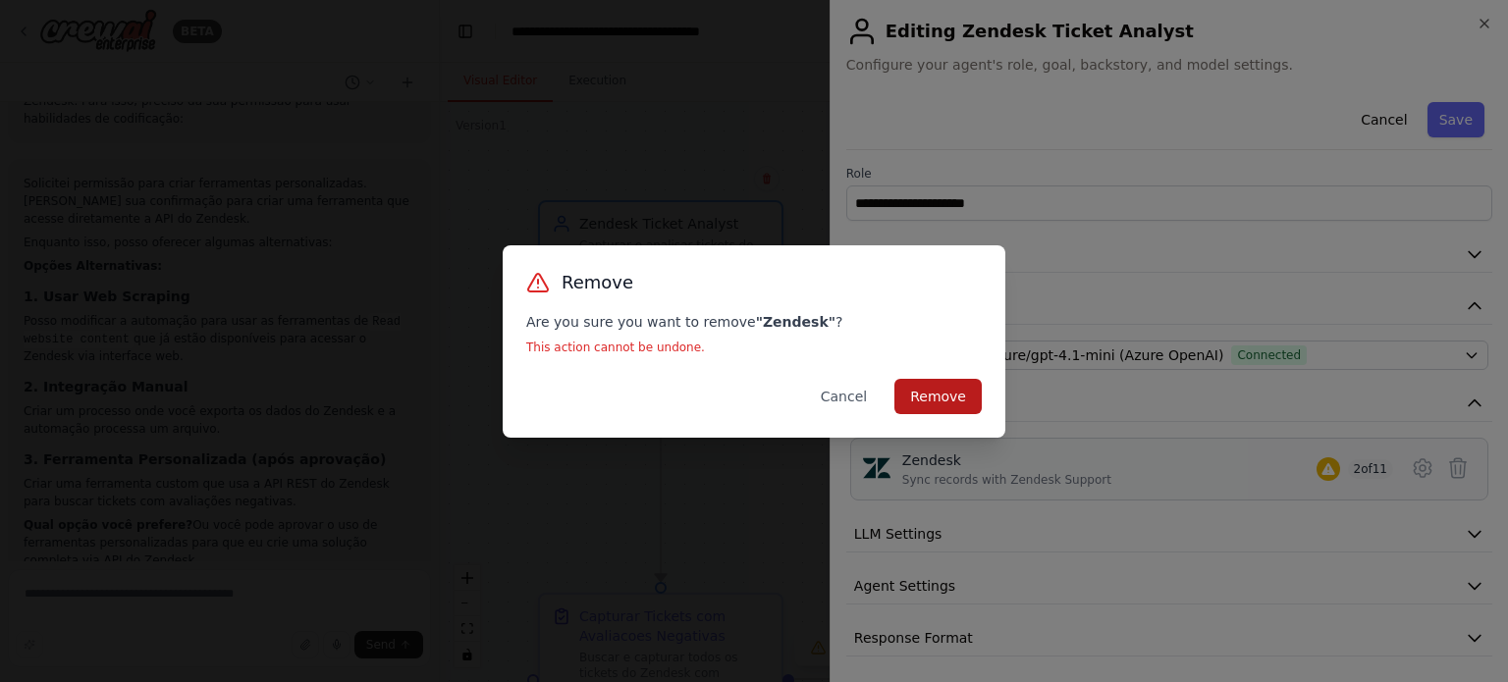
click at [965, 402] on button "Remove" at bounding box center [937, 396] width 87 height 35
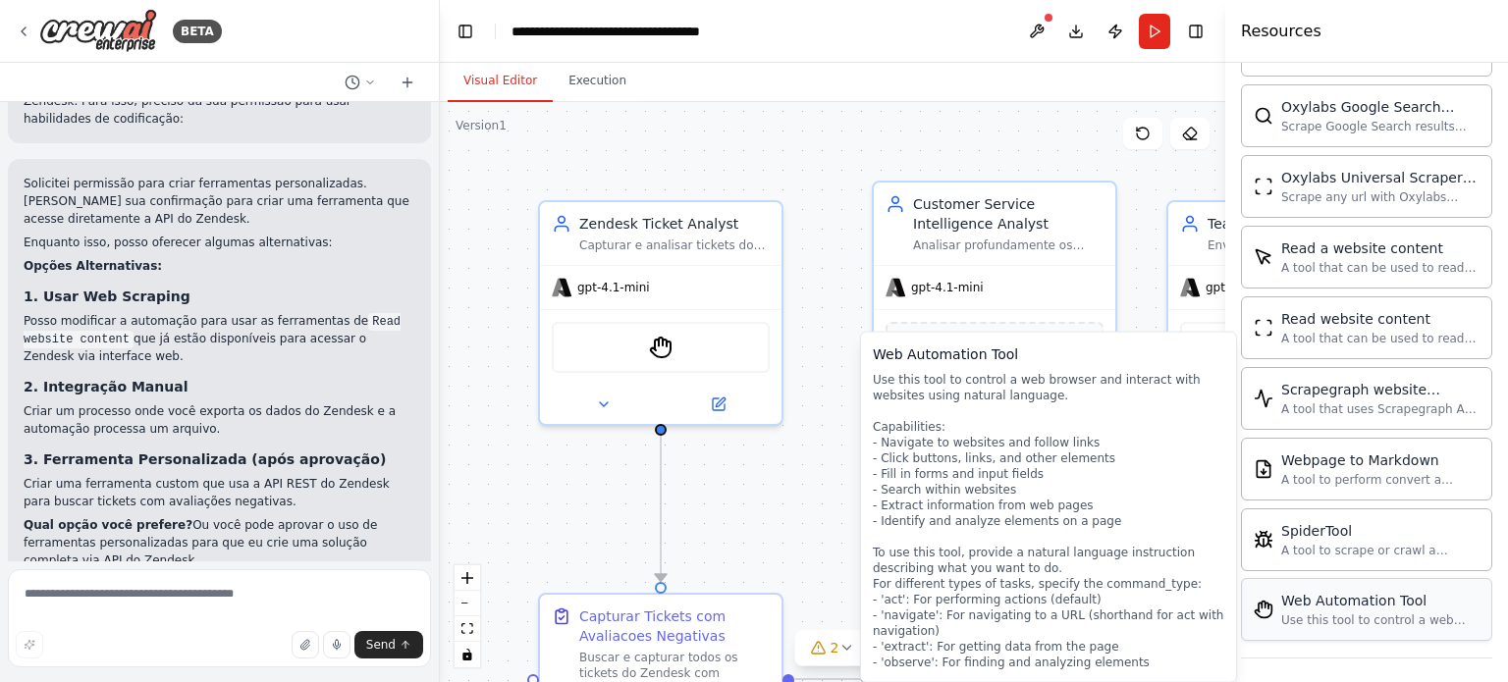
click at [634, 357] on div "StagehandTool" at bounding box center [661, 347] width 218 height 51
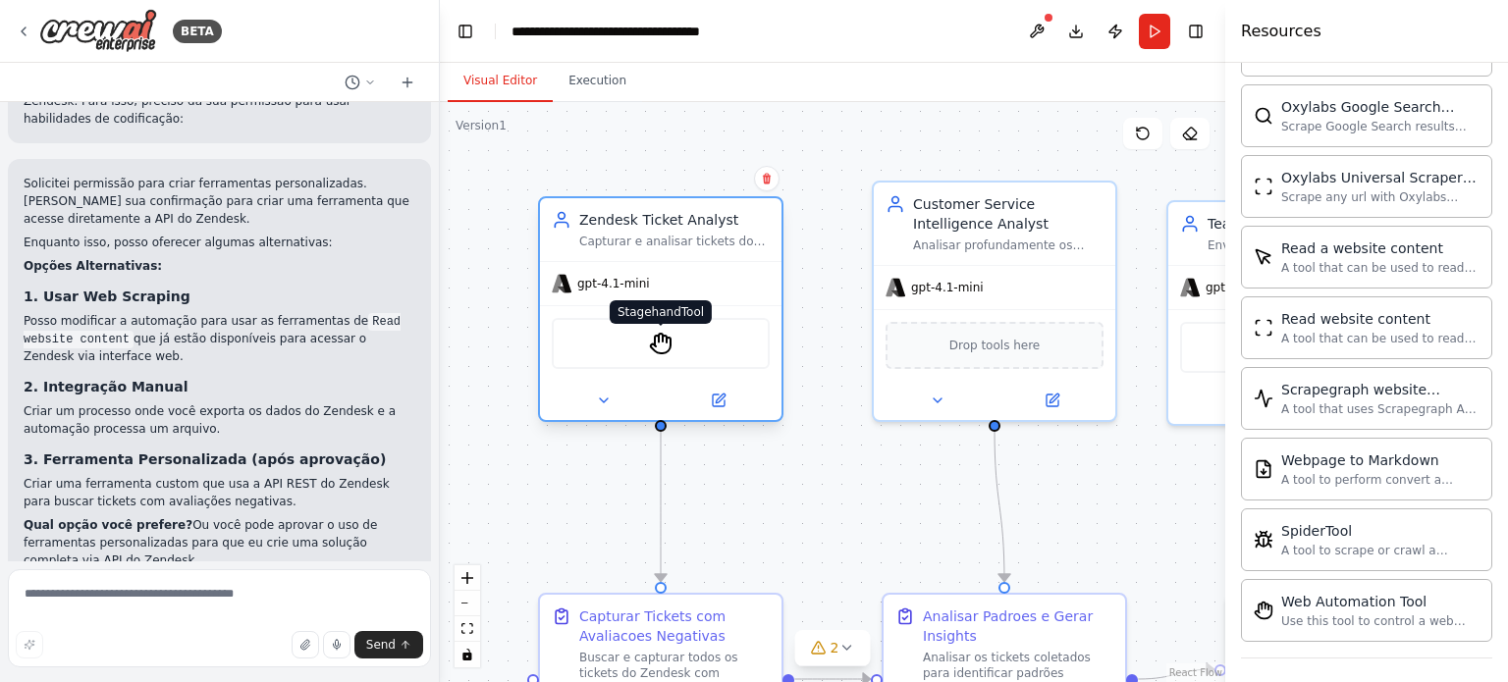
click at [661, 353] on img at bounding box center [661, 344] width 24 height 24
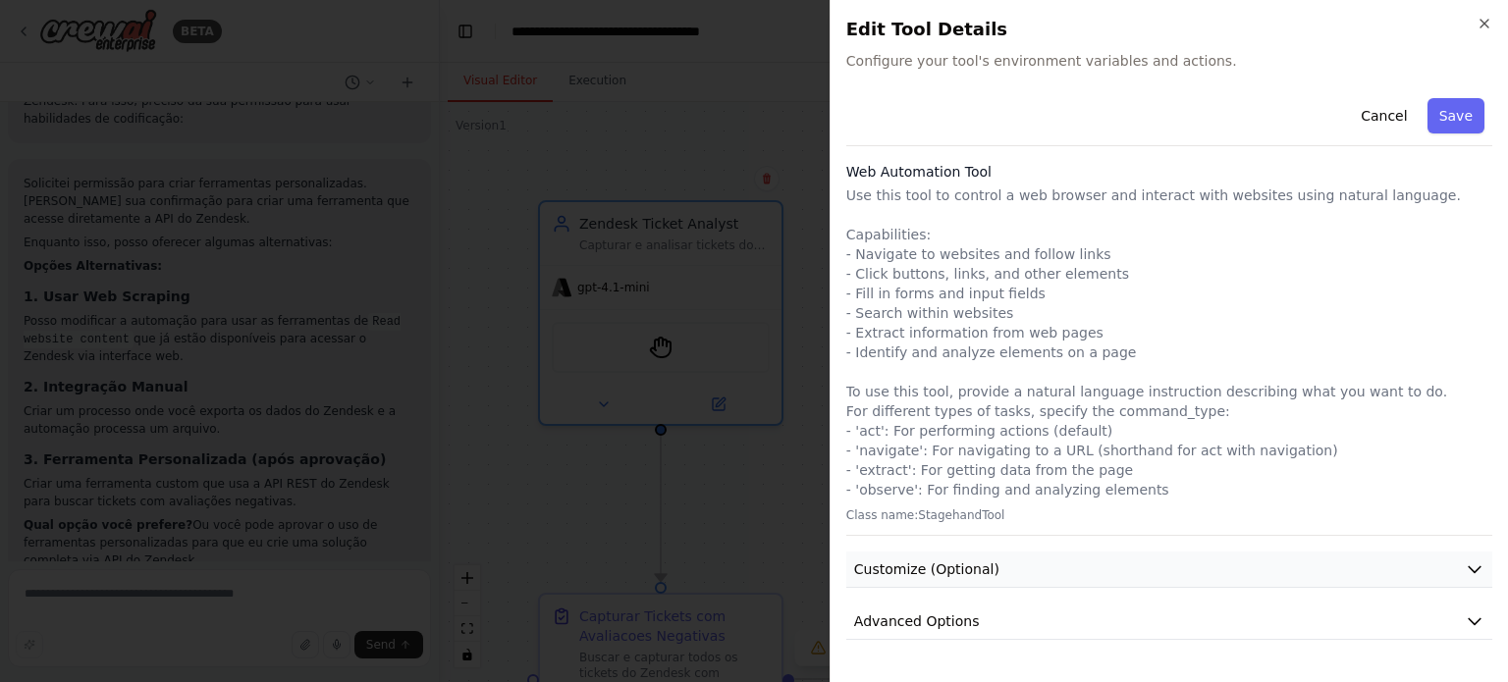
drag, startPoint x: 1029, startPoint y: 551, endPoint x: 1032, endPoint y: 569, distance: 18.9
click at [1032, 569] on button "Customize (Optional)" at bounding box center [1169, 570] width 646 height 36
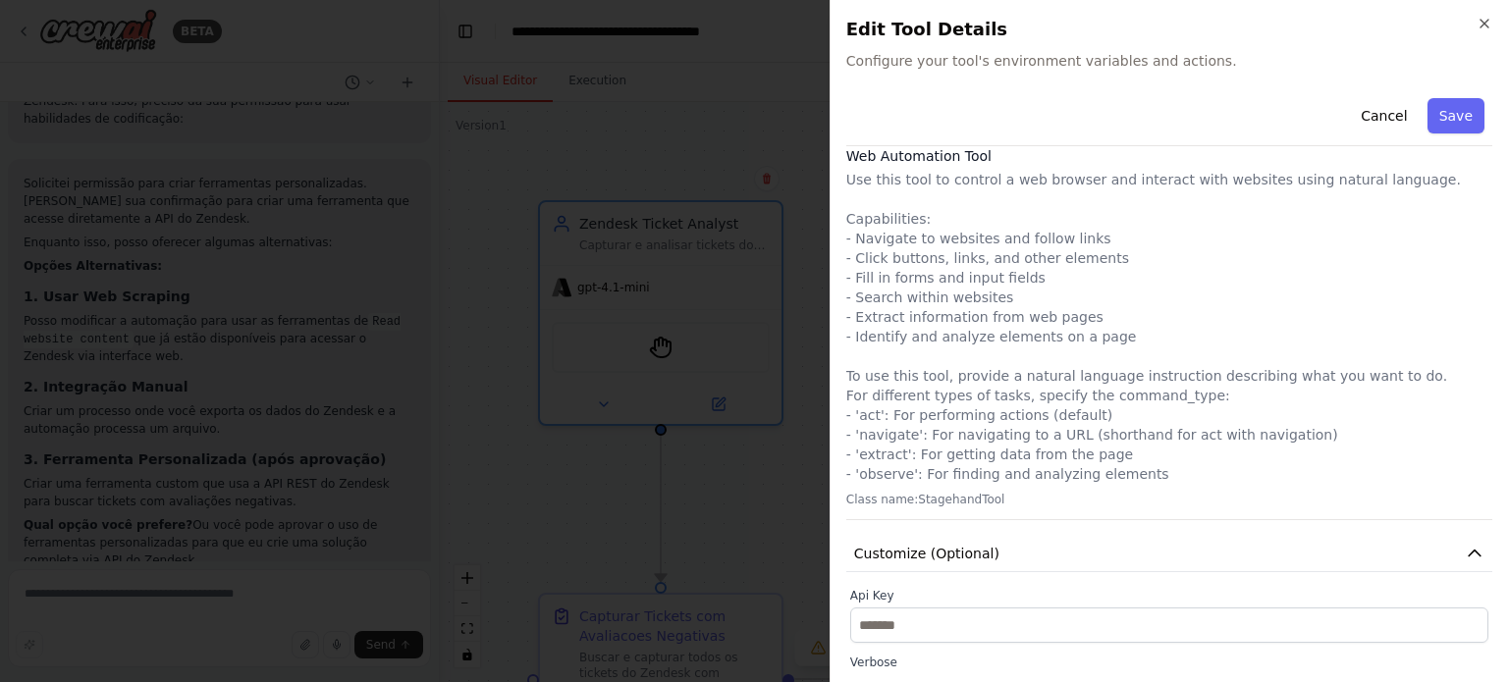
scroll to position [0, 0]
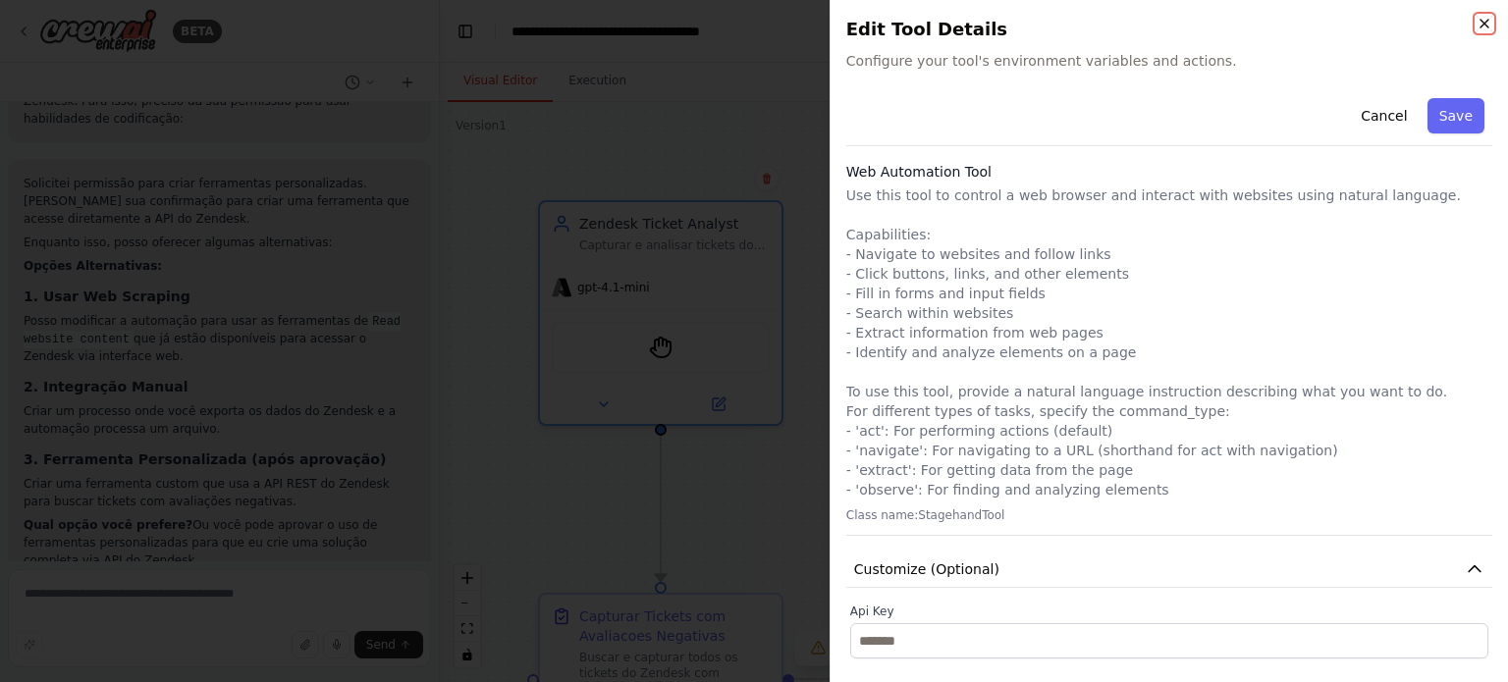
click at [1488, 25] on icon "button" at bounding box center [1484, 24] width 16 height 16
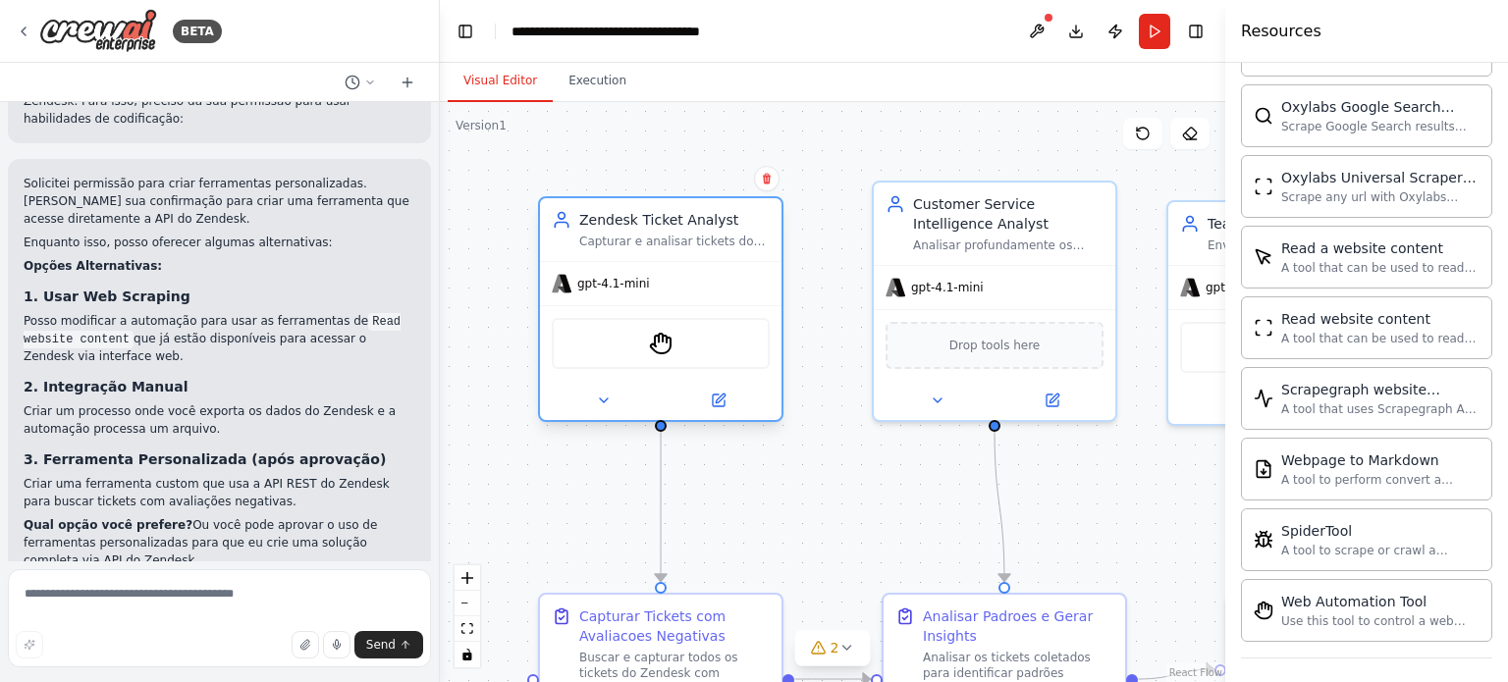
click at [726, 412] on div at bounding box center [660, 400] width 241 height 39
click at [719, 404] on icon at bounding box center [719, 401] width 12 height 12
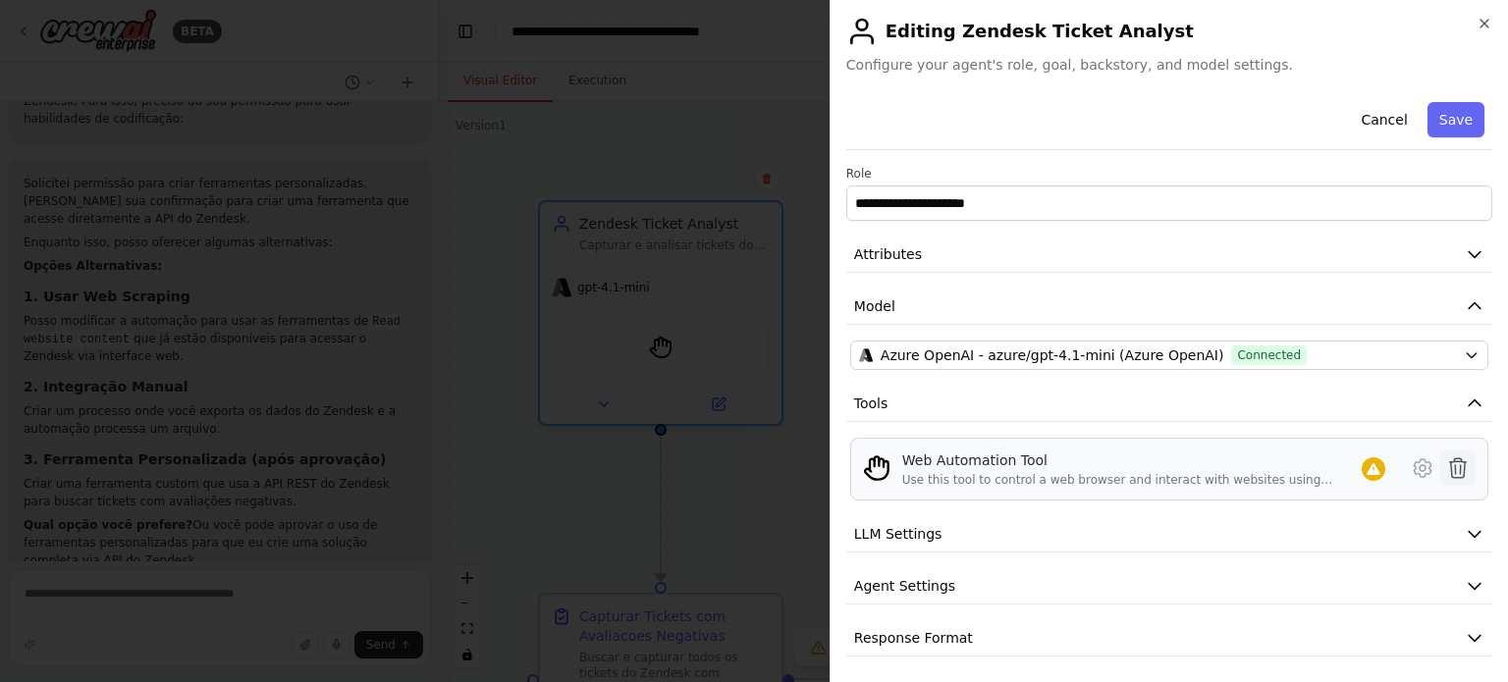
click at [1446, 466] on icon at bounding box center [1458, 468] width 24 height 24
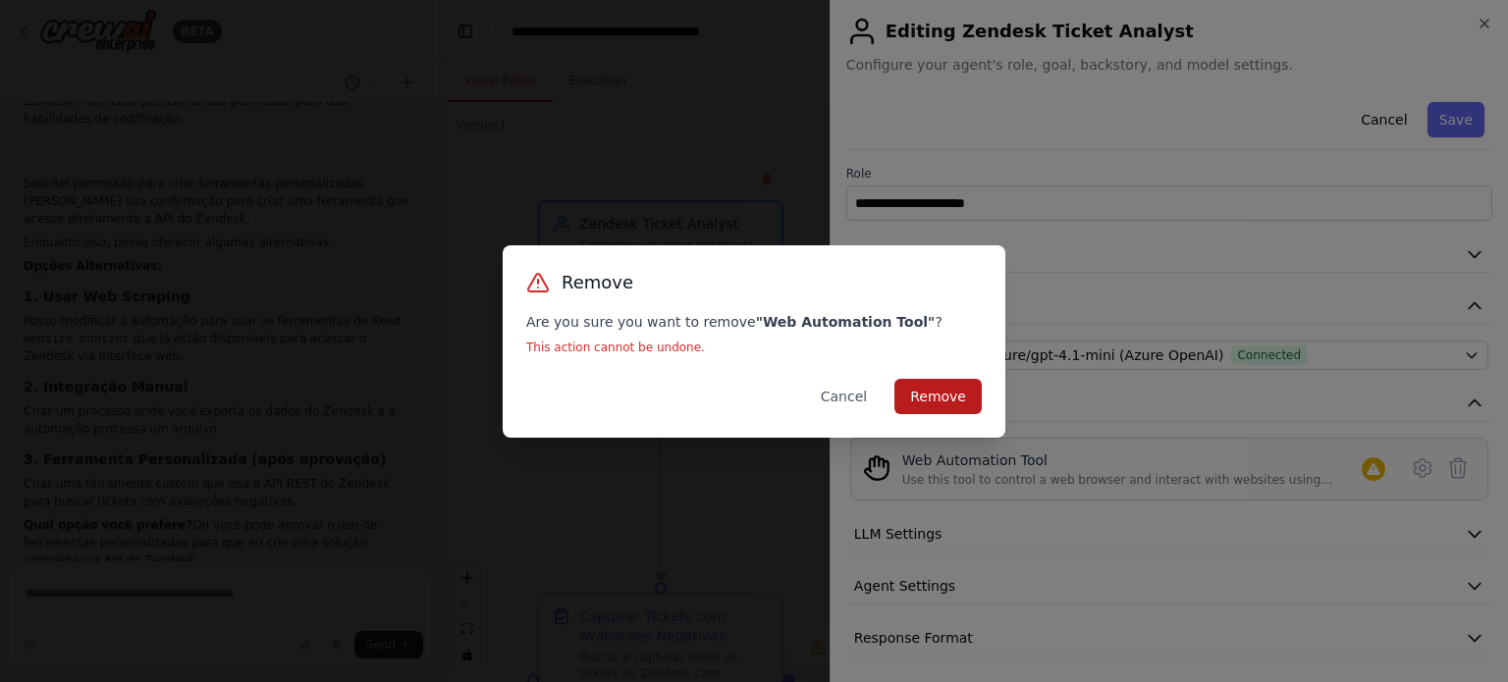
click at [938, 390] on button "Remove" at bounding box center [937, 396] width 87 height 35
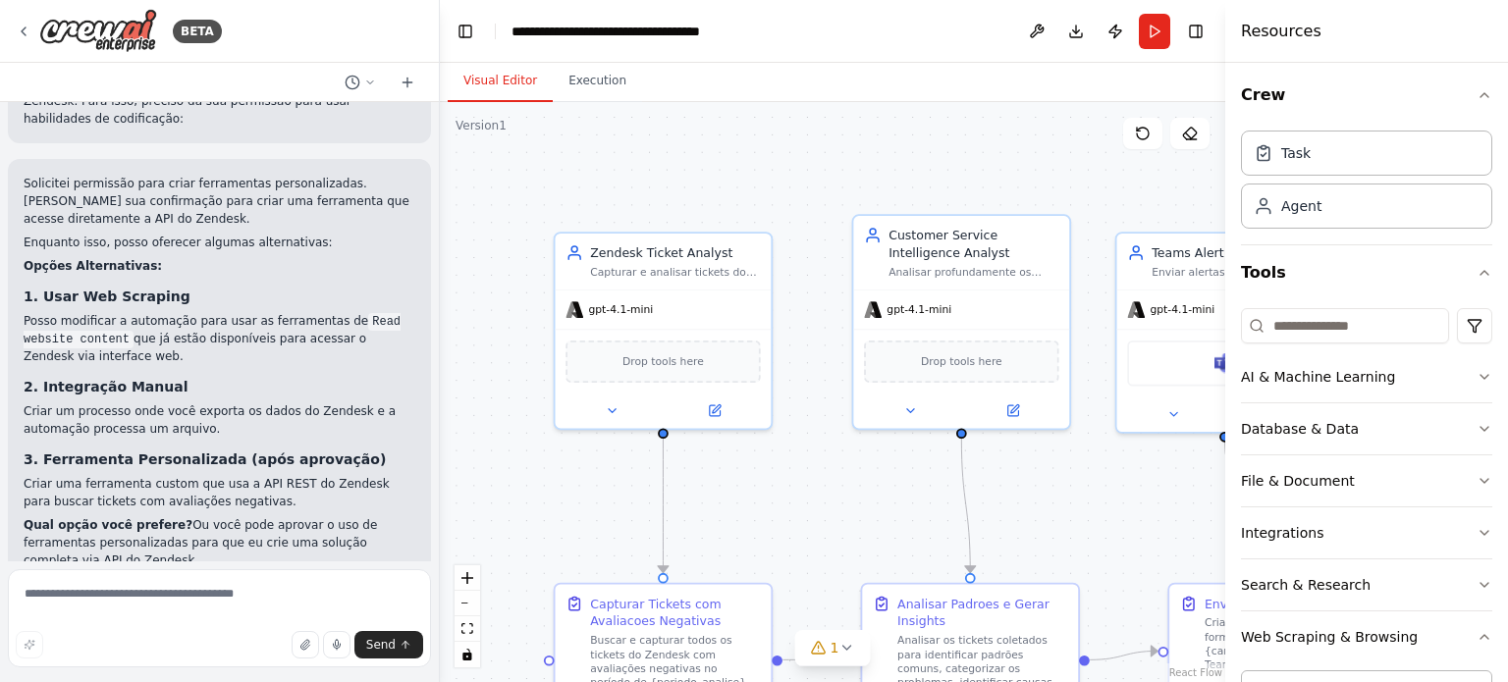
scroll to position [2678, 0]
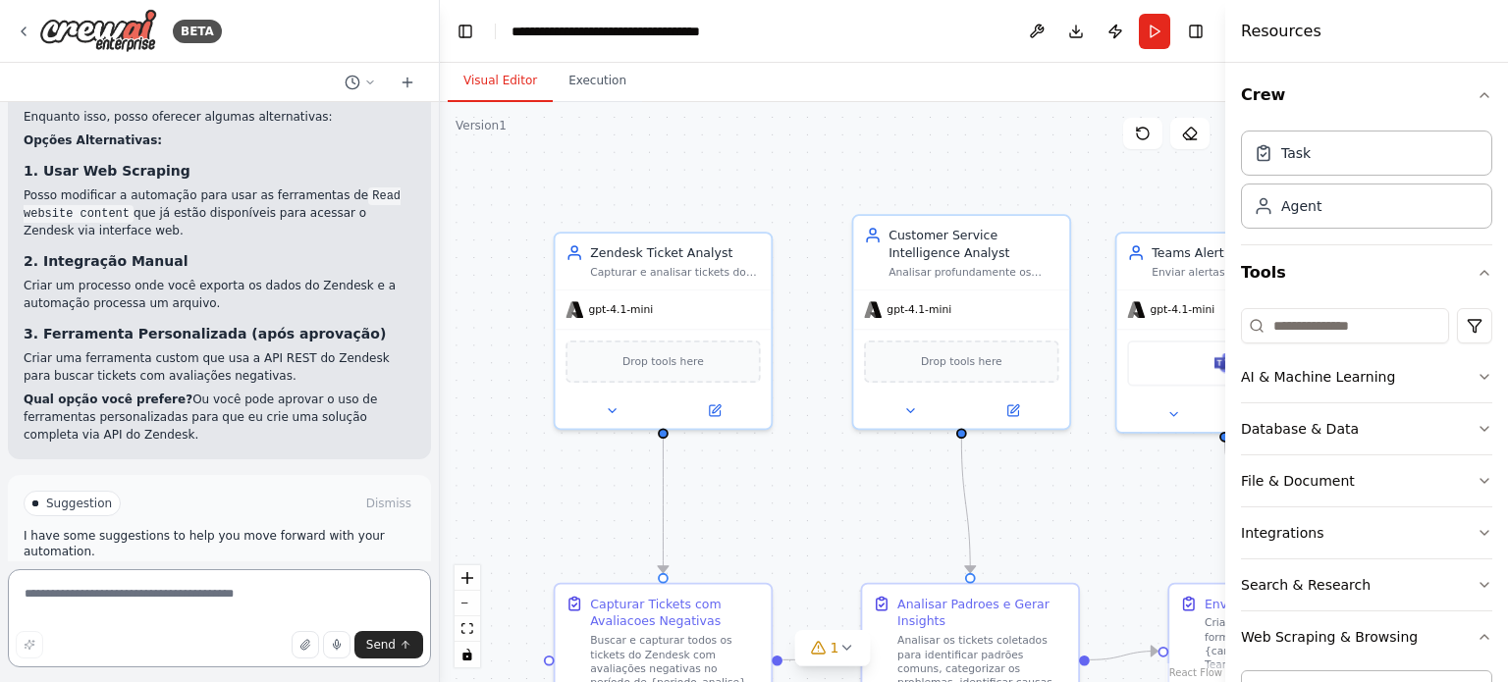
drag, startPoint x: 683, startPoint y: 498, endPoint x: 219, endPoint y: 621, distance: 480.5
click at [219, 621] on textarea at bounding box center [219, 618] width 423 height 98
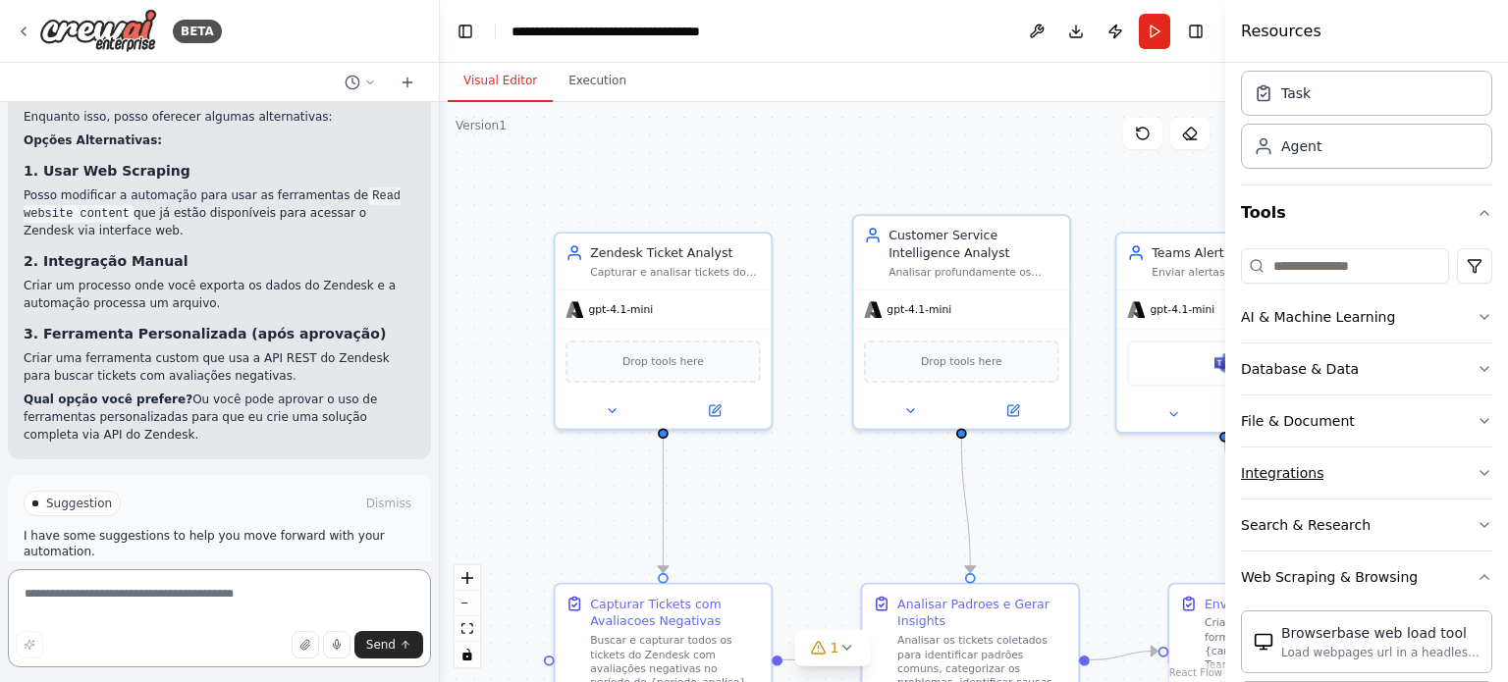
scroll to position [63, 0]
click at [1394, 418] on button "File & Document" at bounding box center [1366, 421] width 251 height 51
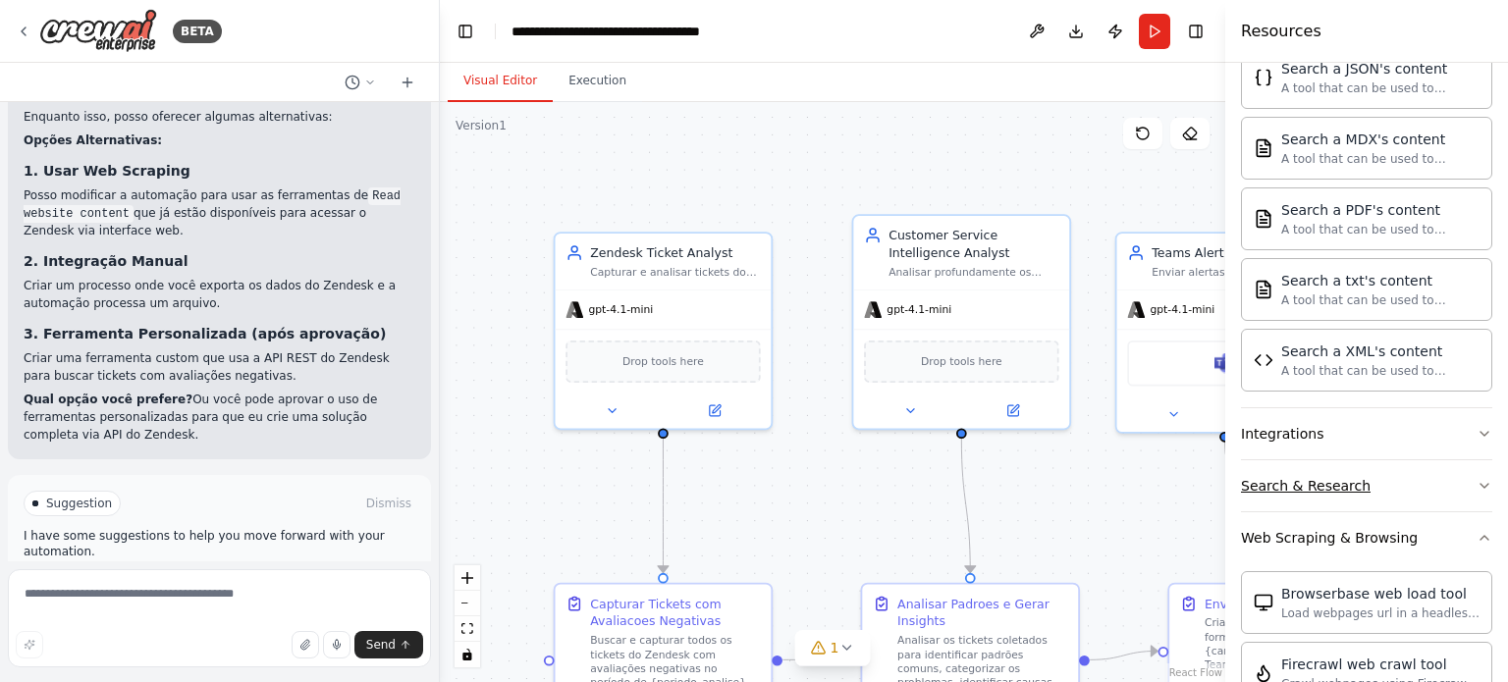
scroll to position [683, 0]
click at [1382, 429] on button "Integrations" at bounding box center [1366, 433] width 251 height 51
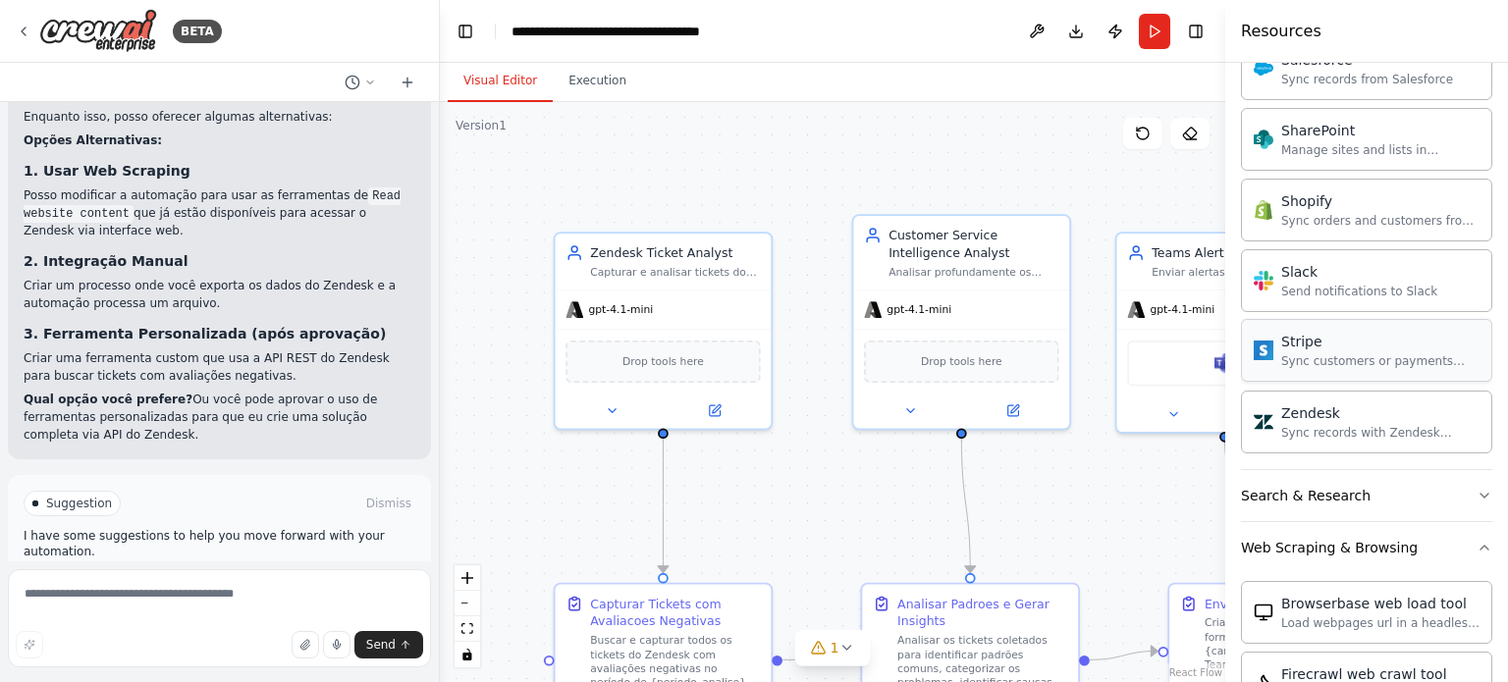
scroll to position [2240, 0]
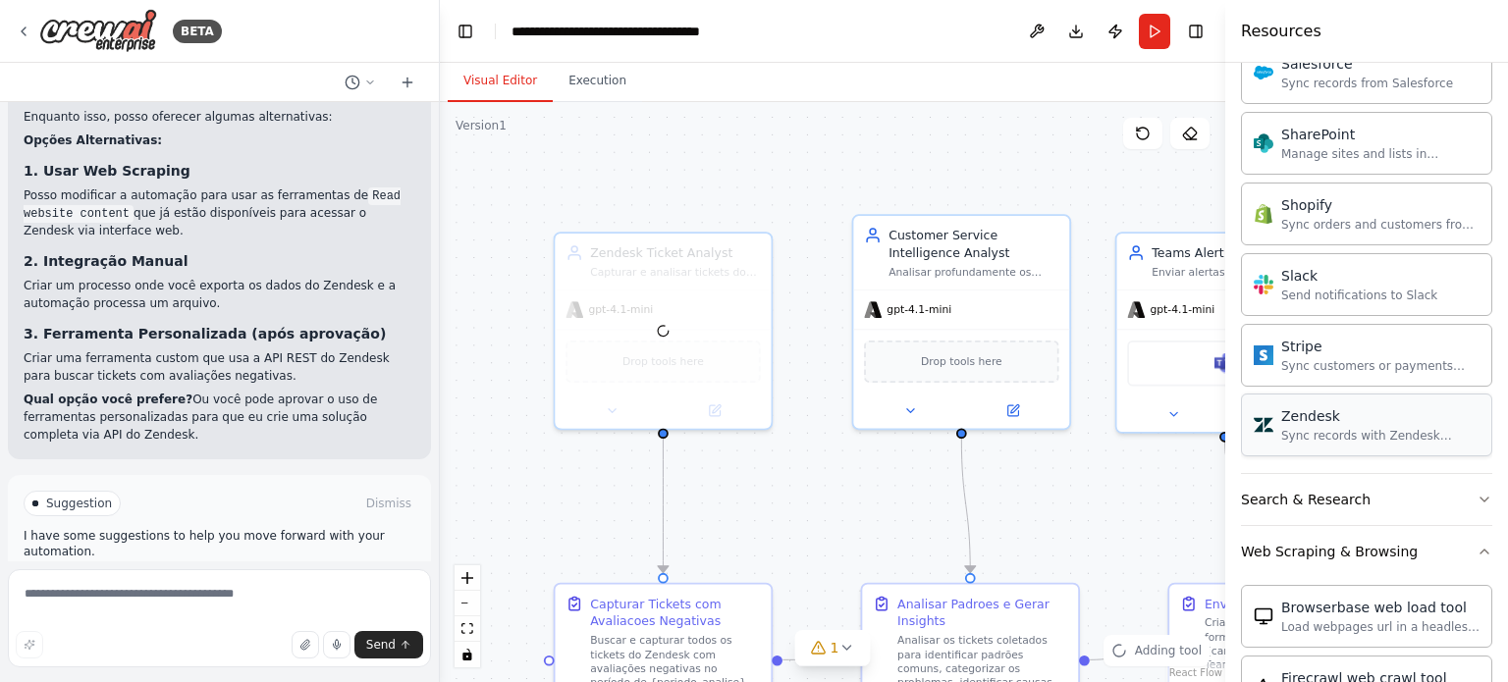
click at [684, 357] on div at bounding box center [664, 331] width 216 height 194
click at [684, 357] on div "Zendesk" at bounding box center [662, 363] width 194 height 45
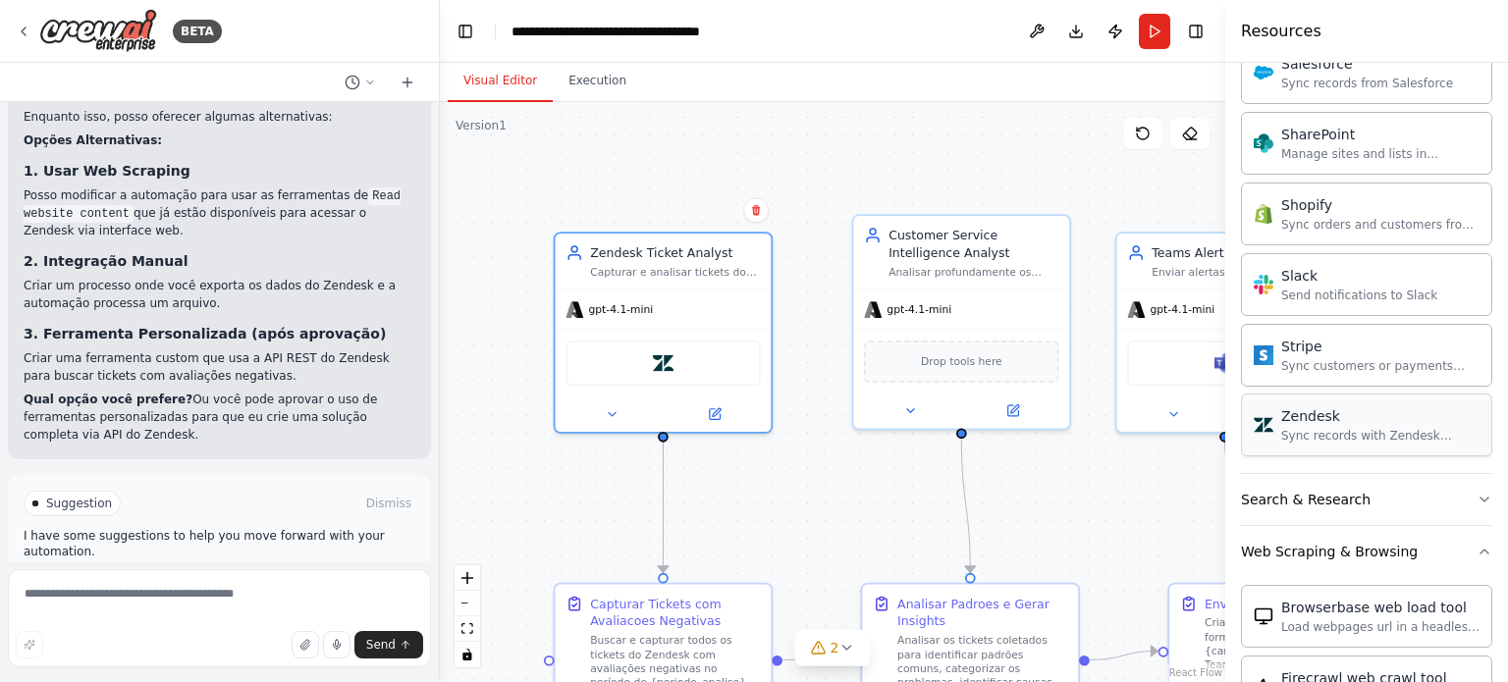
click at [684, 357] on div "Zendesk" at bounding box center [662, 363] width 194 height 45
click at [795, 526] on div ".deletable-edge-delete-btn { width: 20px; height: 20px; border: 0px solid #ffff…" at bounding box center [832, 392] width 785 height 580
click at [695, 366] on div "Zendesk" at bounding box center [662, 359] width 194 height 45
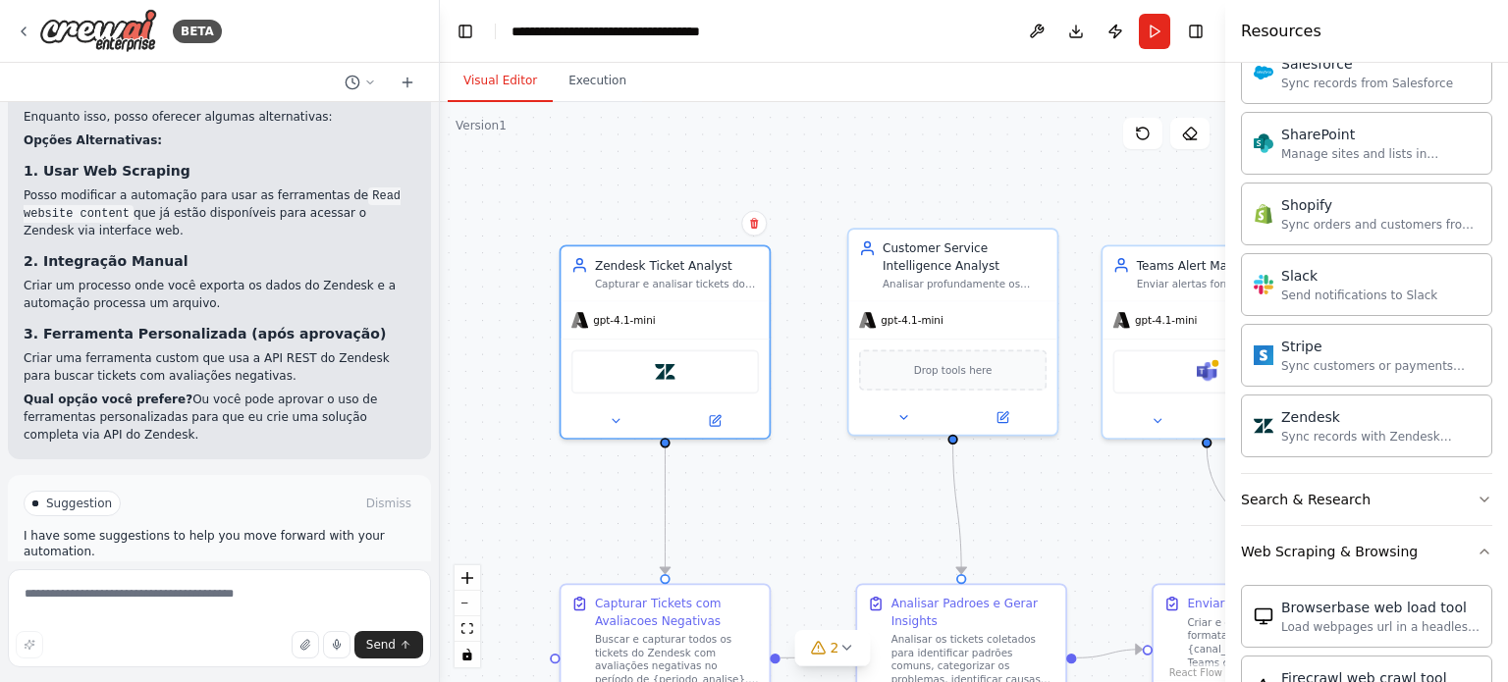
drag, startPoint x: 691, startPoint y: 548, endPoint x: 1134, endPoint y: 168, distance: 583.3
click at [1134, 168] on div ".deletable-edge-delete-btn { width: 20px; height: 20px; border: 0px solid #ffff…" at bounding box center [832, 392] width 785 height 580
click at [726, 391] on div "Zendesk" at bounding box center [664, 368] width 208 height 65
click at [909, 260] on div "Customer Service Intelligence Analyst" at bounding box center [964, 253] width 164 height 33
click at [725, 434] on div "Zendesk Ticket Analyst Capturar e analisar tickets do Zendesk com avaliações ne…" at bounding box center [665, 338] width 212 height 194
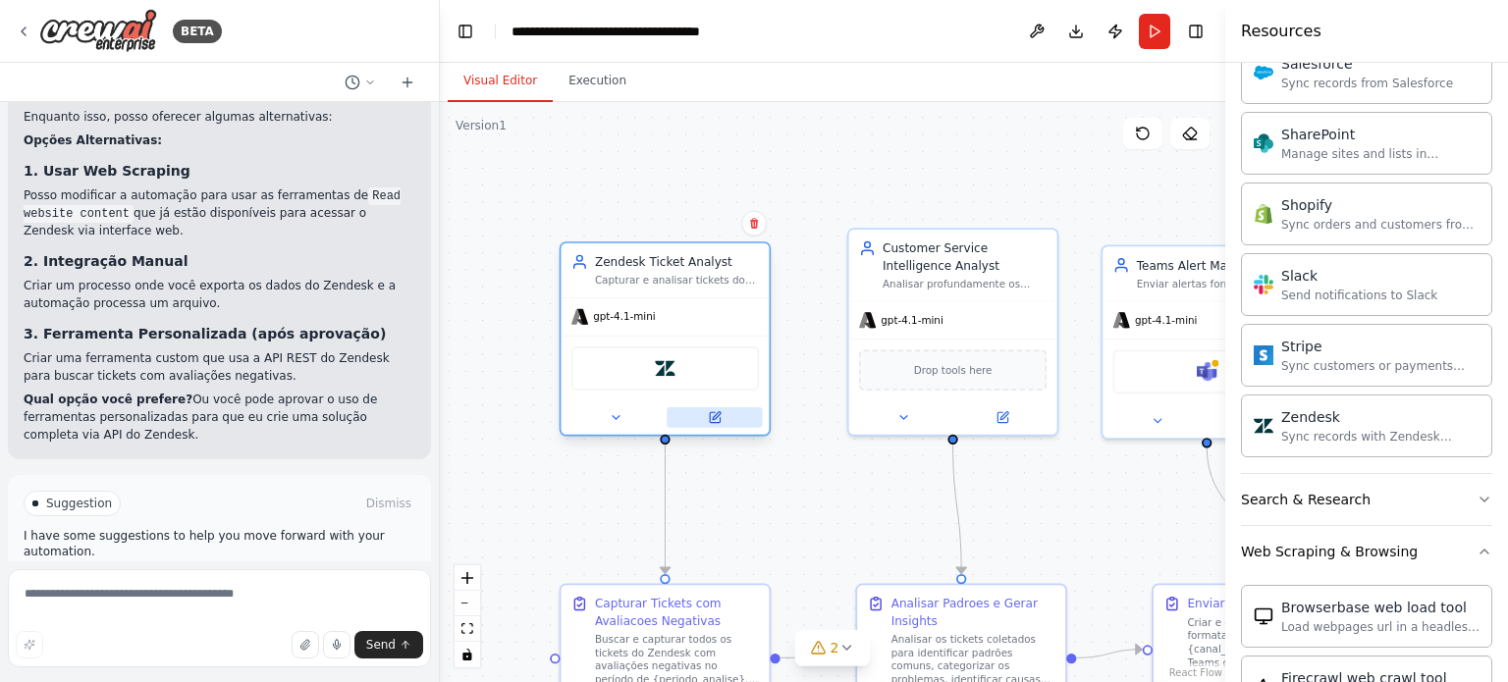
click at [722, 425] on button at bounding box center [713, 417] width 95 height 21
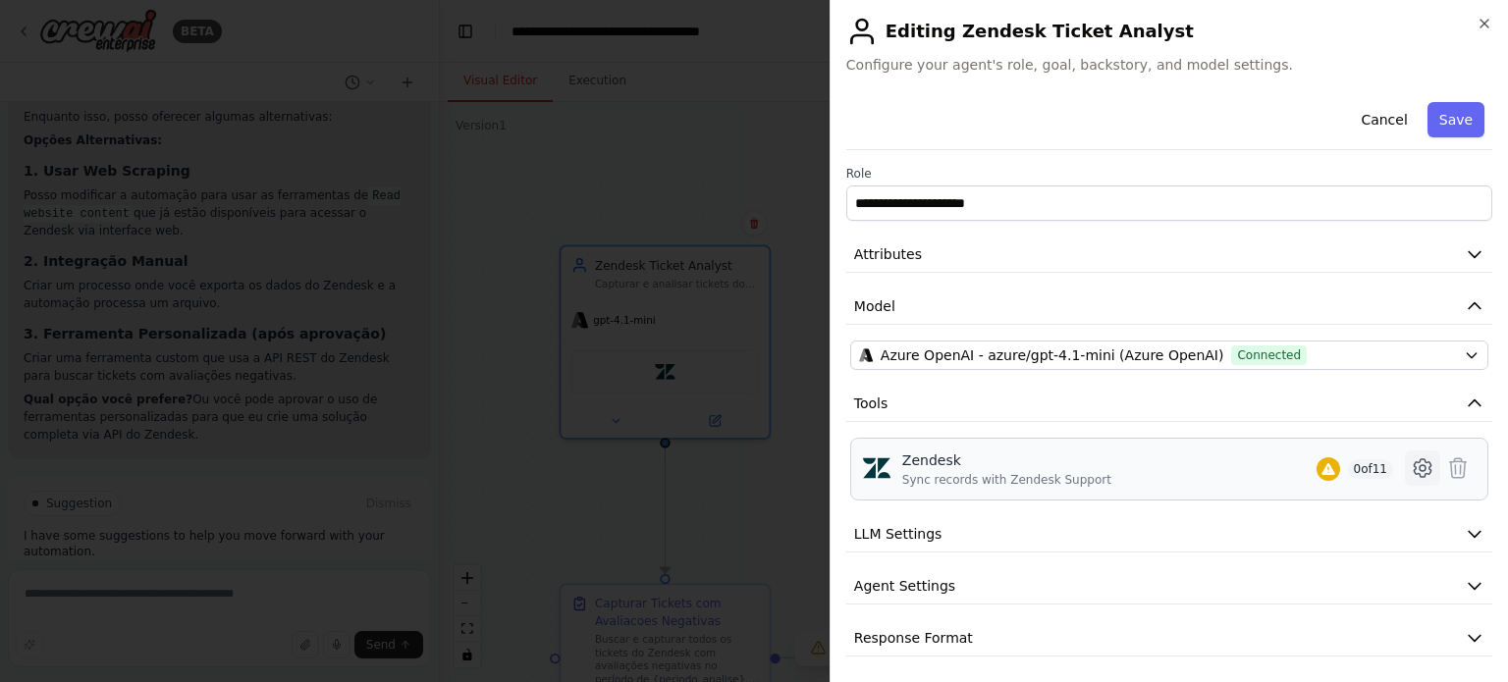
click at [1419, 469] on icon at bounding box center [1422, 468] width 6 height 6
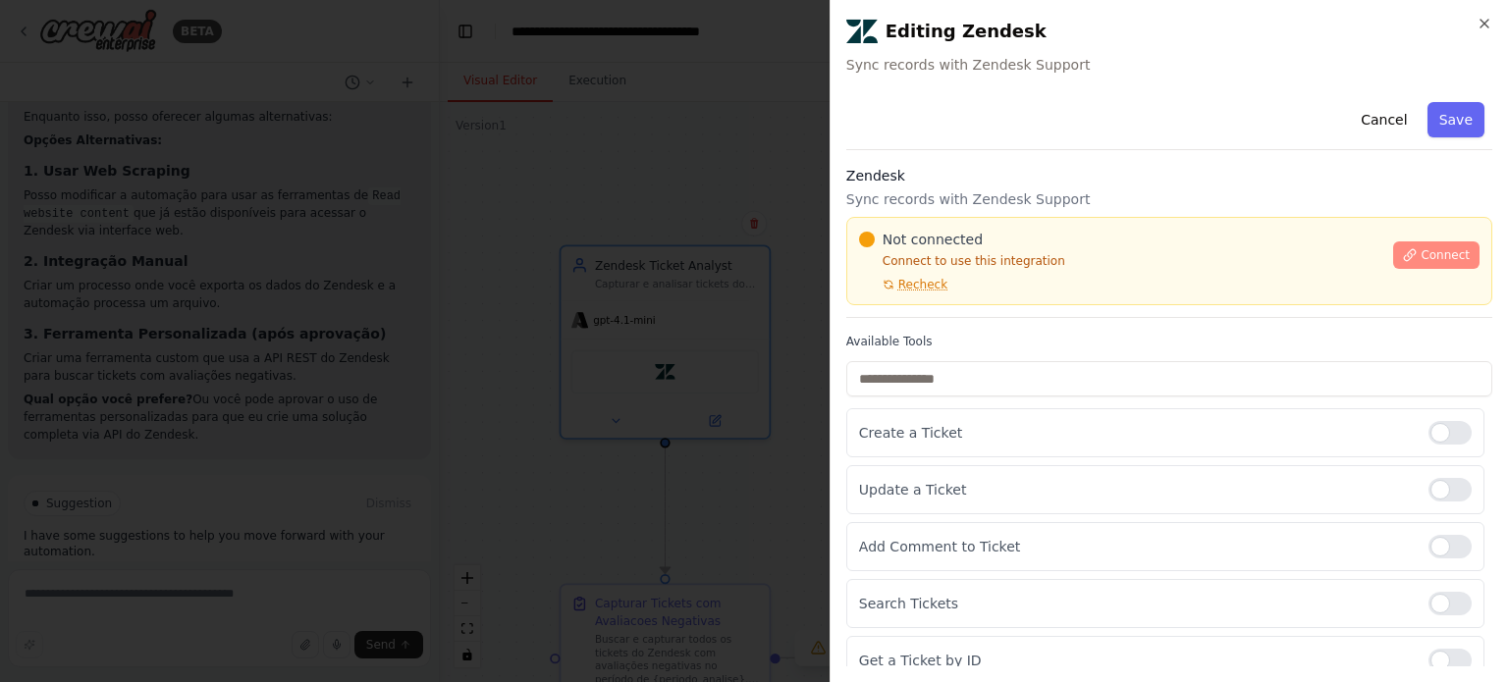
click at [1445, 261] on span "Connect" at bounding box center [1444, 255] width 49 height 16
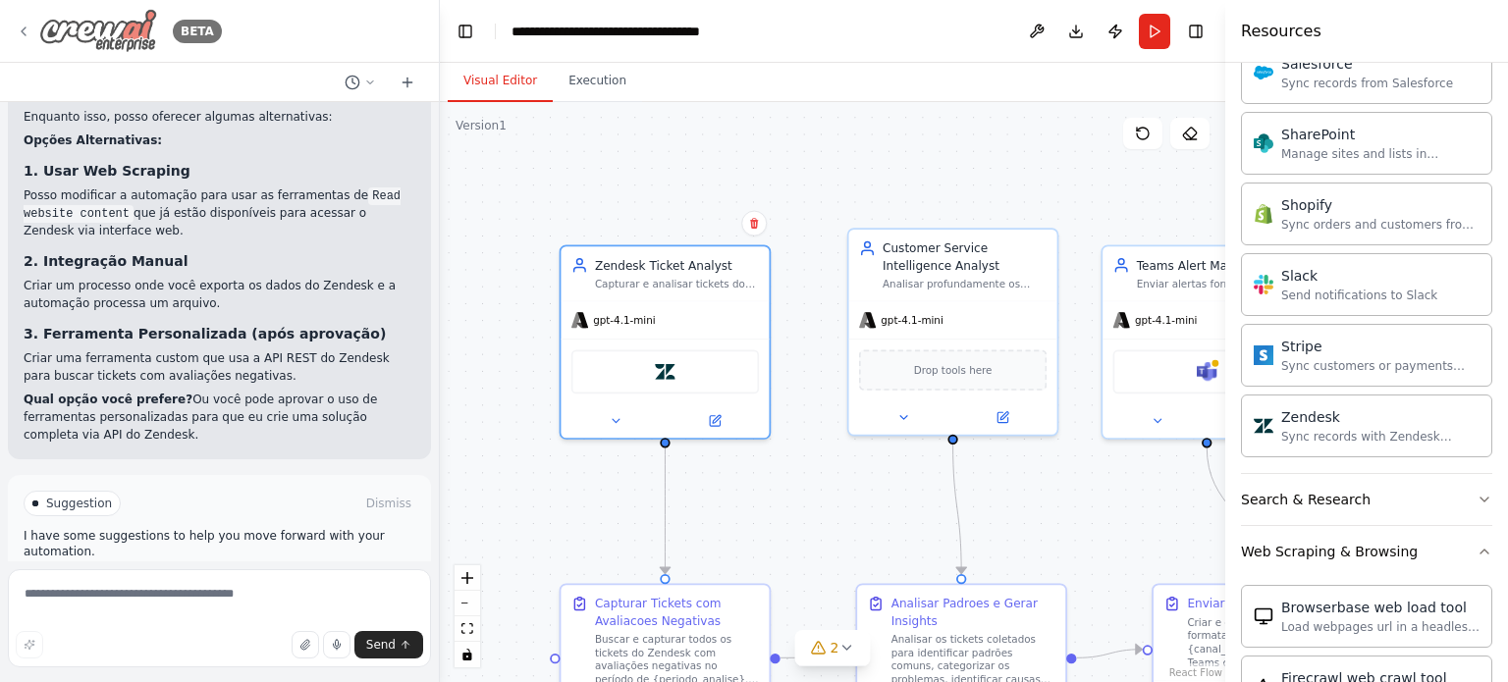
click at [31, 30] on div "BETA" at bounding box center [119, 31] width 206 height 44
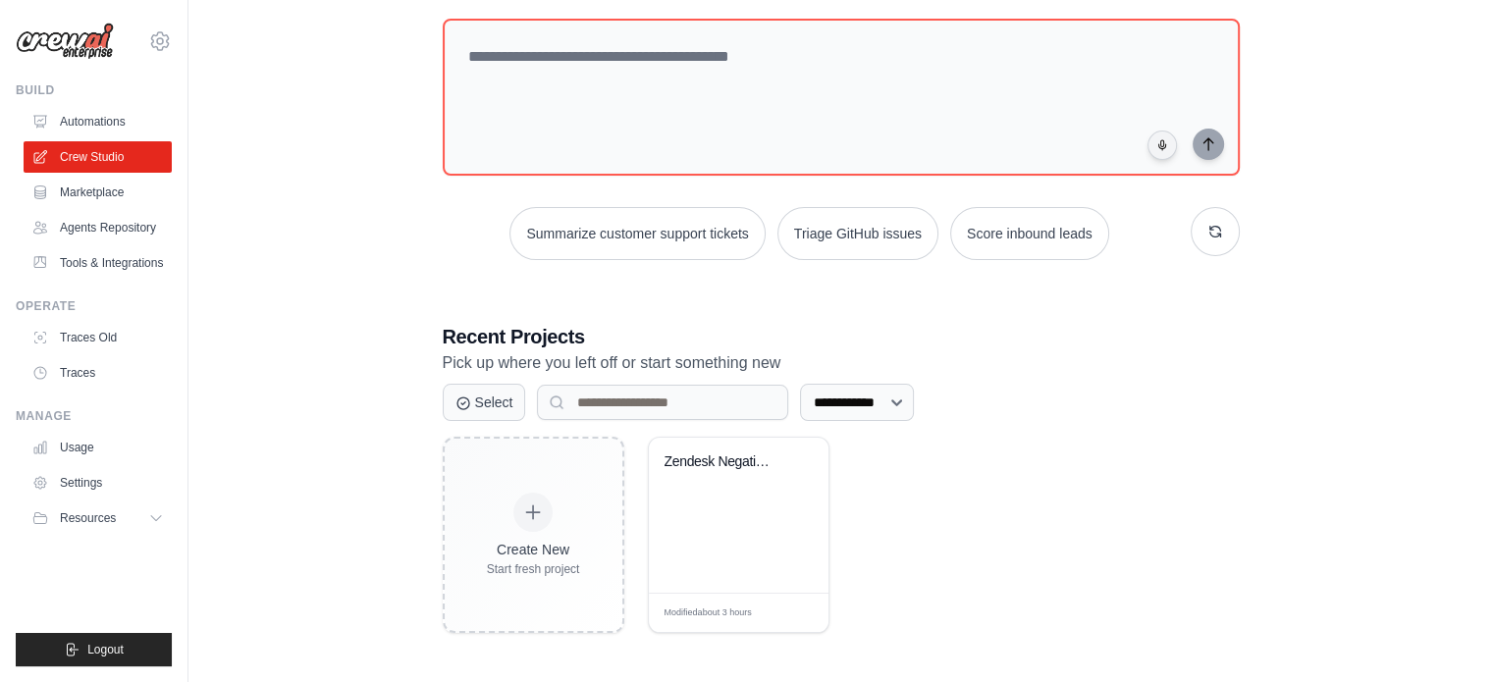
click at [1001, 463] on div "Create New Start fresh project Zendesk Negative Feedback Alert Sys... Modified …" at bounding box center [841, 535] width 797 height 196
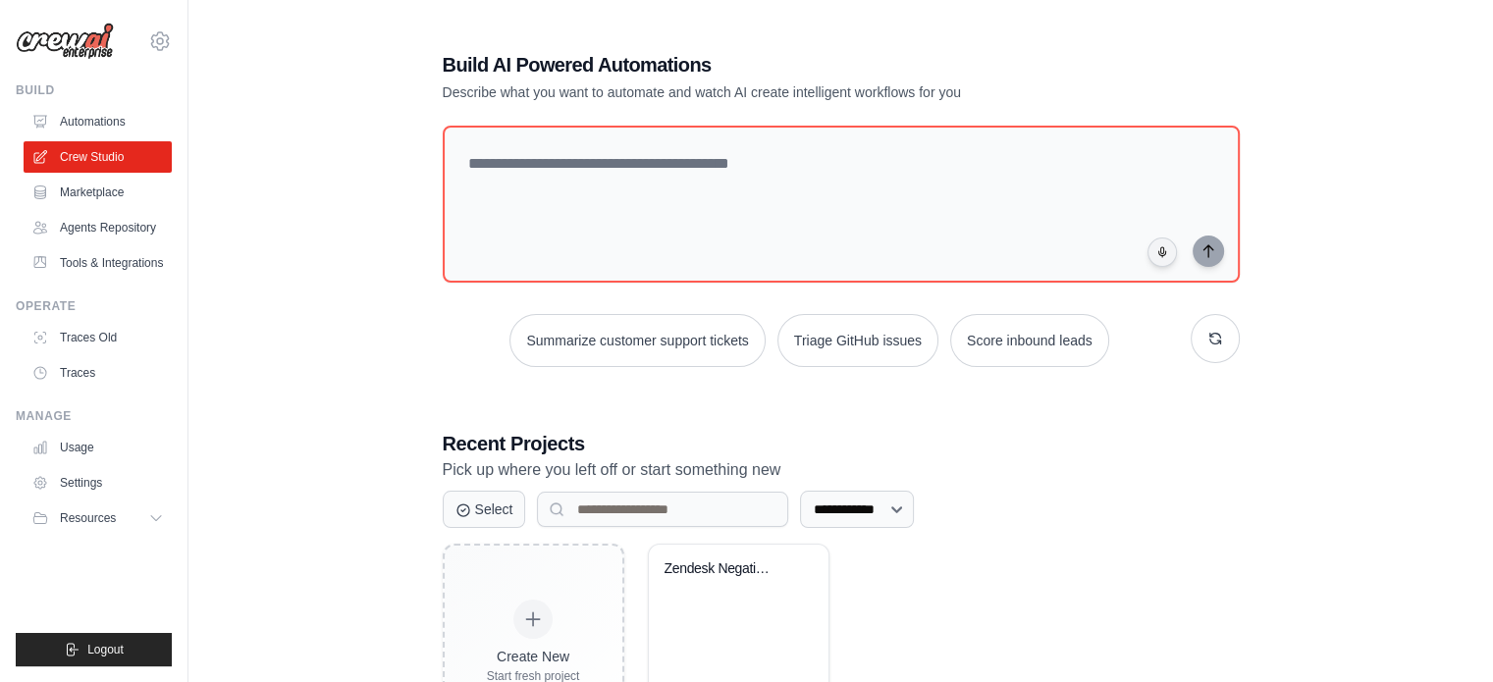
scroll to position [107, 0]
